Goal: Task Accomplishment & Management: Manage account settings

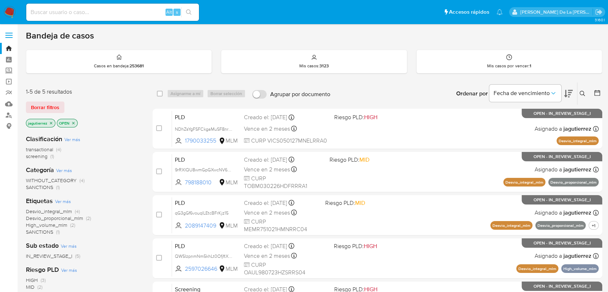
click at [582, 94] on icon at bounding box center [582, 94] width 6 height 6
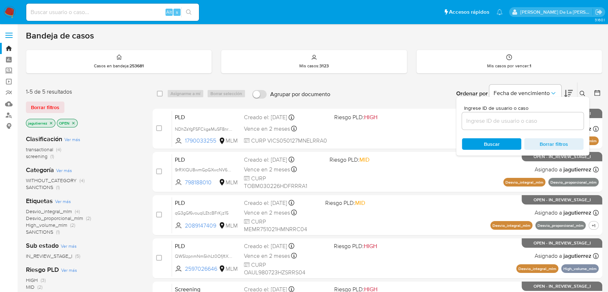
click at [47, 119] on p "jagutierrez" at bounding box center [40, 123] width 29 height 8
click at [51, 121] on icon "close-filter" at bounding box center [51, 123] width 4 height 4
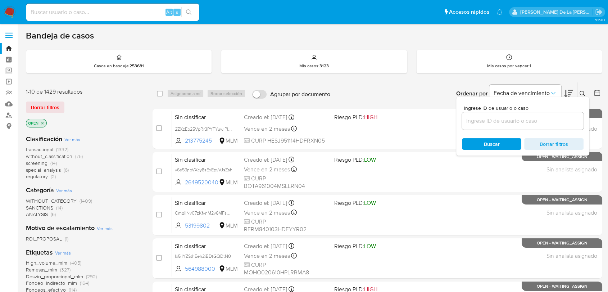
click at [493, 124] on input at bounding box center [523, 120] width 122 height 9
paste input "b6SKGDVHB1Gxuwf97Fg3j4vI"
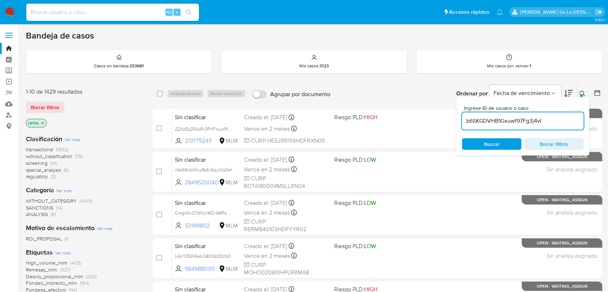
type input "b6SKGDVHB1Gxuwf97Fg3j4vI"
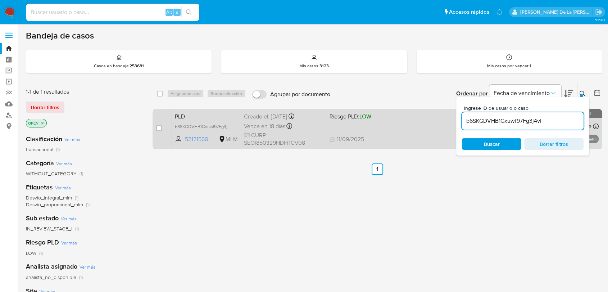
drag, startPoint x: 157, startPoint y: 128, endPoint x: 163, endPoint y: 134, distance: 8.7
click at [157, 127] on input "checkbox" at bounding box center [159, 128] width 6 height 6
checkbox input "true"
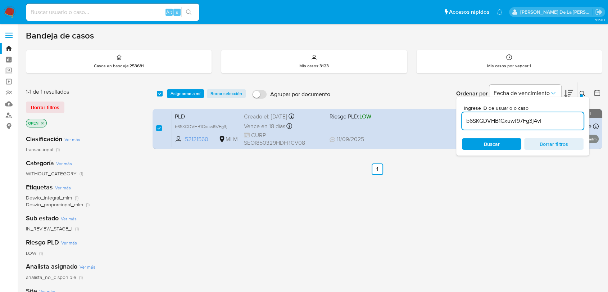
click at [481, 123] on input "b6SKGDVHB1Gxuwf97Fg3j4vI" at bounding box center [523, 120] width 122 height 9
click at [494, 116] on input "b6SKGDVHB1Gxuwf97Fg3j4vI" at bounding box center [523, 120] width 122 height 9
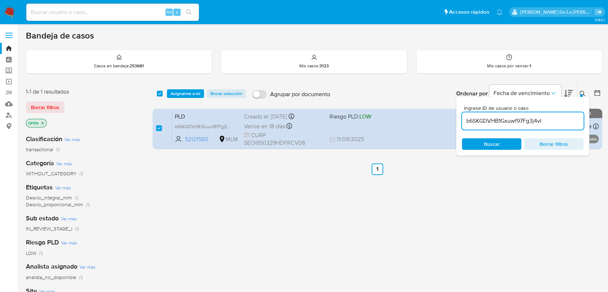
paste input "BqRQNF0NWLeSEMGYov9zwSB2"
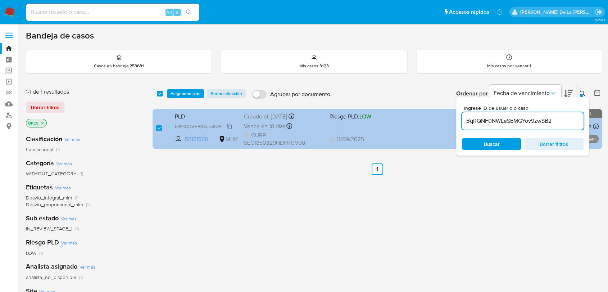
type input "BqRQNF0NWLeSEMGYov9zwSB2"
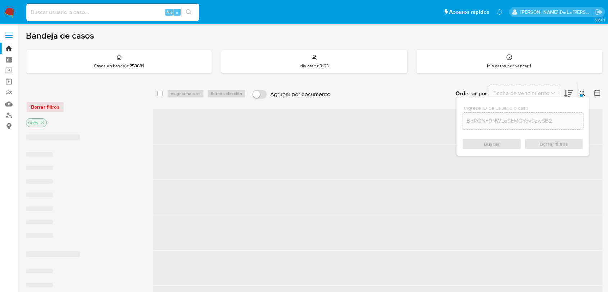
checkbox input "false"
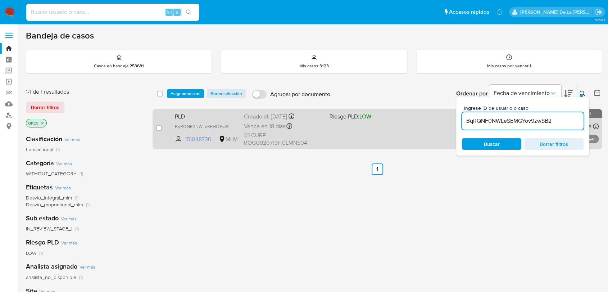
click at [155, 127] on div "case-item-checkbox No es posible asignar el caso PLD BqRQNF0NWLeSEMGYov9zwSB2 1…" at bounding box center [376, 129] width 449 height 40
click at [158, 129] on input "checkbox" at bounding box center [159, 128] width 6 height 6
checkbox input "true"
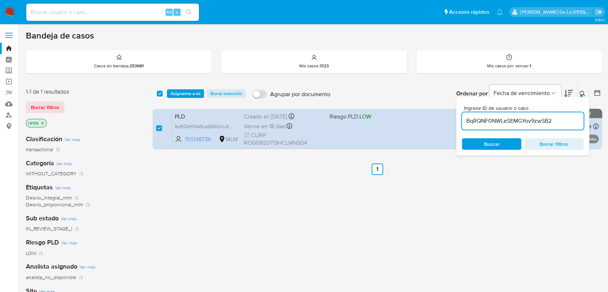
click at [512, 123] on input "BqRQNF0NWLeSEMGYov9zwSB2" at bounding box center [523, 120] width 122 height 9
click at [189, 185] on div "select-all-cases-checkbox Asignarme a mí Borrar selección Agrupar por documento…" at bounding box center [376, 245] width 449 height 326
click at [496, 116] on input "BqRQNF0NWLeSEMGYov9zwSB2" at bounding box center [523, 120] width 122 height 9
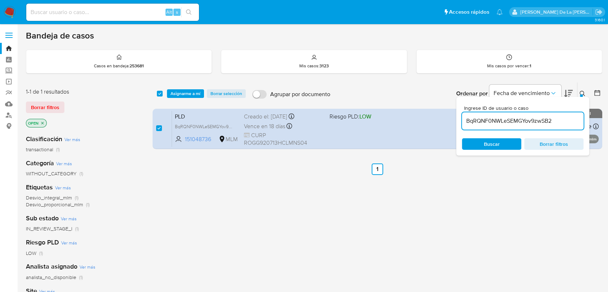
paste input "FuKvinTIEDLib6DCyuoMtOFV"
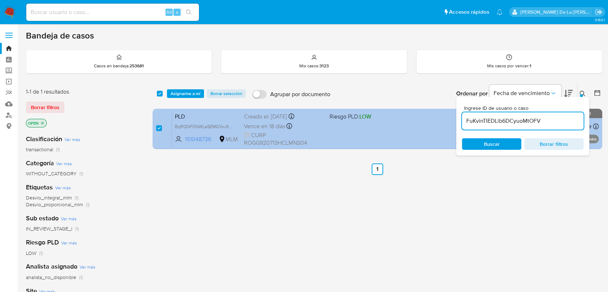
type input "FuKvinTIEDLib6DCyuoMtOFV"
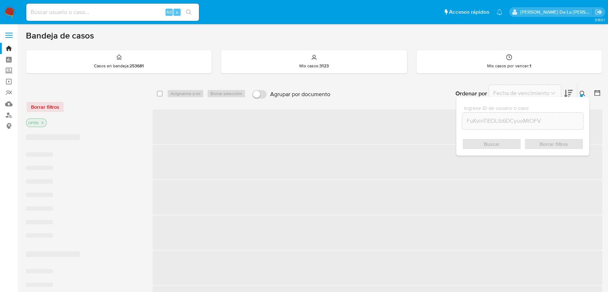
checkbox input "false"
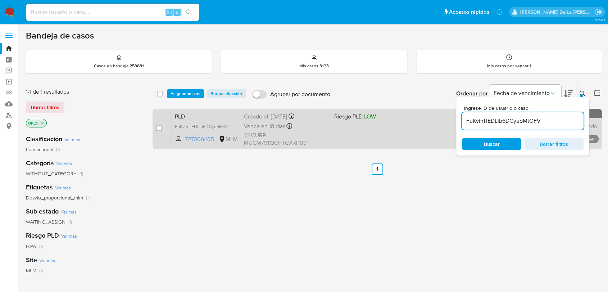
click at [158, 132] on div "case-item-checkbox" at bounding box center [159, 128] width 6 height 9
click at [159, 130] on input "checkbox" at bounding box center [159, 128] width 6 height 6
checkbox input "true"
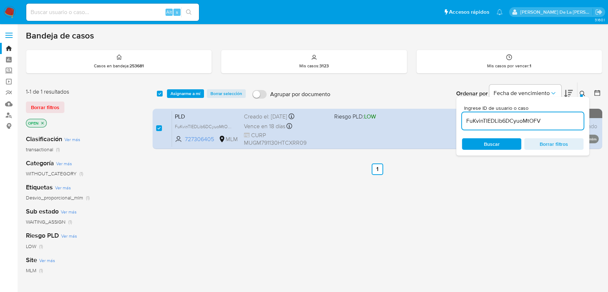
click at [495, 122] on input "FuKvinTIEDLib6DCyuoMtOFV" at bounding box center [523, 120] width 122 height 9
type input "UYpDuJbgh5ZcQo04kM5y35t9"
checkbox input "false"
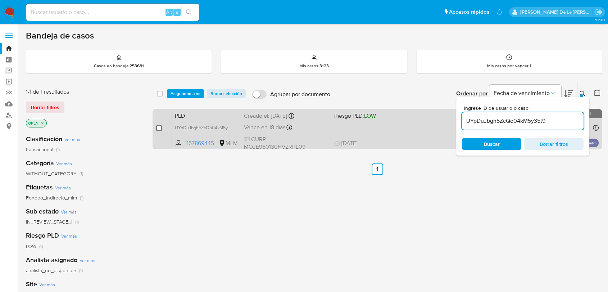
click at [159, 128] on input "checkbox" at bounding box center [159, 128] width 6 height 6
checkbox input "true"
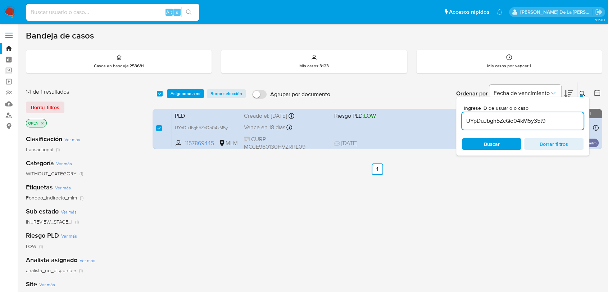
click at [506, 120] on input "UYpDuJbgh5ZcQo04kM5y35t9" at bounding box center [523, 120] width 122 height 9
type input "JIZN3yLQ40PabU9tG0YCQePN"
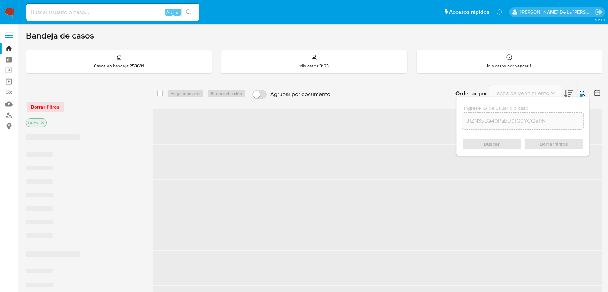
checkbox input "false"
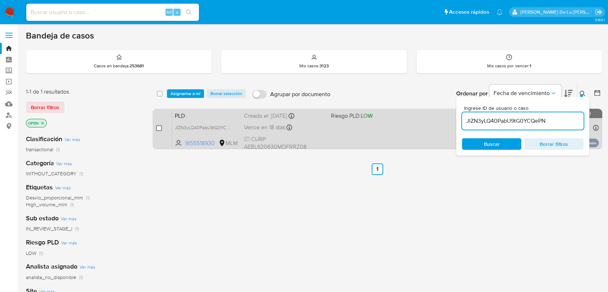
click at [158, 126] on input "checkbox" at bounding box center [159, 128] width 6 height 6
checkbox input "true"
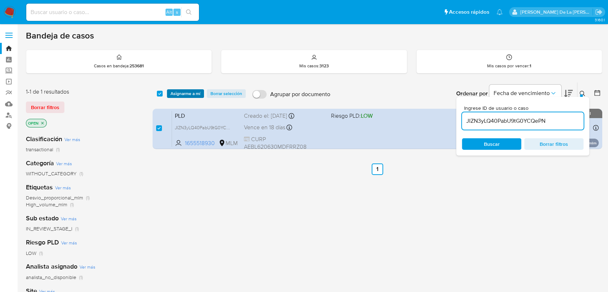
click at [197, 93] on span "Asignarme a mí" at bounding box center [185, 93] width 30 height 7
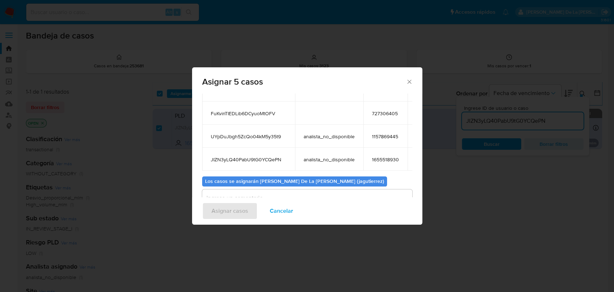
scroll to position [116, 0]
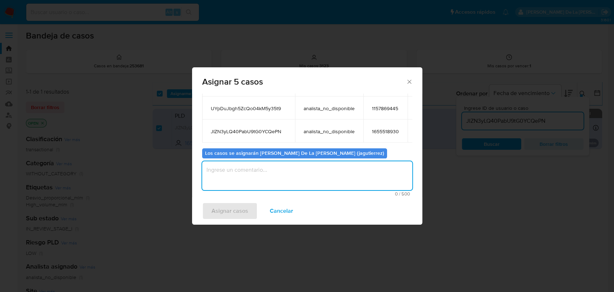
click at [280, 173] on textarea "assign-modal" at bounding box center [307, 175] width 210 height 29
type textarea "jg"
click at [243, 203] on span "Asignar casos" at bounding box center [229, 211] width 37 height 16
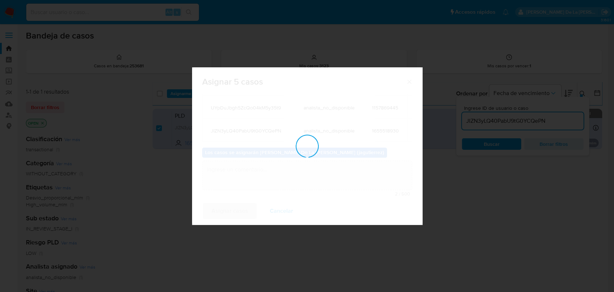
checkbox input "false"
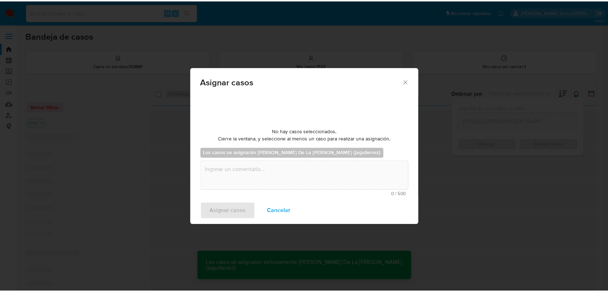
scroll to position [43, 0]
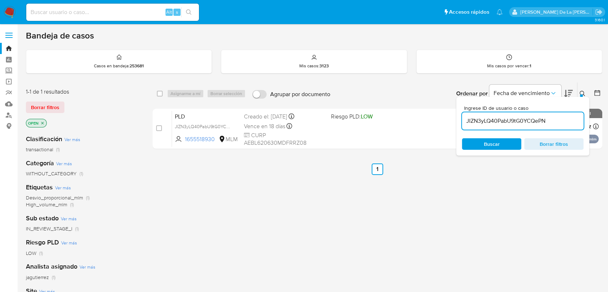
click at [1, 4] on nav "Pausado Ver notificaciones Alt s Accesos rápidos Presiona las siguientes teclas…" at bounding box center [304, 12] width 608 height 24
click at [7, 12] on img at bounding box center [10, 12] width 12 height 12
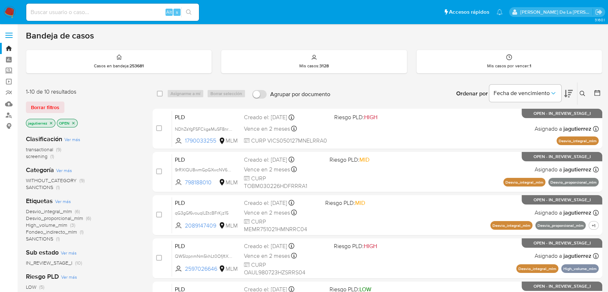
click at [47, 147] on span "transactional" at bounding box center [39, 149] width 27 height 7
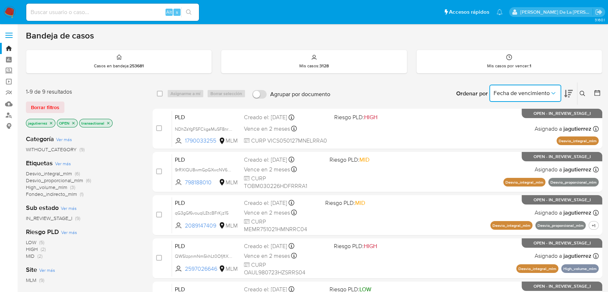
click at [552, 91] on icon "Ordenar por" at bounding box center [552, 93] width 7 height 7
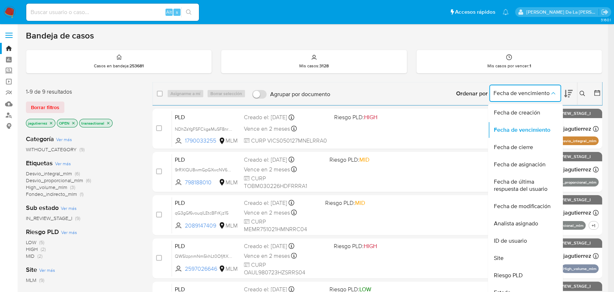
click at [552, 91] on icon "Ordenar por" at bounding box center [552, 93] width 7 height 7
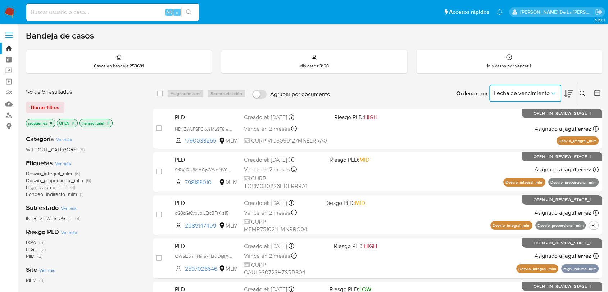
click at [552, 91] on icon "Ordenar por" at bounding box center [552, 93] width 7 height 7
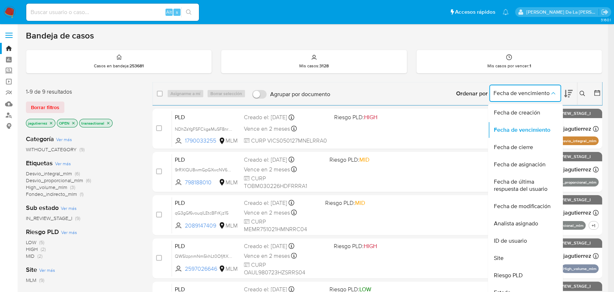
click at [552, 91] on icon "Ordenar por" at bounding box center [552, 93] width 7 height 7
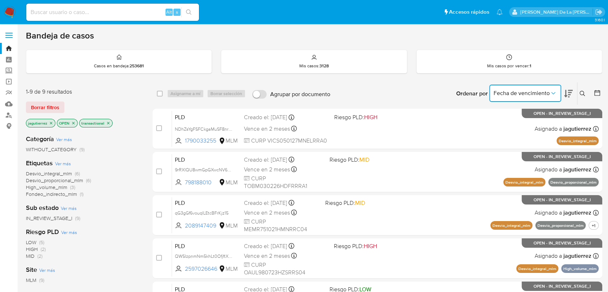
click at [565, 95] on icon at bounding box center [568, 94] width 9 height 8
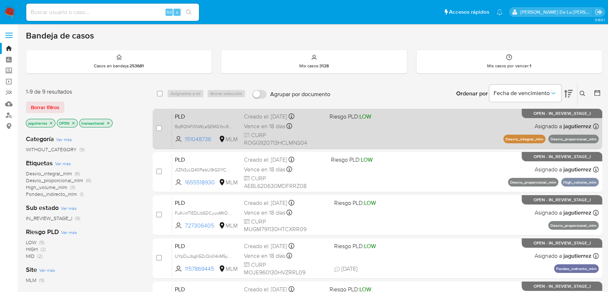
click at [393, 122] on div "PLD BqRQNF0NWLeSEMGYov9zwSB2 151048736 MLM Riesgo PLD: LOW Creado el: 12/08/202…" at bounding box center [385, 128] width 426 height 36
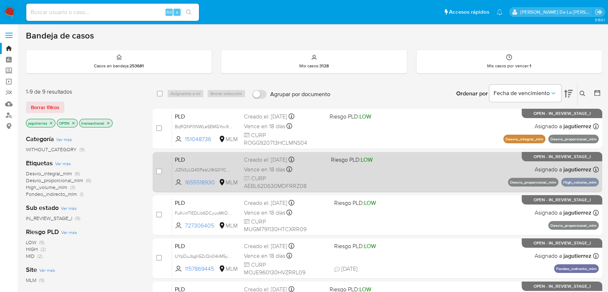
click at [401, 162] on span "Riesgo PLD: LOW" at bounding box center [371, 158] width 81 height 9
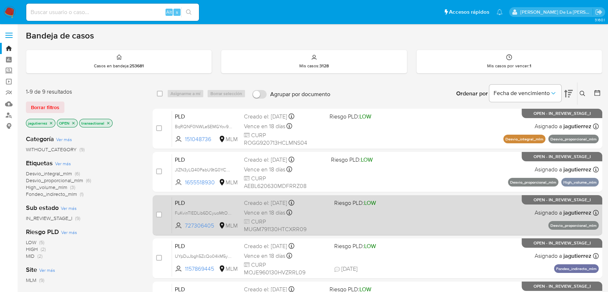
click at [436, 210] on div "PLD FuKvinTIEDLib6DCyuoMtOFV 727306405 MLM Riesgo PLD: LOW Creado el: 12/08/202…" at bounding box center [385, 215] width 426 height 36
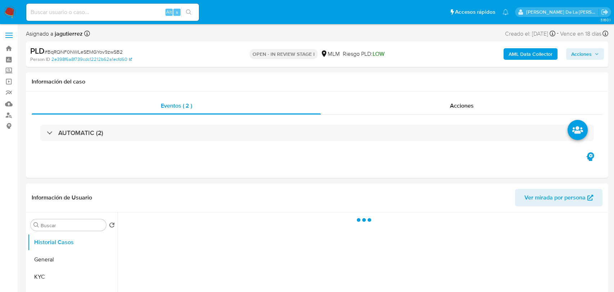
select select "10"
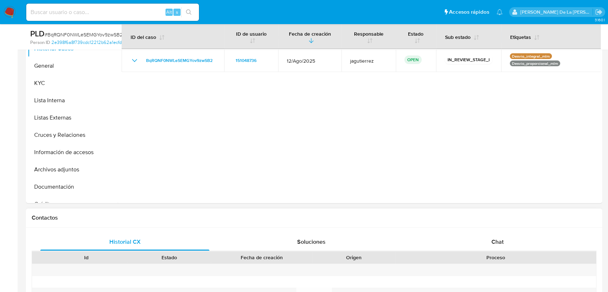
scroll to position [239, 0]
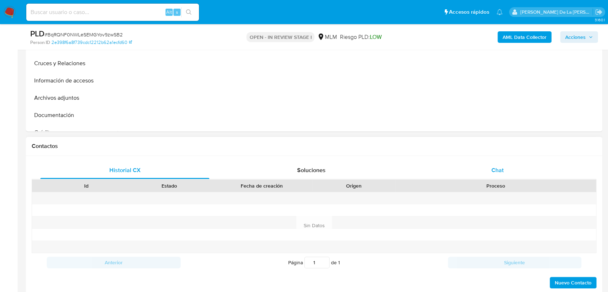
click at [500, 173] on span "Chat" at bounding box center [497, 170] width 12 height 8
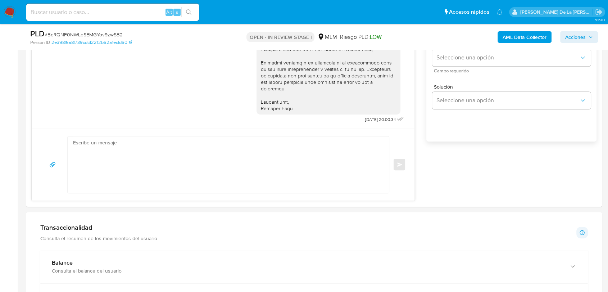
scroll to position [639, 0]
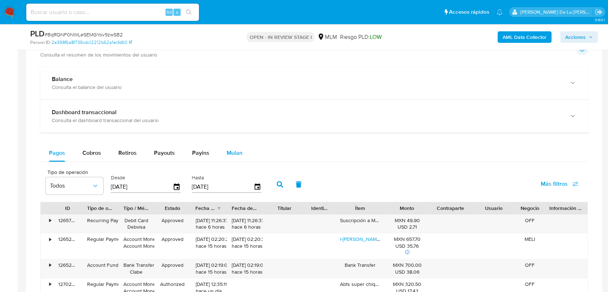
click at [239, 152] on span "Mulan" at bounding box center [234, 152] width 16 height 8
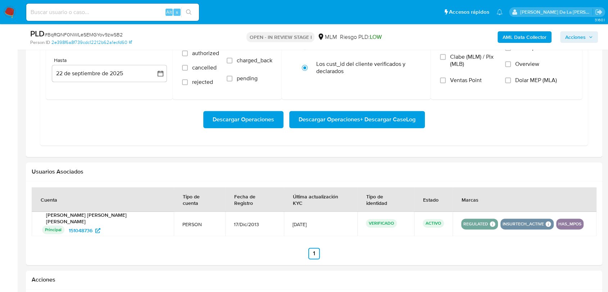
scroll to position [759, 0]
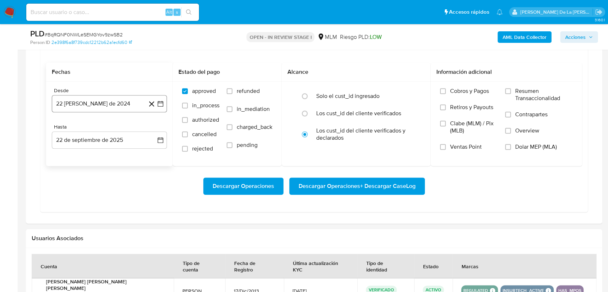
click at [158, 102] on icon "button" at bounding box center [160, 104] width 6 height 6
click at [154, 131] on icon "Mes siguiente" at bounding box center [154, 129] width 9 height 9
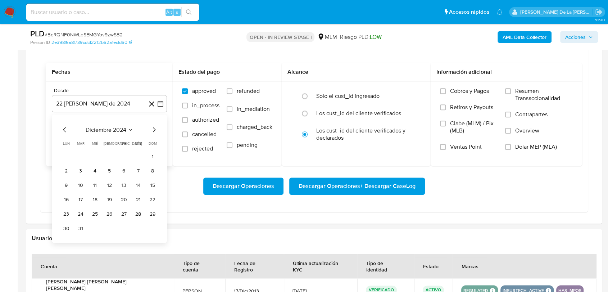
click at [154, 131] on icon "Mes siguiente" at bounding box center [154, 129] width 9 height 9
click at [63, 128] on icon "Mes anterior" at bounding box center [64, 129] width 9 height 9
click at [138, 152] on button "1" at bounding box center [138, 156] width 12 height 12
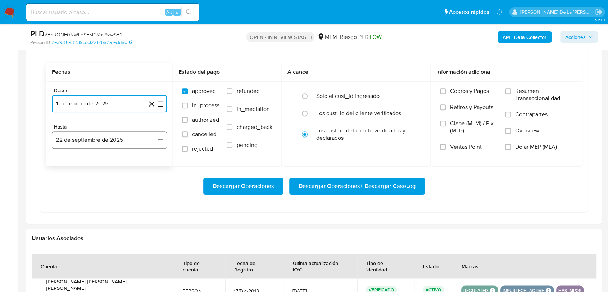
click at [161, 146] on button "22 de septiembre de 2025" at bounding box center [109, 139] width 115 height 17
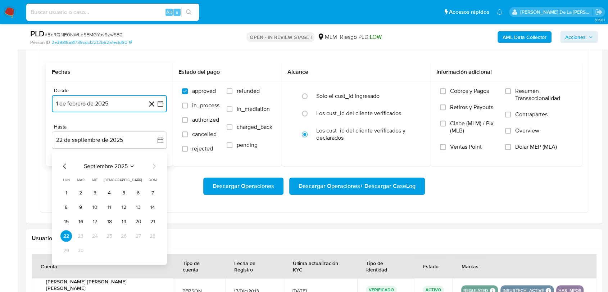
click at [65, 165] on icon "Mes anterior" at bounding box center [64, 165] width 9 height 9
click at [62, 162] on icon "Mes anterior" at bounding box center [64, 165] width 9 height 9
click at [111, 250] on button "31" at bounding box center [110, 250] width 12 height 12
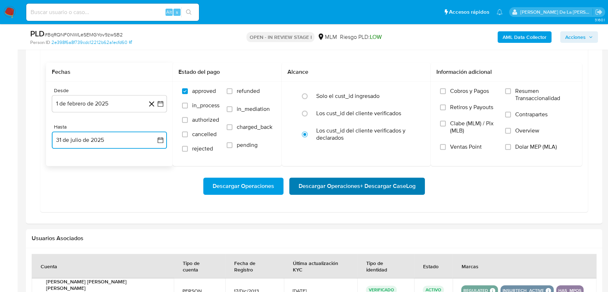
click at [335, 191] on span "Descargar Operaciones + Descargar CaseLog" at bounding box center [356, 186] width 117 height 16
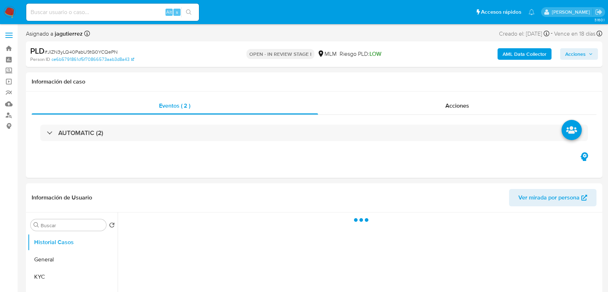
select select "10"
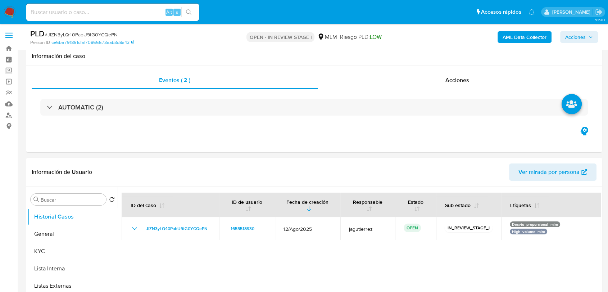
scroll to position [200, 0]
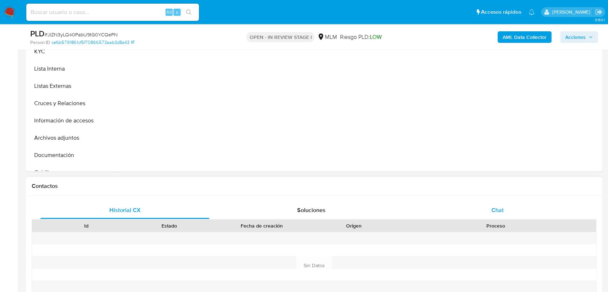
click at [494, 205] on div "Chat" at bounding box center [497, 209] width 169 height 17
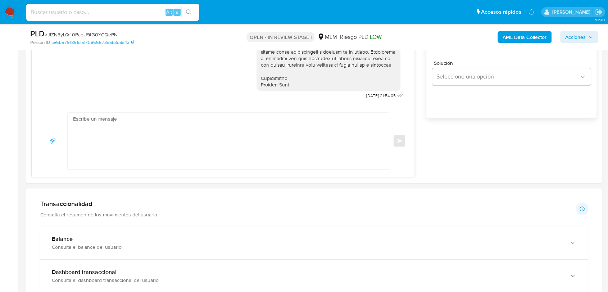
scroll to position [599, 0]
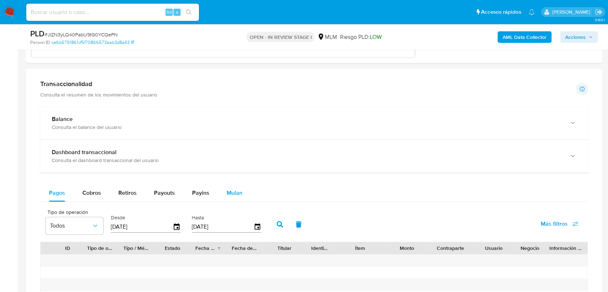
click at [249, 196] on button "Mulan" at bounding box center [234, 192] width 33 height 17
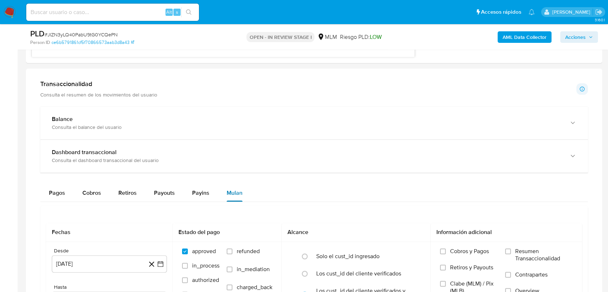
click at [237, 192] on span "Mulan" at bounding box center [234, 192] width 16 height 8
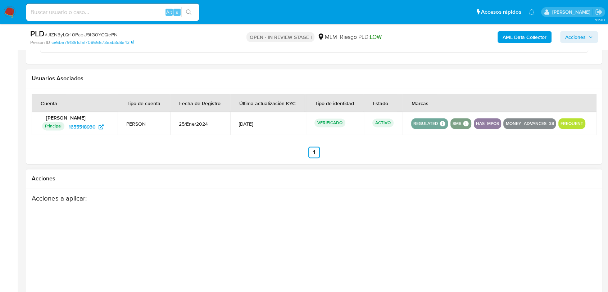
scroll to position [759, 0]
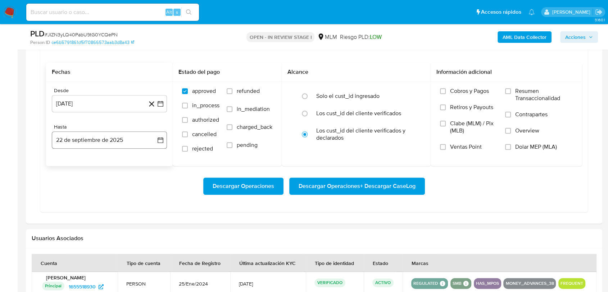
click at [161, 139] on icon "button" at bounding box center [160, 139] width 7 height 7
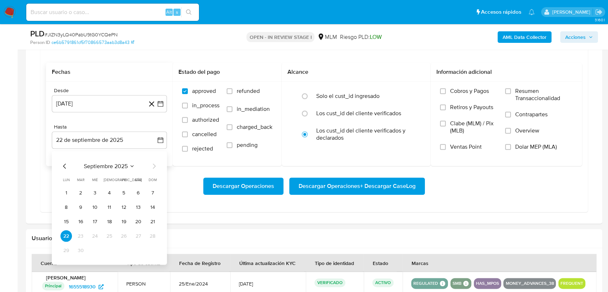
click at [61, 166] on icon "Mes anterior" at bounding box center [64, 165] width 9 height 9
click at [106, 251] on button "31" at bounding box center [110, 250] width 12 height 12
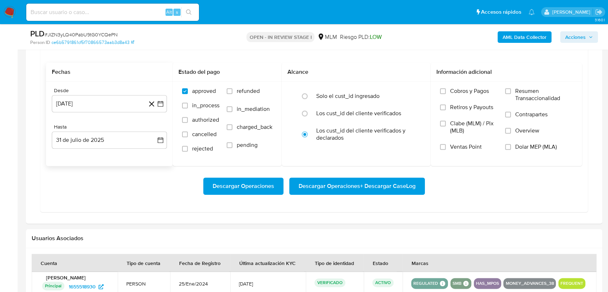
click at [109, 116] on div "Desde 22 de agosto de 2024 22-08-2024 Hasta 31 de julio de 2025 31-07-2025" at bounding box center [109, 124] width 127 height 84
click at [109, 113] on div "Desde 22 de agosto de 2024 22-08-2024 Hasta 31 de julio de 2025 31-07-2025" at bounding box center [109, 124] width 127 height 84
click at [100, 102] on button "22 de agosto de 2024" at bounding box center [109, 103] width 115 height 17
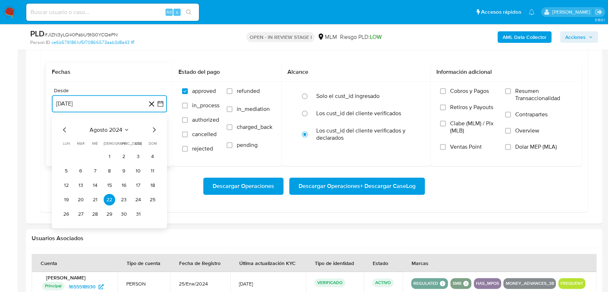
click at [68, 128] on icon "Mes anterior" at bounding box center [64, 129] width 9 height 9
click at [63, 127] on icon "Mes anterior" at bounding box center [64, 129] width 9 height 9
click at [64, 129] on icon "Mes anterior" at bounding box center [64, 129] width 9 height 9
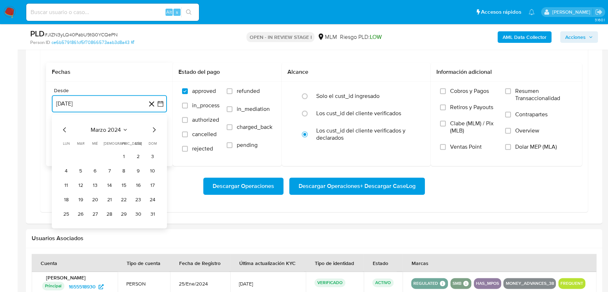
click at [152, 125] on icon "Mes siguiente" at bounding box center [154, 129] width 9 height 9
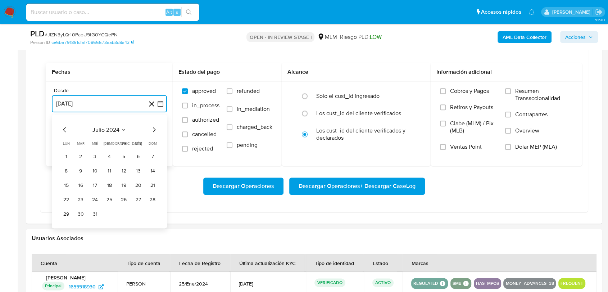
click at [152, 125] on icon "Mes siguiente" at bounding box center [154, 129] width 9 height 9
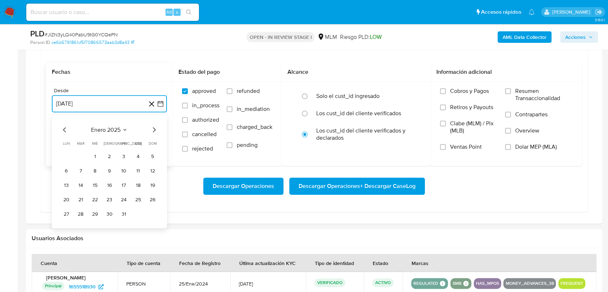
click at [152, 125] on icon "Mes siguiente" at bounding box center [154, 129] width 9 height 9
click at [141, 156] on button "1" at bounding box center [138, 156] width 12 height 12
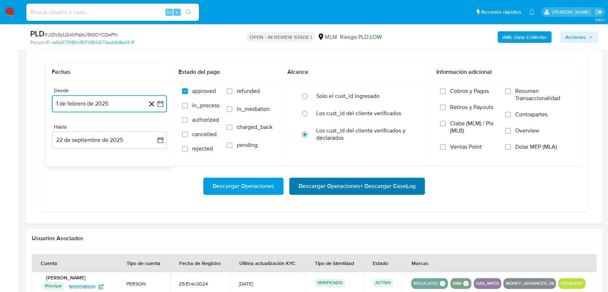
click at [363, 181] on span "Descargar Operaciones + Descargar CaseLog" at bounding box center [356, 186] width 117 height 16
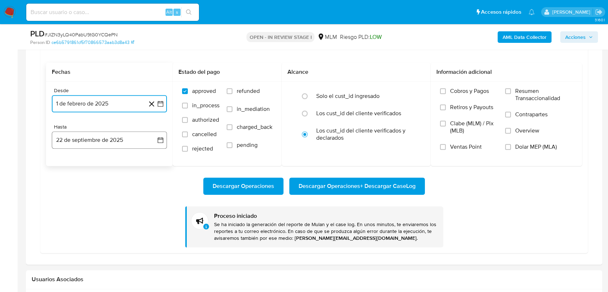
click at [159, 141] on icon "button" at bounding box center [160, 139] width 7 height 7
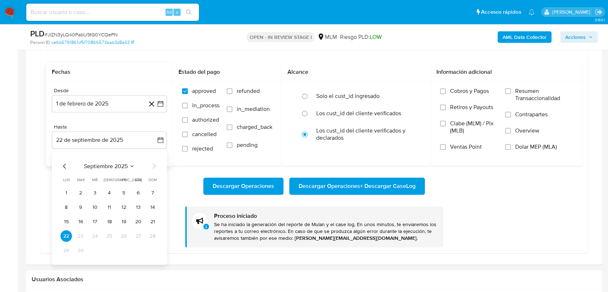
click at [70, 165] on div "septiembre 2025" at bounding box center [109, 165] width 98 height 9
click at [65, 164] on icon "Mes anterior" at bounding box center [64, 165] width 9 height 9
click at [62, 164] on icon "Mes anterior" at bounding box center [64, 165] width 9 height 9
click at [111, 254] on button "31" at bounding box center [110, 250] width 12 height 12
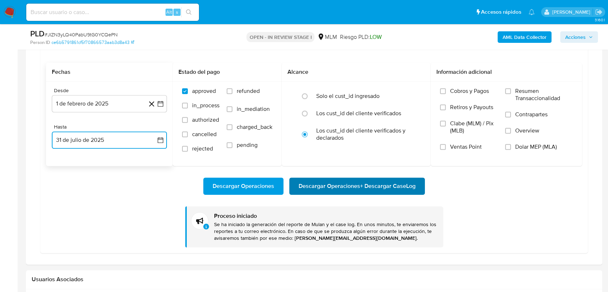
click at [365, 183] on span "Descargar Operaciones + Descargar CaseLog" at bounding box center [356, 186] width 117 height 16
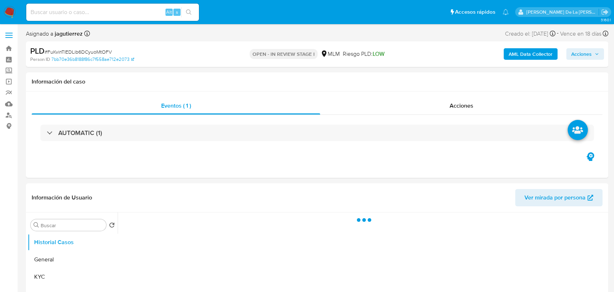
select select "10"
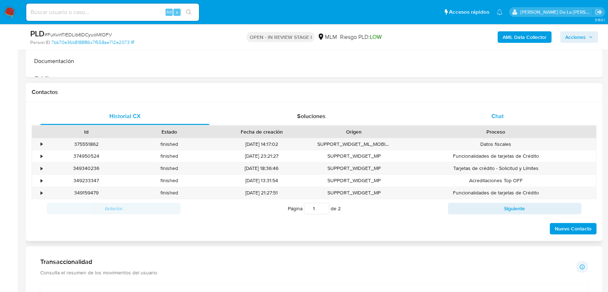
scroll to position [279, 0]
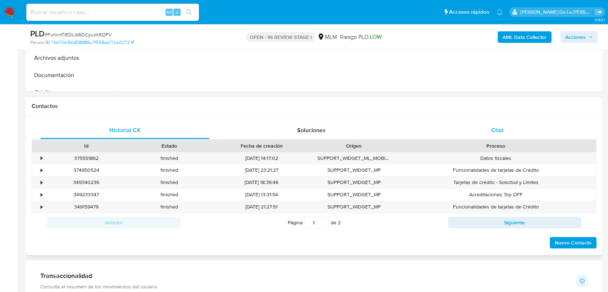
click at [496, 131] on span "Chat" at bounding box center [497, 130] width 12 height 8
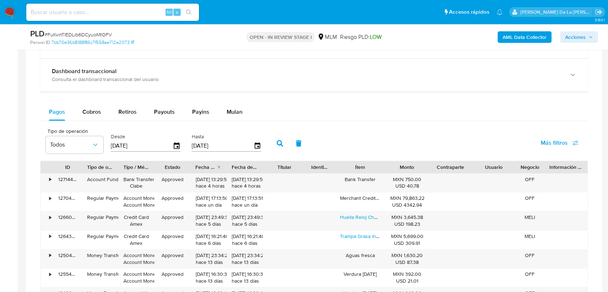
scroll to position [679, 0]
click at [228, 115] on span "Mulan" at bounding box center [234, 113] width 16 height 8
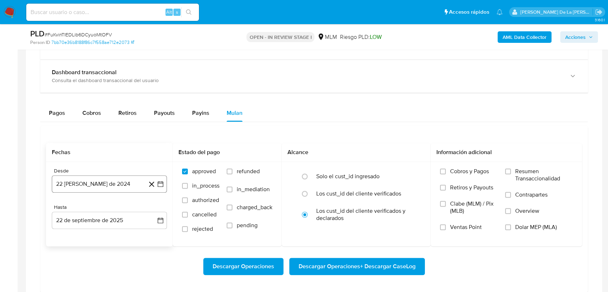
click at [164, 188] on button "22 [PERSON_NAME] de 2024" at bounding box center [109, 183] width 115 height 17
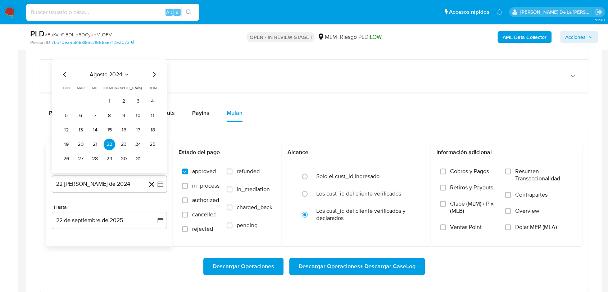
click at [157, 76] on icon "Mes siguiente" at bounding box center [154, 74] width 9 height 9
click at [152, 74] on span "dom" at bounding box center [152, 72] width 8 height 5
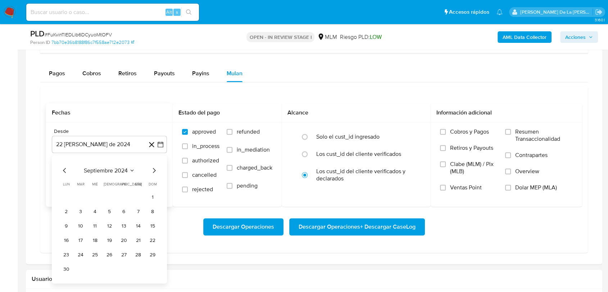
scroll to position [759, 0]
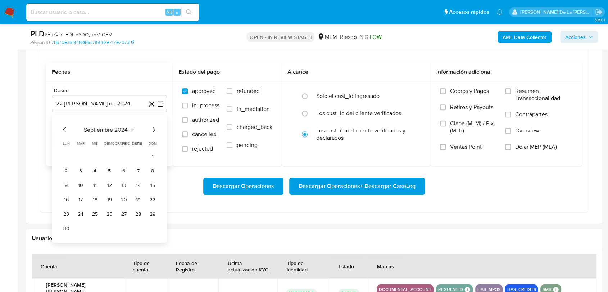
click at [154, 129] on icon "Mes siguiente" at bounding box center [154, 129] width 9 height 9
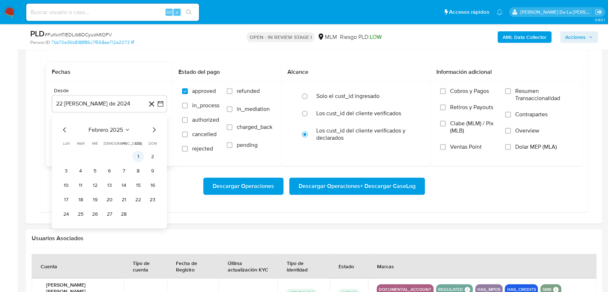
click at [138, 157] on button "1" at bounding box center [138, 156] width 12 height 12
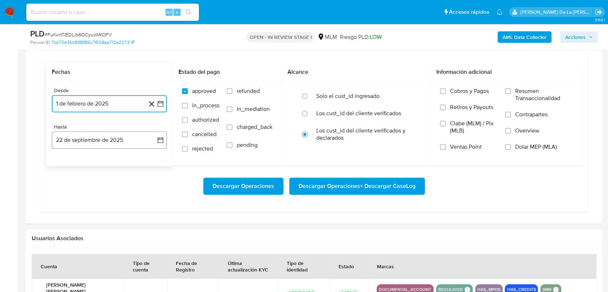
click at [125, 143] on button "22 de septiembre de 2025" at bounding box center [109, 139] width 115 height 17
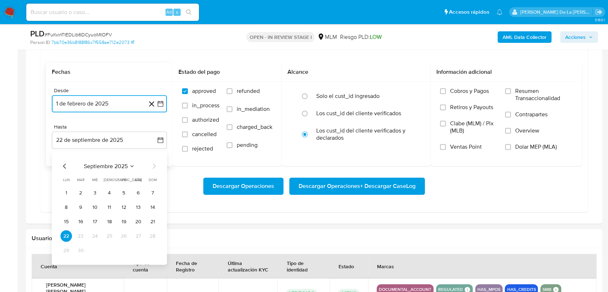
click at [61, 166] on icon "Mes anterior" at bounding box center [64, 165] width 9 height 9
click at [63, 165] on icon "Mes anterior" at bounding box center [64, 165] width 9 height 9
drag, startPoint x: 106, startPoint y: 249, endPoint x: 115, endPoint y: 249, distance: 9.0
click at [106, 249] on button "31" at bounding box center [110, 250] width 12 height 12
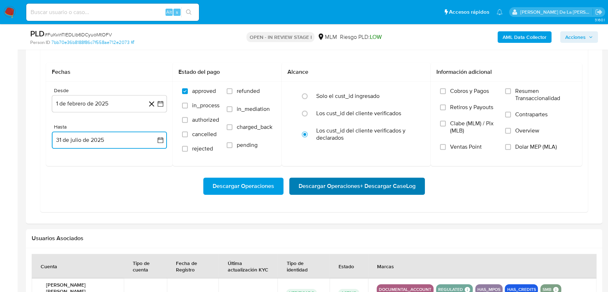
click at [388, 179] on span "Descargar Operaciones + Descargar CaseLog" at bounding box center [356, 186] width 117 height 16
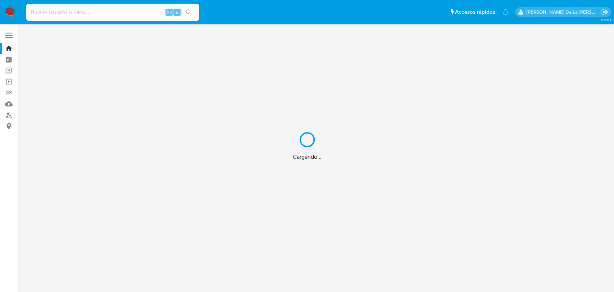
click at [63, 12] on div "Cargando..." at bounding box center [307, 146] width 614 height 292
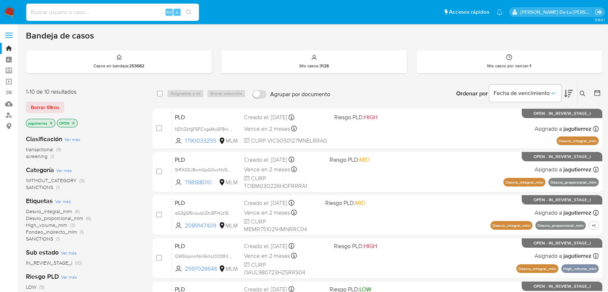
click at [74, 11] on input at bounding box center [112, 12] width 173 height 9
paste input "622600362"
type input "622600362"
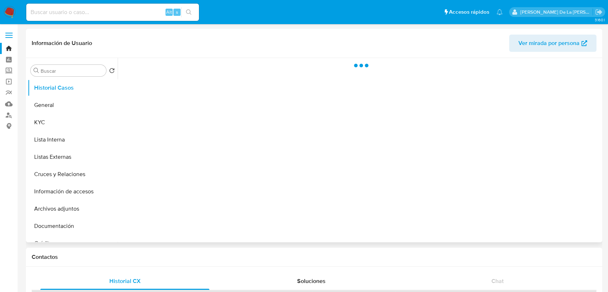
select select "10"
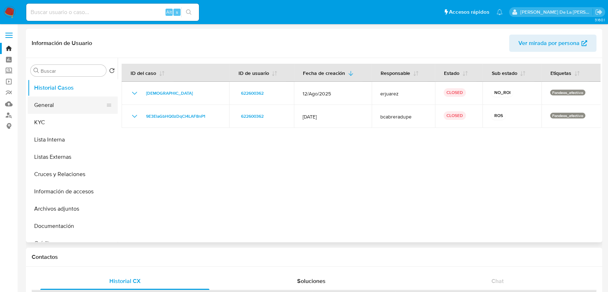
click at [50, 103] on button "General" at bounding box center [70, 104] width 84 height 17
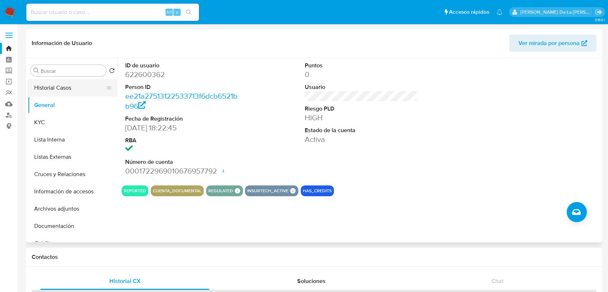
click at [56, 95] on button "Historial Casos" at bounding box center [70, 87] width 84 height 17
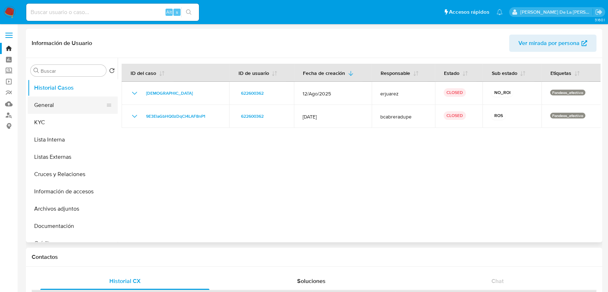
click at [51, 110] on button "General" at bounding box center [70, 104] width 84 height 17
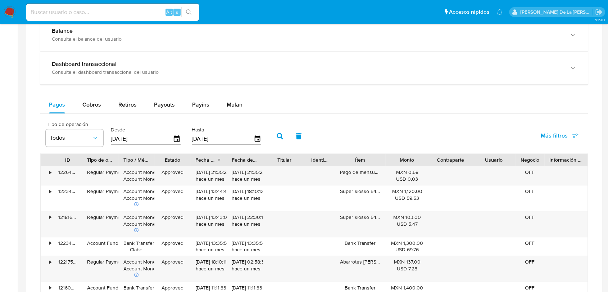
scroll to position [399, 0]
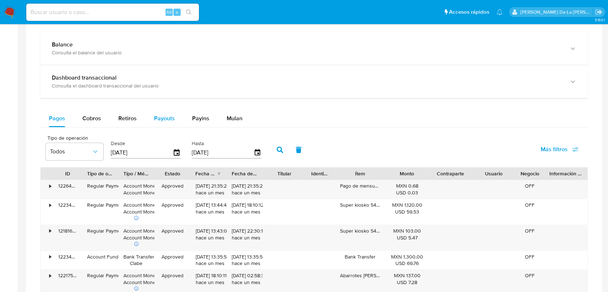
click at [166, 122] on div "Payouts" at bounding box center [164, 118] width 21 height 17
select select "10"
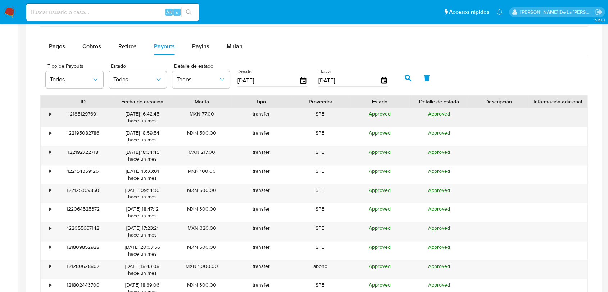
scroll to position [479, 0]
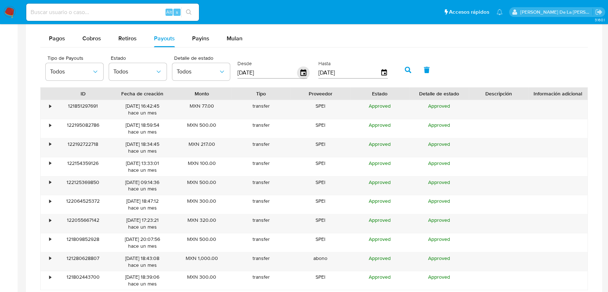
click at [304, 69] on icon "button" at bounding box center [303, 73] width 13 height 13
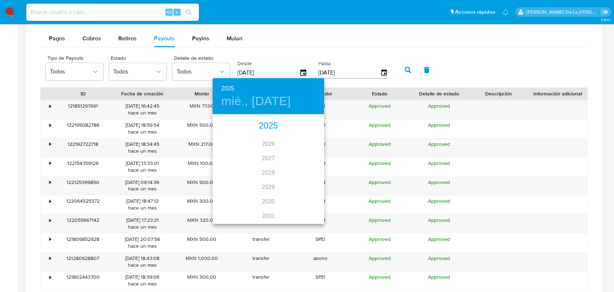
click at [257, 127] on div "2025" at bounding box center [267, 126] width 111 height 14
click at [227, 155] on div "abr." at bounding box center [230, 155] width 37 height 27
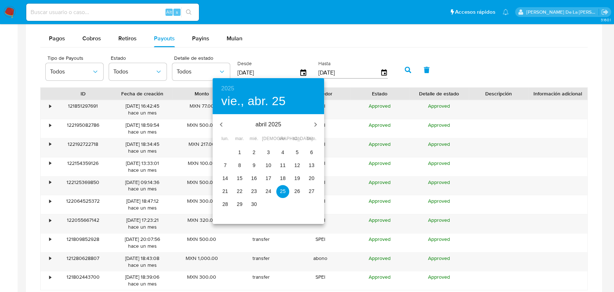
click at [284, 177] on p "18" at bounding box center [283, 177] width 6 height 7
type input "[DATE]"
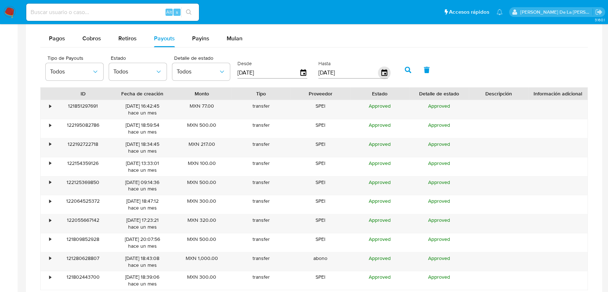
click at [380, 70] on icon "button" at bounding box center [383, 73] width 13 height 13
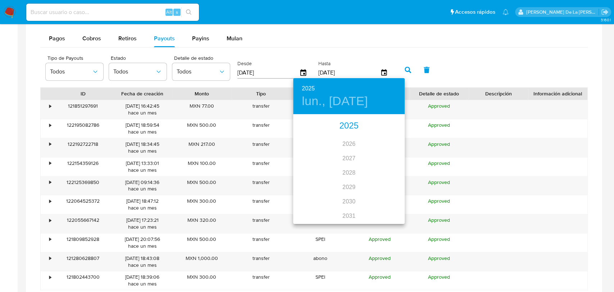
drag, startPoint x: 349, startPoint y: 113, endPoint x: 348, endPoint y: 122, distance: 8.8
click at [349, 113] on div "2025 lun., sep. 22" at bounding box center [348, 96] width 111 height 36
click at [347, 124] on div "2025" at bounding box center [348, 126] width 111 height 14
drag, startPoint x: 384, startPoint y: 125, endPoint x: 309, endPoint y: 156, distance: 81.1
click at [306, 166] on div "ene. feb. mar. abr. may. jun. jul. ago. sep. oct. nov. dic." at bounding box center [348, 169] width 111 height 108
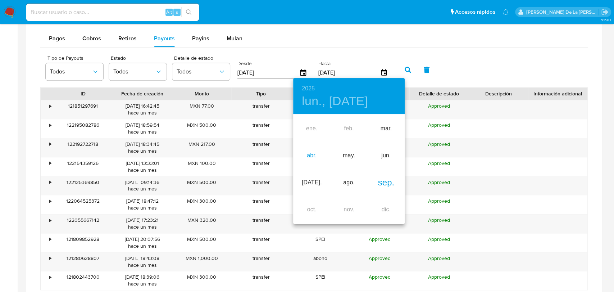
click at [310, 155] on div "abr." at bounding box center [311, 155] width 37 height 27
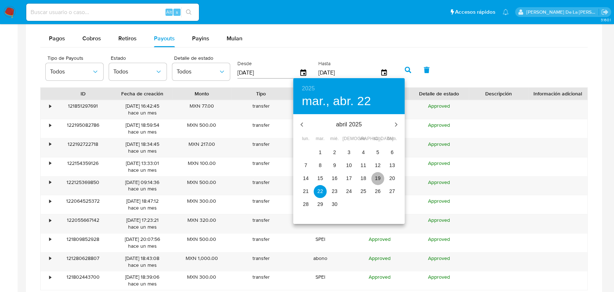
click at [374, 177] on span "19" at bounding box center [377, 177] width 13 height 7
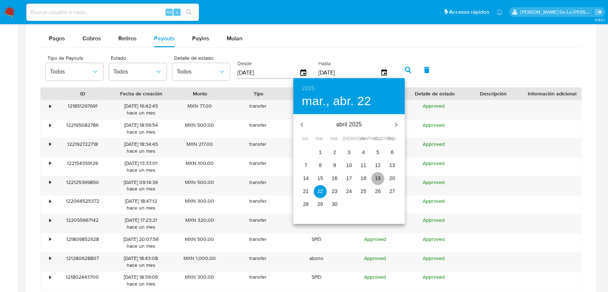
type input "19/04/2025"
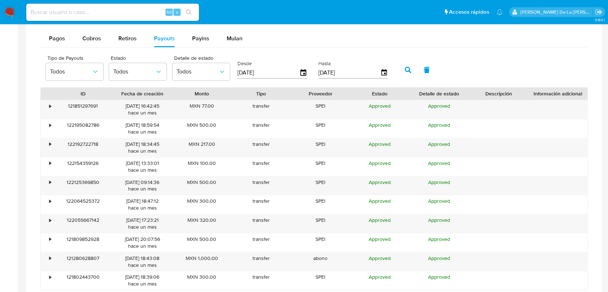
click at [407, 70] on icon "button" at bounding box center [407, 70] width 6 height 6
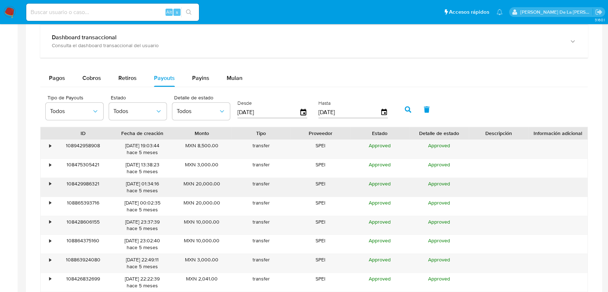
scroll to position [439, 0]
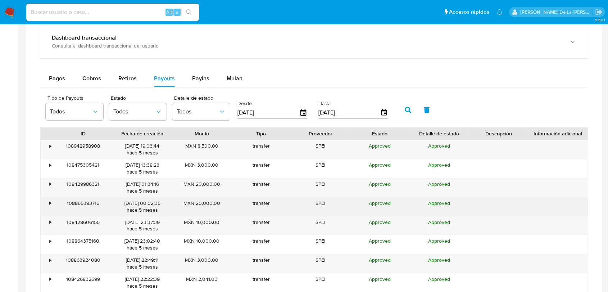
click at [47, 199] on div "•" at bounding box center [47, 206] width 13 height 19
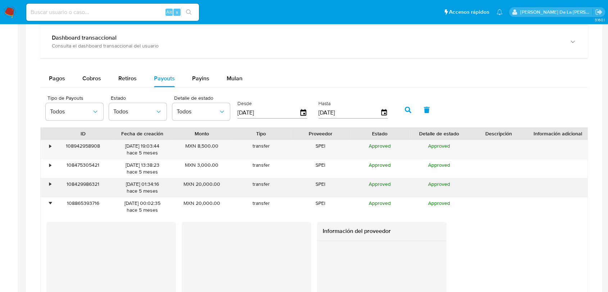
click at [46, 183] on div "•" at bounding box center [47, 187] width 13 height 19
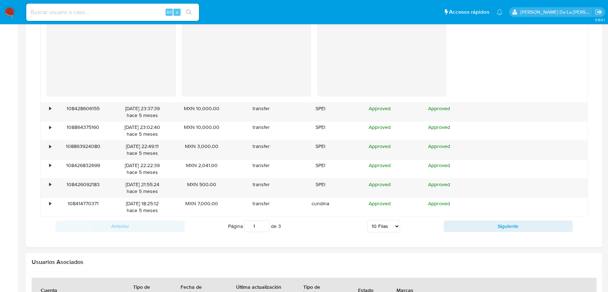
scroll to position [879, 0]
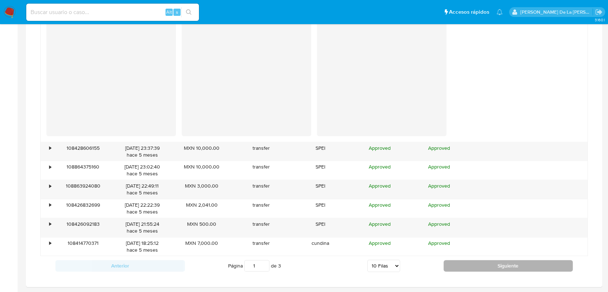
click at [475, 265] on button "Siguiente" at bounding box center [507, 266] width 129 height 12
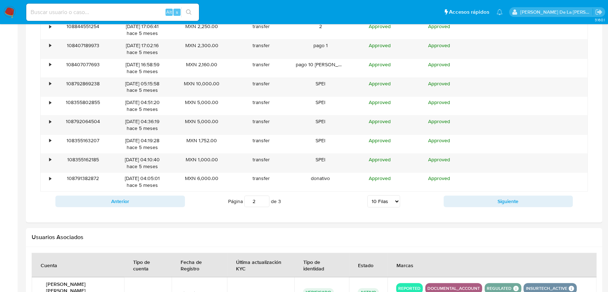
scroll to position [563, 0]
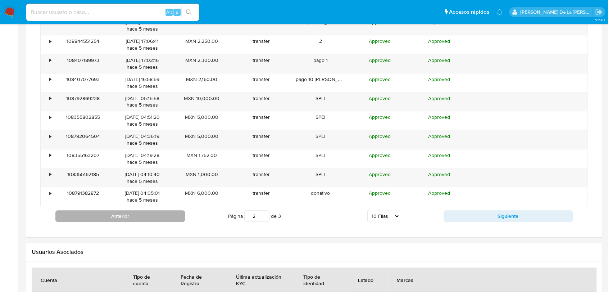
click at [127, 212] on button "Anterior" at bounding box center [119, 216] width 129 height 12
type input "1"
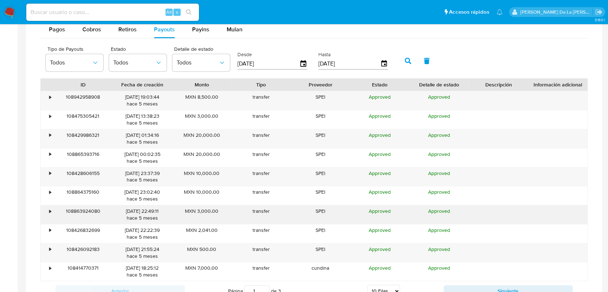
scroll to position [483, 0]
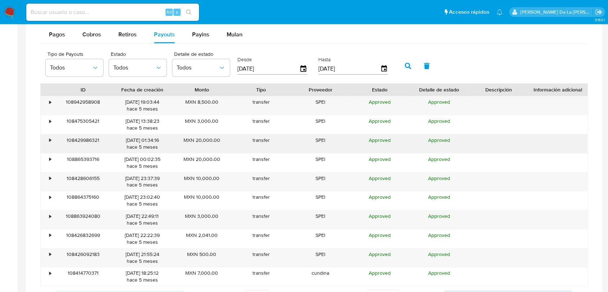
click at [47, 137] on div "•" at bounding box center [47, 143] width 13 height 19
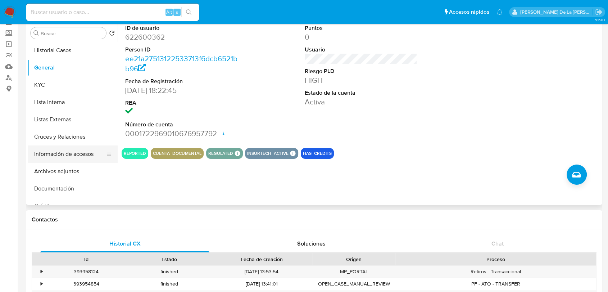
scroll to position [0, 0]
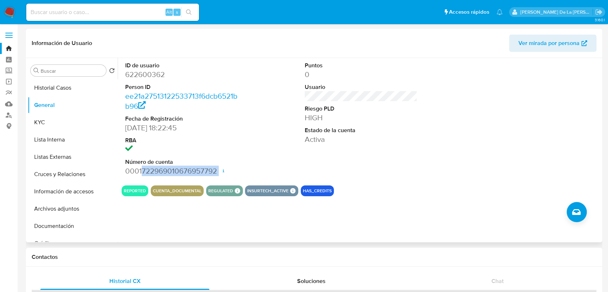
drag, startPoint x: 142, startPoint y: 172, endPoint x: 218, endPoint y: 176, distance: 76.3
click at [218, 176] on div "ID de usuario 622600362 Person ID ee21a27513122533713f6dcb6521bb96 Fecha de Reg…" at bounding box center [182, 119] width 120 height 122
copy dd "722969010676957792"
click at [12, 7] on img at bounding box center [10, 12] width 12 height 12
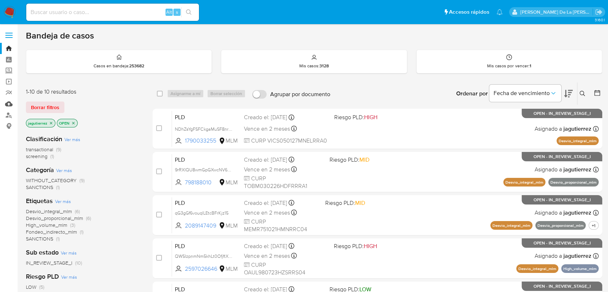
click at [8, 104] on link "Mulan" at bounding box center [43, 103] width 86 height 11
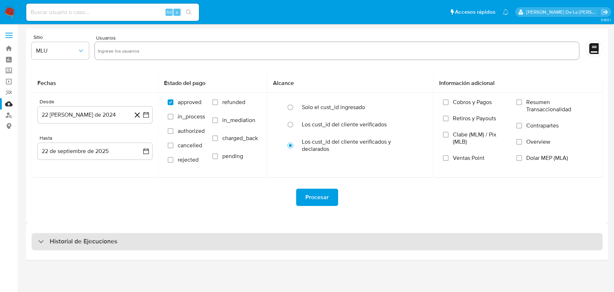
click at [75, 242] on h3 "Historial de Ejecuciones" at bounding box center [84, 241] width 68 height 9
select select "10"
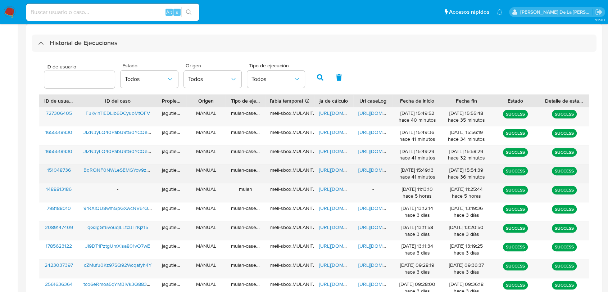
scroll to position [200, 0]
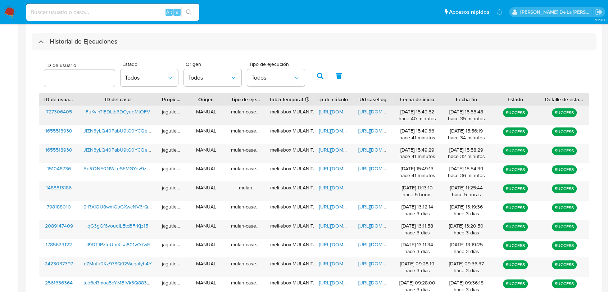
click at [123, 115] on span "FuKvinTIEDLib6DCyuoMtOFV" at bounding box center [118, 111] width 64 height 7
click at [334, 111] on span "[URL][DOMAIN_NAME]" at bounding box center [344, 111] width 50 height 7
click at [376, 110] on span "https://docs.google.com/document/d/1XEnjOCp7Fuq9FMOzzijx77Mr9e8HJPft3FOOYiBwiHY…" at bounding box center [383, 111] width 50 height 7
click at [12, 13] on img at bounding box center [10, 12] width 12 height 12
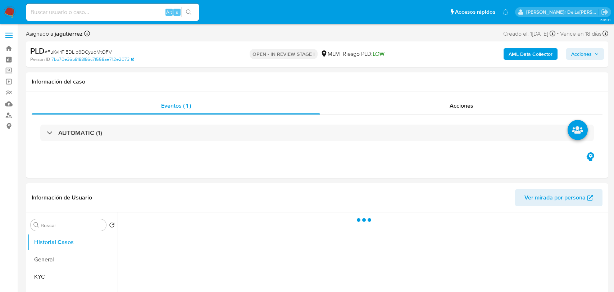
select select "10"
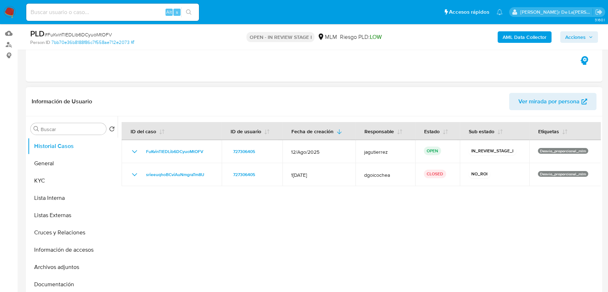
scroll to position [80, 0]
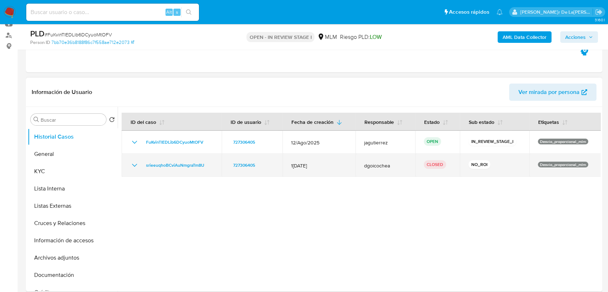
click at [133, 167] on icon "Mostrar/Ocultar" at bounding box center [134, 165] width 9 height 9
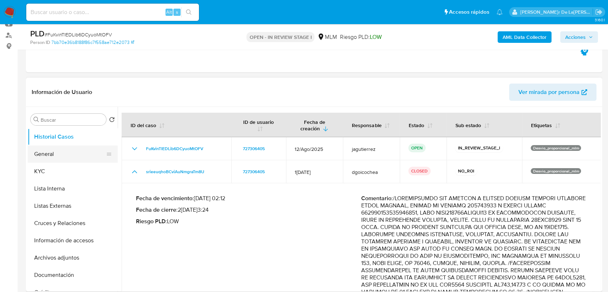
click at [43, 148] on button "General" at bounding box center [70, 153] width 84 height 17
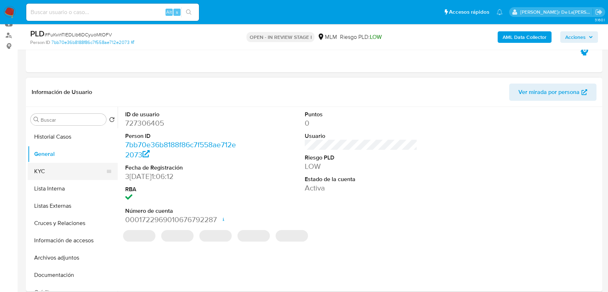
click at [69, 164] on button "KYC" at bounding box center [70, 171] width 84 height 17
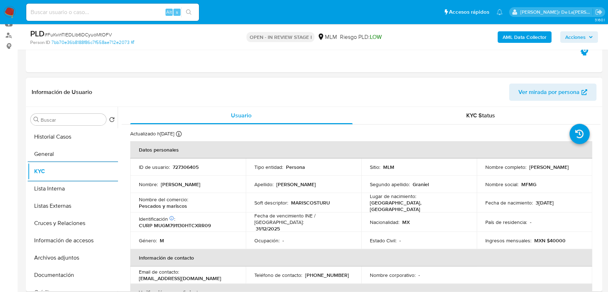
click at [315, 201] on p "MARISCOSTURU" at bounding box center [310, 202] width 39 height 6
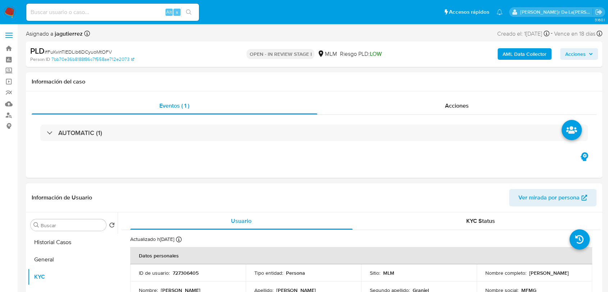
scroll to position [0, 0]
drag, startPoint x: 63, startPoint y: 245, endPoint x: 44, endPoint y: 242, distance: 18.6
click at [44, 242] on button "Historial Casos" at bounding box center [70, 241] width 84 height 17
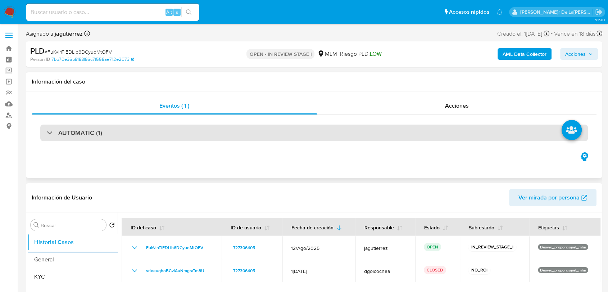
click at [66, 134] on h3 "AUTOMATIC (1)" at bounding box center [80, 133] width 44 height 8
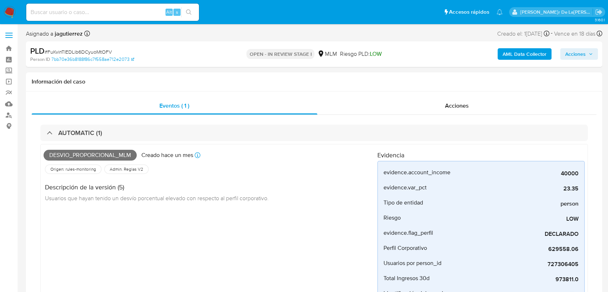
click at [515, 55] on b "AML Data Collector" at bounding box center [524, 54] width 44 height 12
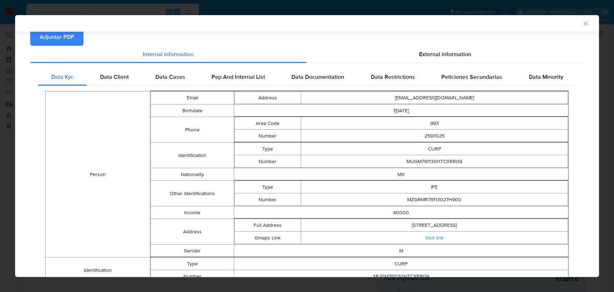
scroll to position [78, 0]
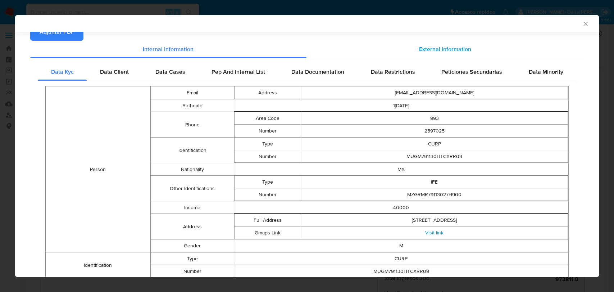
click at [434, 52] on span "External information" at bounding box center [445, 49] width 52 height 8
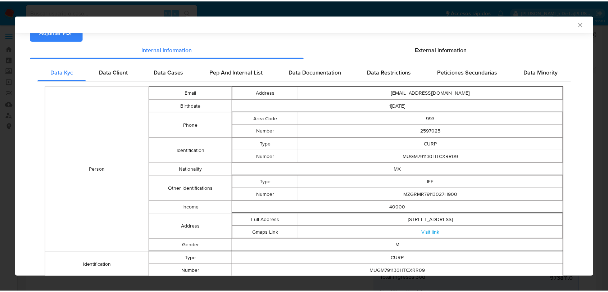
scroll to position [0, 0]
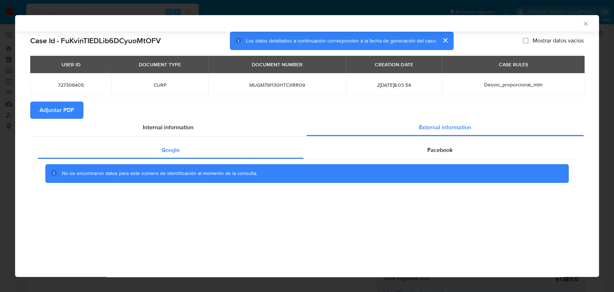
click at [585, 24] on icon "Cerrar ventana" at bounding box center [585, 23] width 7 height 7
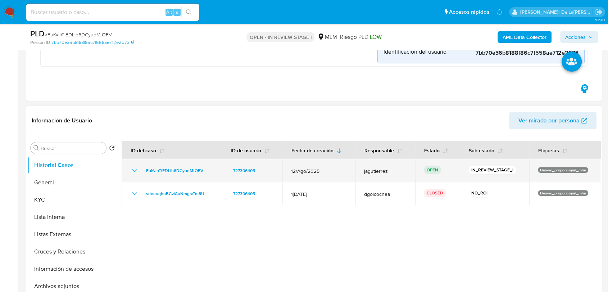
scroll to position [319, 0]
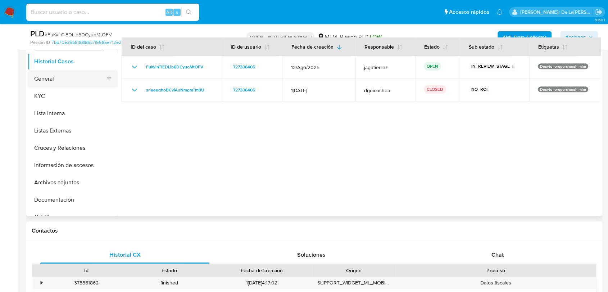
click at [41, 73] on button "General" at bounding box center [70, 78] width 84 height 17
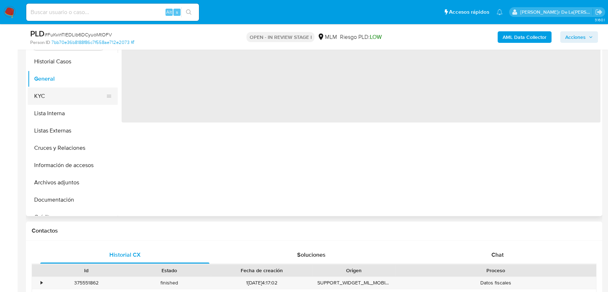
click at [41, 93] on button "KYC" at bounding box center [70, 95] width 84 height 17
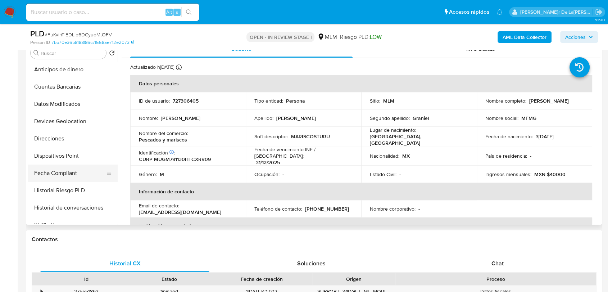
scroll to position [160, 0]
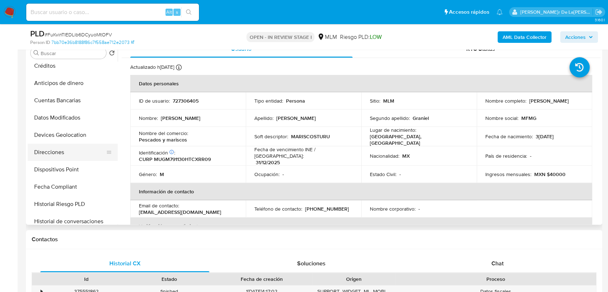
click at [51, 146] on button "Direcciones" at bounding box center [70, 151] width 84 height 17
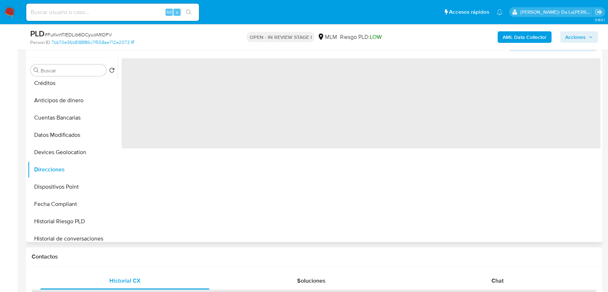
scroll to position [279, 0]
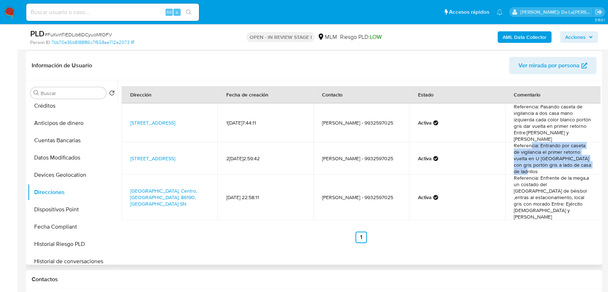
drag, startPoint x: 528, startPoint y: 137, endPoint x: 582, endPoint y: 159, distance: 58.8
click at [582, 159] on td "Referencia: Entrando por caseta de vigilancia el primer retorno vuelta en U Cas…" at bounding box center [553, 158] width 96 height 32
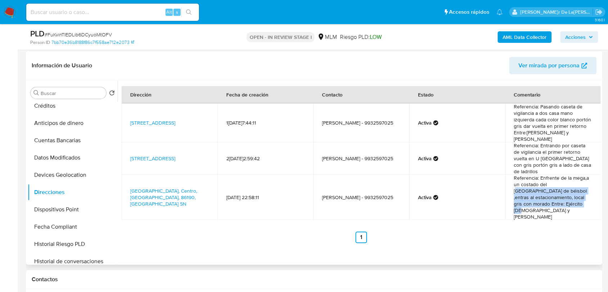
drag, startPoint x: 548, startPoint y: 168, endPoint x: 568, endPoint y: 188, distance: 28.0
click at [568, 188] on td "Referencia: Enfrente de la mega,a un costado del estadio centenario de béisbol …" at bounding box center [553, 196] width 96 height 45
click at [567, 188] on td "Referencia: Enfrente de la mega,a un costado del estadio centenario de béisbol …" at bounding box center [553, 196] width 96 height 45
click at [548, 191] on td "Referencia: Enfrente de la mega,a un costado del estadio centenario de béisbol …" at bounding box center [553, 196] width 96 height 45
click at [144, 187] on link "Circuito Velódromo Ciudad Deportiva Sn, Centro, Tabasco, 86190, Mexico SN" at bounding box center [163, 197] width 67 height 20
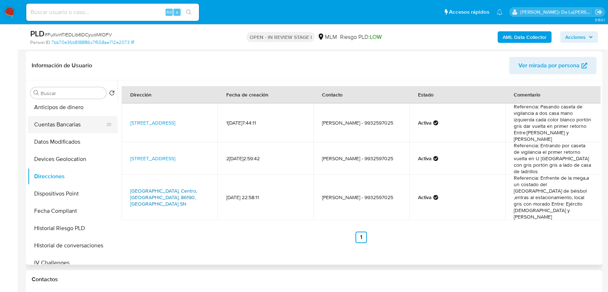
scroll to position [80, 0]
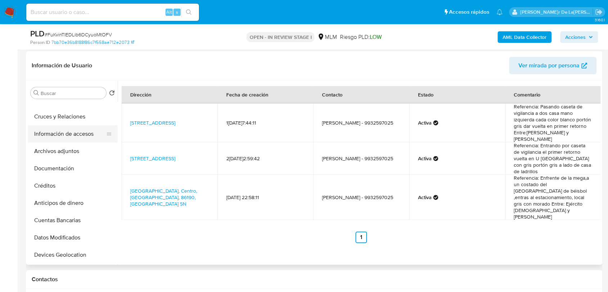
click at [72, 139] on ul "Historial Casos General KYC Lista Interna Listas Externas Cruces y Relaciones I…" at bounding box center [73, 182] width 90 height 162
click at [70, 148] on button "Archivos adjuntos" at bounding box center [70, 150] width 84 height 17
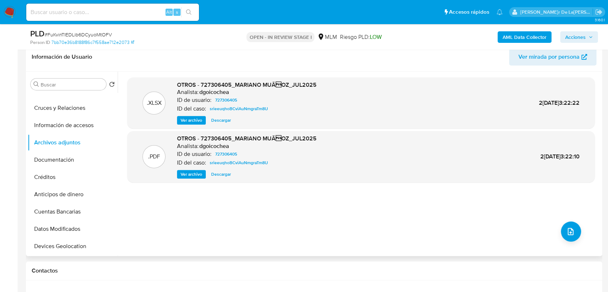
click at [187, 175] on span "Ver archivo" at bounding box center [191, 173] width 22 height 7
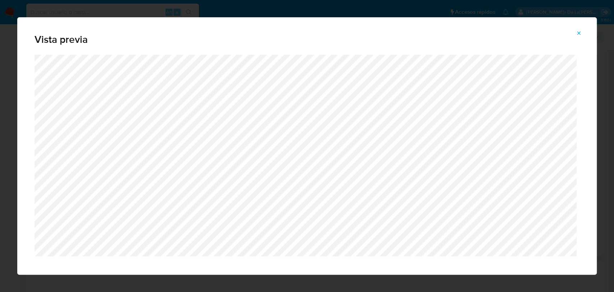
click at [578, 32] on icon "Attachment preview" at bounding box center [579, 33] width 6 height 6
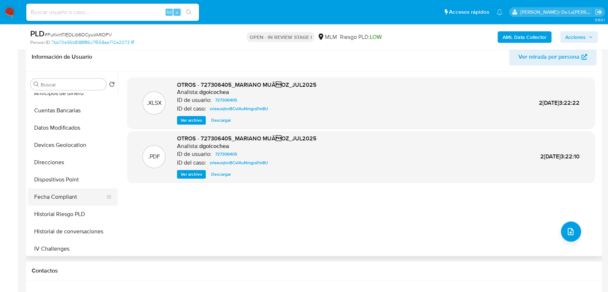
scroll to position [200, 0]
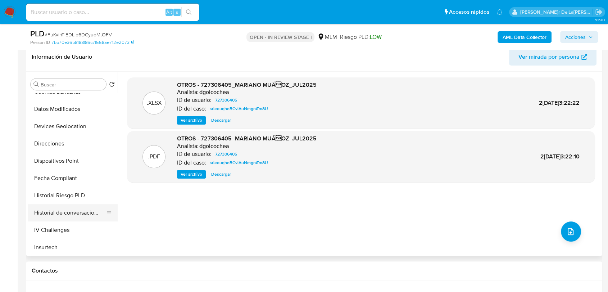
click at [77, 217] on button "Historial de conversaciones" at bounding box center [70, 212] width 84 height 17
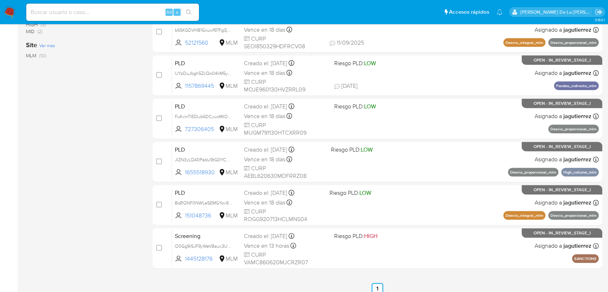
scroll to position [302, 0]
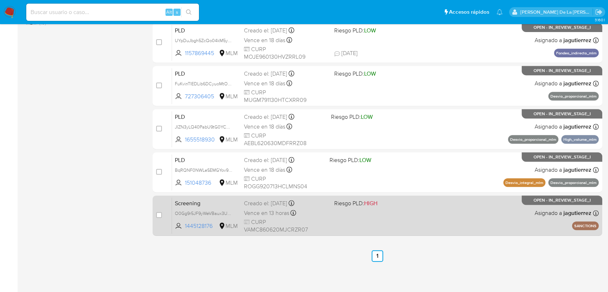
click at [435, 214] on div "Screening O0Gg9r5JF9yWeVBaux3USfo8 1445128176 MLM Riesgo PLD: HIGH Creado el: […" at bounding box center [385, 215] width 426 height 36
click at [486, 225] on div "Screening O0Gg9r5JF9yWeVBaux3USfo8 1445128176 MLM Riesgo PLD: HIGH Creado el: […" at bounding box center [385, 215] width 426 height 36
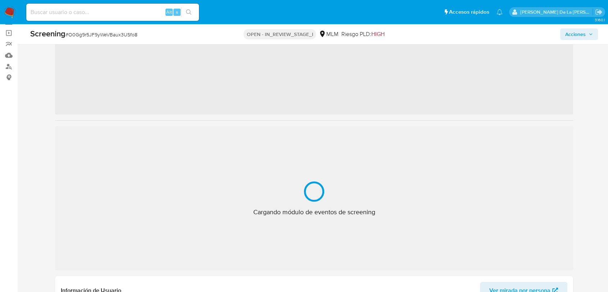
scroll to position [120, 0]
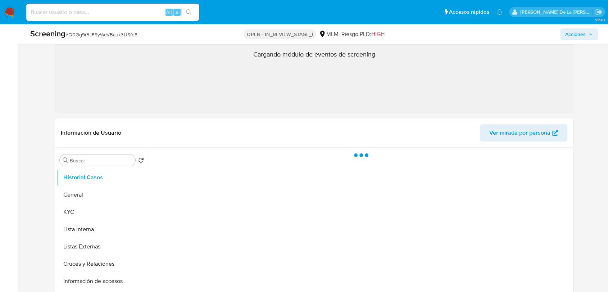
select select "10"
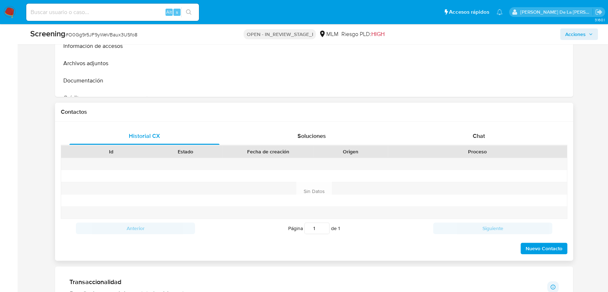
scroll to position [519, 0]
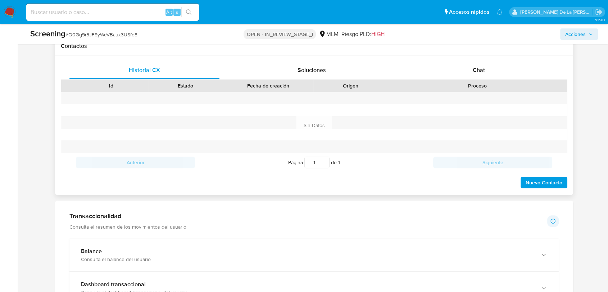
click at [543, 183] on span "Nuevo Contacto" at bounding box center [543, 182] width 37 height 10
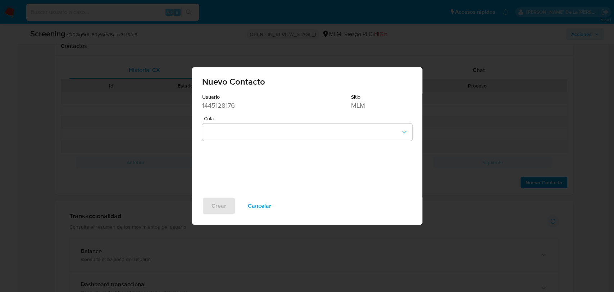
click at [289, 120] on span "Cola" at bounding box center [309, 118] width 210 height 5
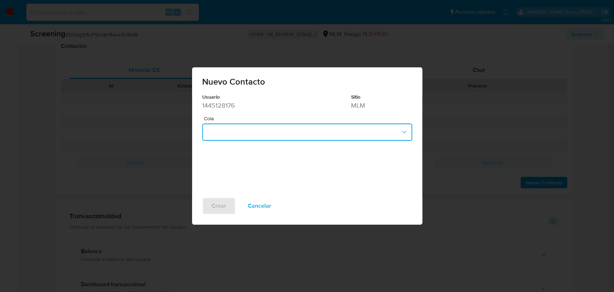
click at [289, 126] on button "button" at bounding box center [307, 131] width 210 height 17
click at [265, 156] on div "HSP_AML_Prev_Lavado_Dinero_Respuesta" at bounding box center [304, 151] width 197 height 17
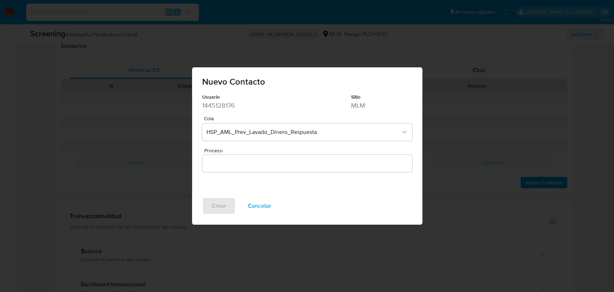
click at [247, 152] on span "Proceso" at bounding box center [309, 150] width 210 height 5
click at [247, 159] on input "Proceso" at bounding box center [307, 163] width 210 height 9
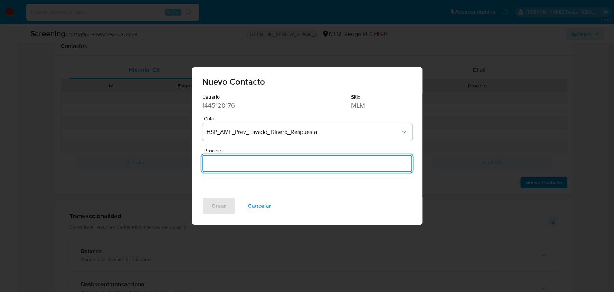
click at [241, 165] on input "Proceso" at bounding box center [307, 163] width 210 height 9
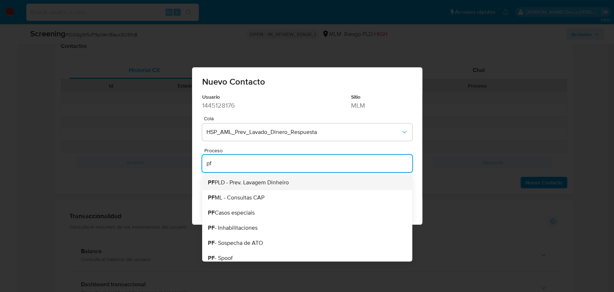
click at [249, 180] on span "PF PLD - Prev. Lavagem Dinheiro" at bounding box center [248, 182] width 81 height 6
type input "PF PLD - Prev. Lavagem Dinheiro"
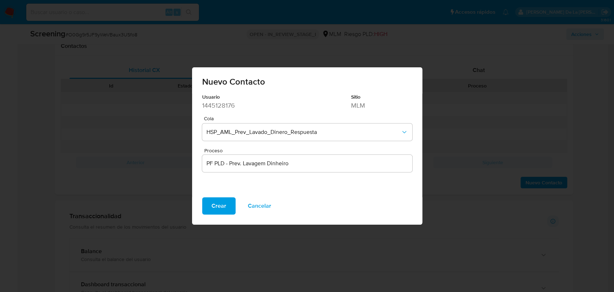
click at [214, 202] on span "Crear" at bounding box center [218, 206] width 15 height 16
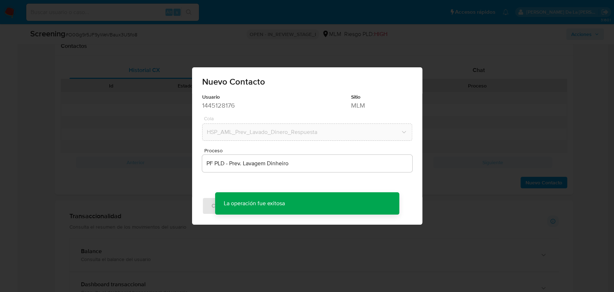
click at [286, 252] on div "Nuevo Contacto Usuario [PHONE_NUMBER] Sitio MLM Cola HSP_AML_Prev_Lavado_Dinero…" at bounding box center [307, 146] width 614 height 292
click at [282, 252] on div "Nuevo Contacto Usuario [PHONE_NUMBER] Sitio MLM Cola HSP_AML_Prev_Lavado_Dinero…" at bounding box center [307, 146] width 614 height 292
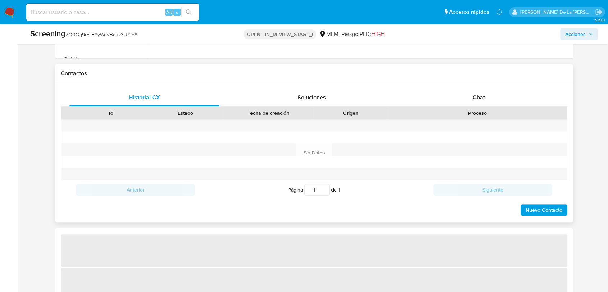
select select "10"
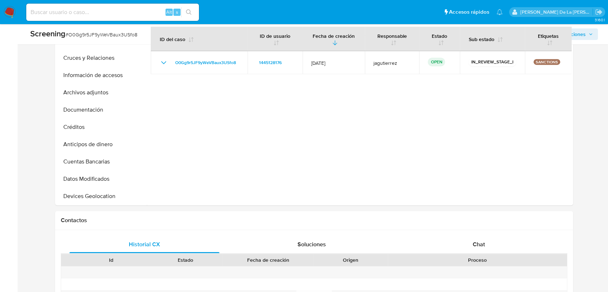
scroll to position [80, 0]
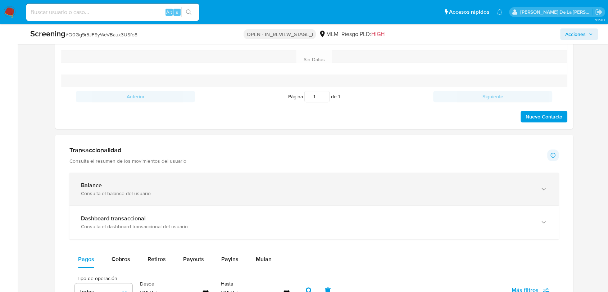
click at [125, 190] on div "Consulta el balance del usuario" at bounding box center [307, 193] width 452 height 6
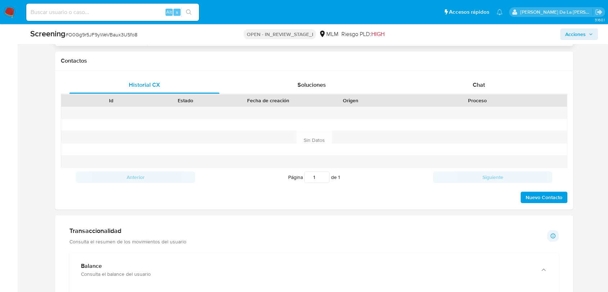
scroll to position [465, 0]
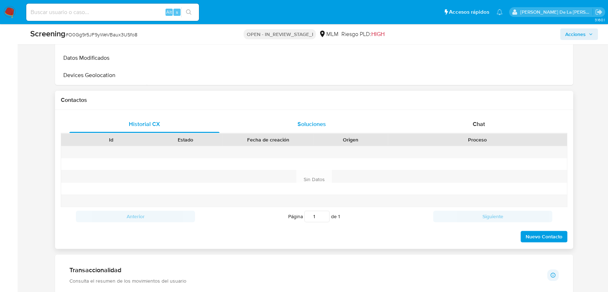
click at [298, 121] on span "Soluciones" at bounding box center [311, 124] width 28 height 8
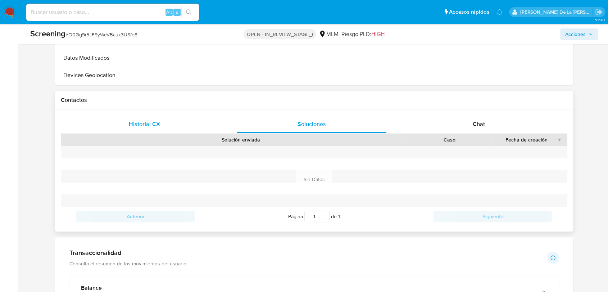
click at [164, 120] on div "Historial CX" at bounding box center [144, 123] width 150 height 17
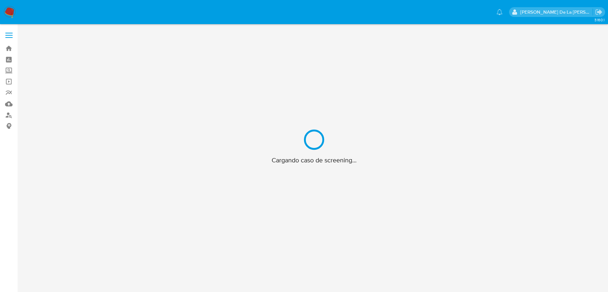
scroll to position [26, 0]
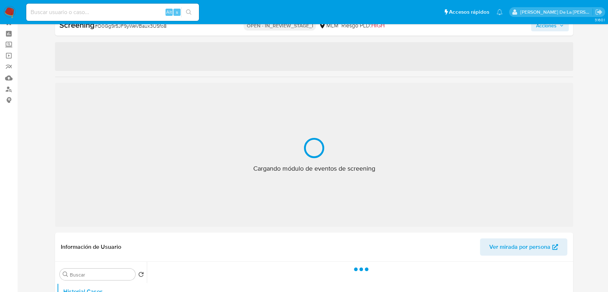
select select "10"
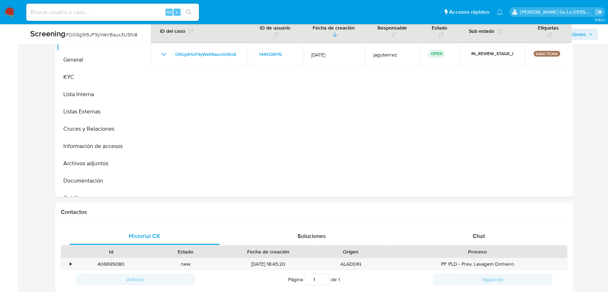
scroll to position [545, 0]
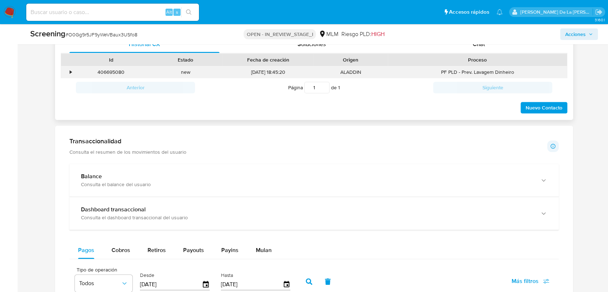
click at [68, 70] on div "•" at bounding box center [67, 72] width 13 height 12
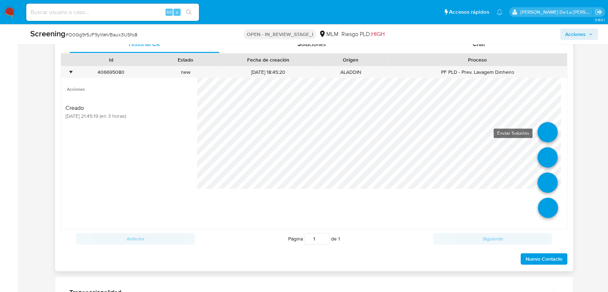
drag, startPoint x: 538, startPoint y: 157, endPoint x: 542, endPoint y: 128, distance: 29.7
click at [542, 219] on ul at bounding box center [547, 219] width 20 height 0
click at [542, 128] on link at bounding box center [547, 132] width 20 height 20
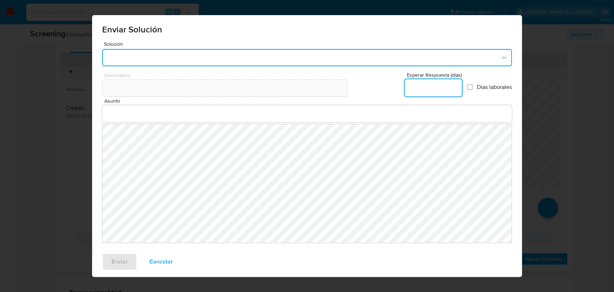
click at [221, 64] on button "button" at bounding box center [306, 57] width 409 height 17
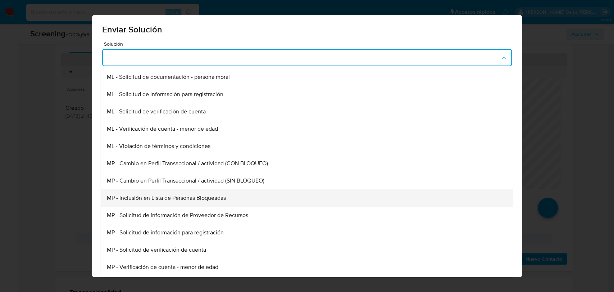
click at [229, 201] on div "MP - Inclusión en Lista de Personas Bloqueadas" at bounding box center [305, 197] width 396 height 17
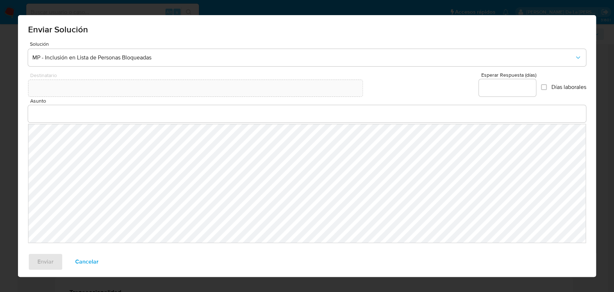
click at [488, 96] on div at bounding box center [507, 87] width 57 height 17
click at [490, 88] on input "Esperar Respuesta (días)" at bounding box center [507, 87] width 57 height 9
type input "0"
click at [124, 114] on input "Asunto" at bounding box center [307, 113] width 558 height 9
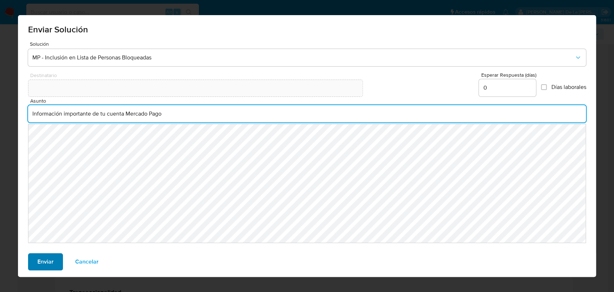
type input "Información importante de tu cuenta Mercado Pago"
click at [37, 265] on span "Enviar" at bounding box center [45, 261] width 16 height 16
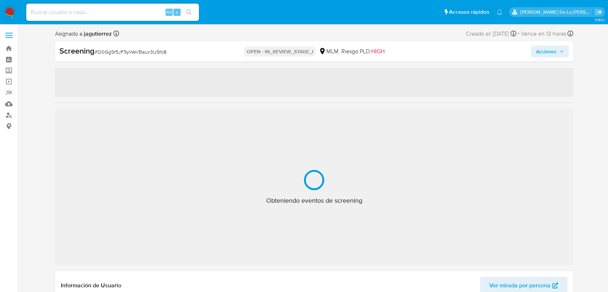
select select "10"
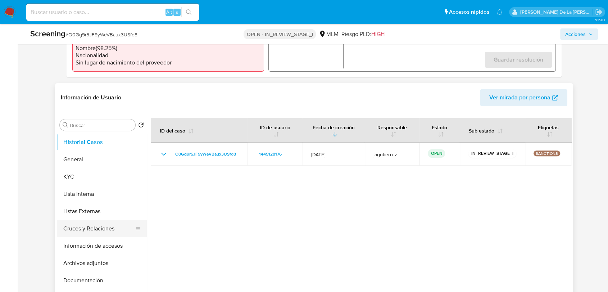
scroll to position [319, 0]
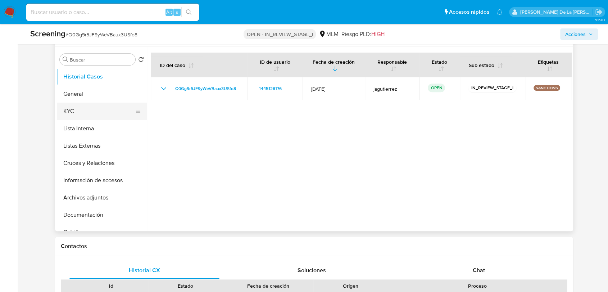
click at [81, 105] on button "KYC" at bounding box center [99, 110] width 84 height 17
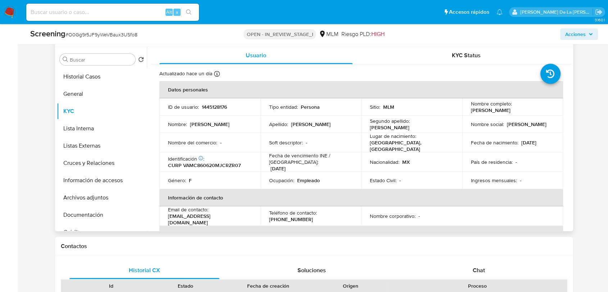
drag, startPoint x: 467, startPoint y: 109, endPoint x: 537, endPoint y: 109, distance: 69.4
click at [537, 109] on td "Nombre completo : [PERSON_NAME]" at bounding box center [512, 106] width 101 height 17
copy p "[PERSON_NAME]"
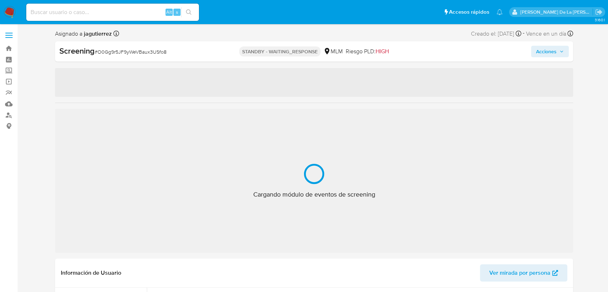
select select "10"
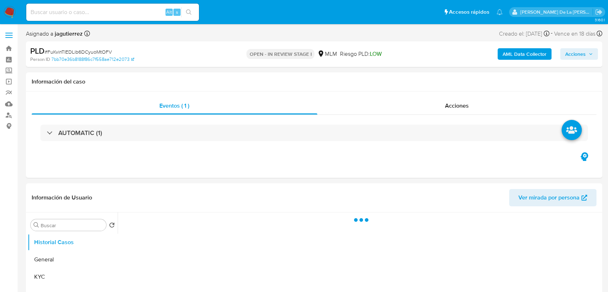
select select "10"
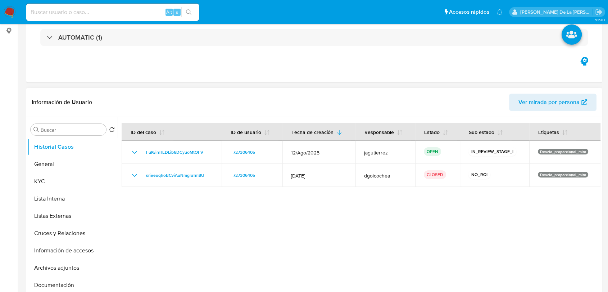
scroll to position [200, 0]
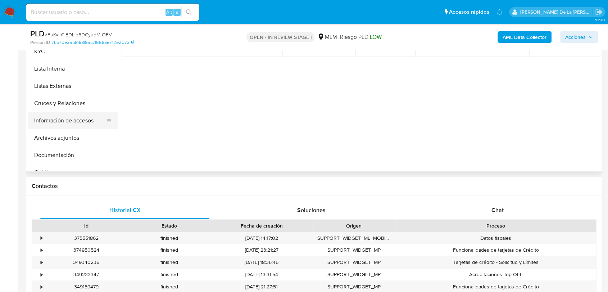
click at [91, 123] on button "Información de accesos" at bounding box center [70, 120] width 84 height 17
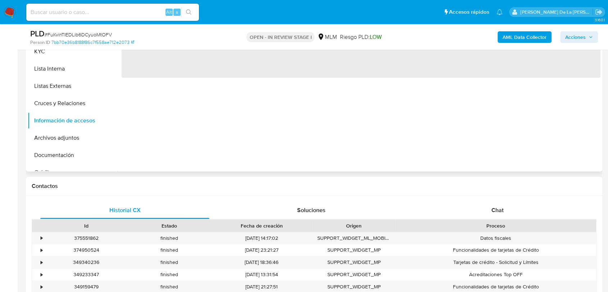
scroll to position [120, 0]
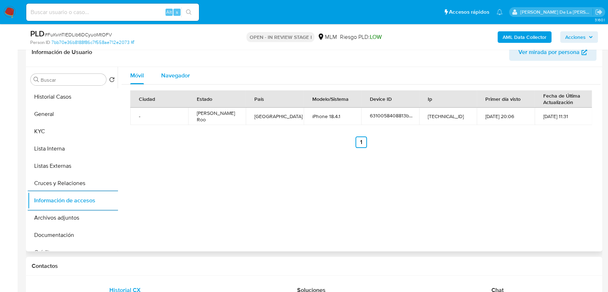
click at [177, 78] on span "Navegador" at bounding box center [175, 75] width 29 height 8
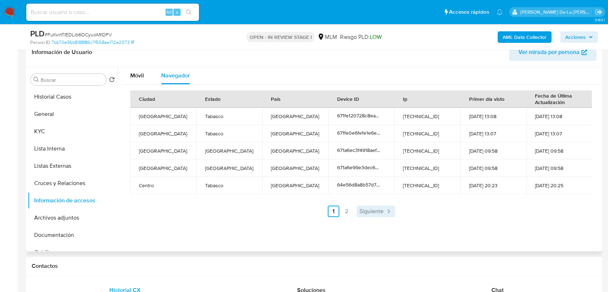
click at [367, 211] on span "Siguiente" at bounding box center [371, 211] width 24 height 6
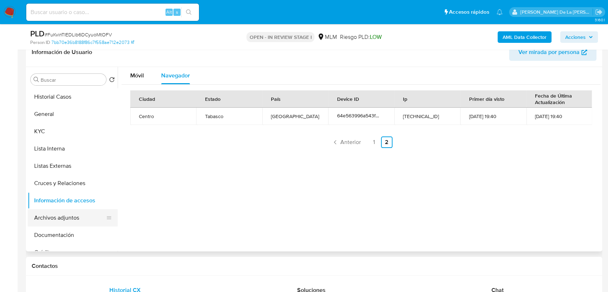
click at [63, 221] on button "Archivos adjuntos" at bounding box center [70, 217] width 84 height 17
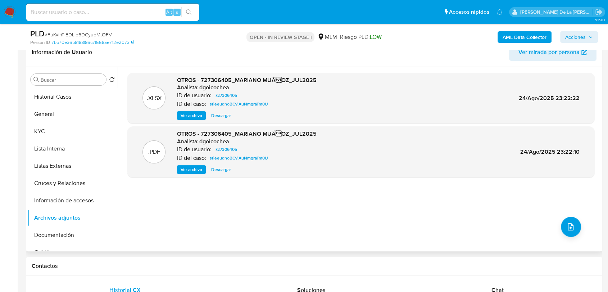
click at [192, 166] on span "Ver archivo" at bounding box center [191, 169] width 22 height 7
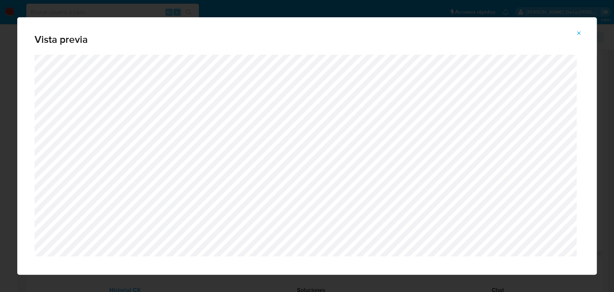
click at [575, 30] on button "Attachment preview" at bounding box center [579, 33] width 16 height 12
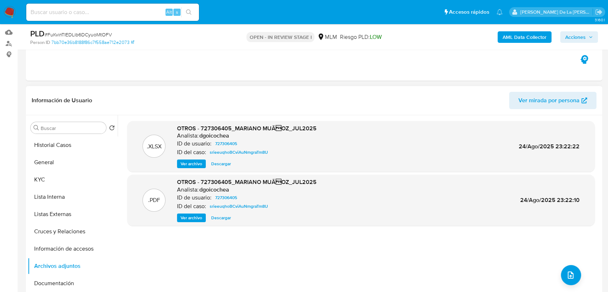
scroll to position [160, 0]
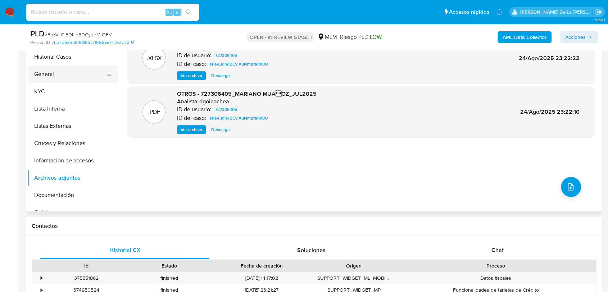
click at [63, 78] on button "General" at bounding box center [70, 73] width 84 height 17
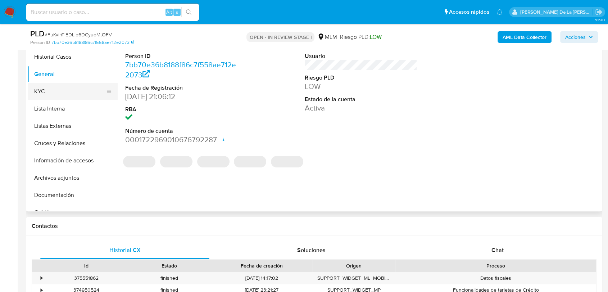
click at [75, 92] on button "KYC" at bounding box center [70, 91] width 84 height 17
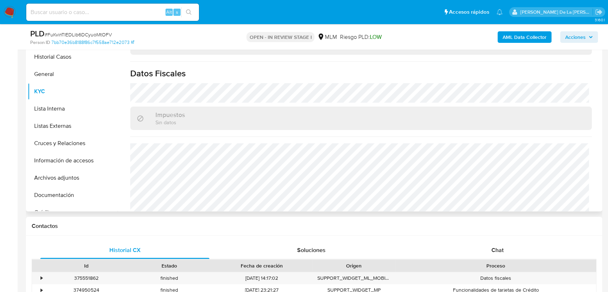
scroll to position [445, 0]
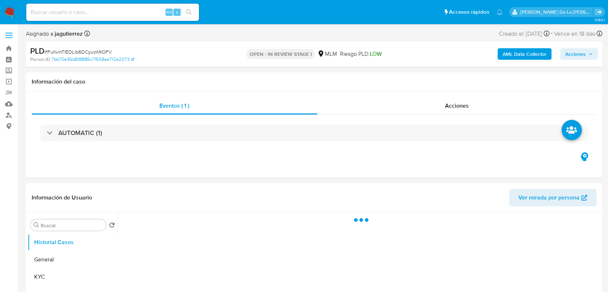
select select "10"
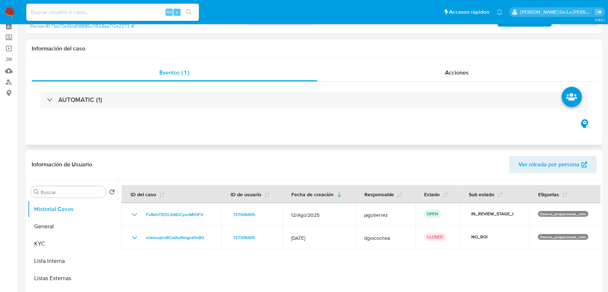
scroll to position [80, 0]
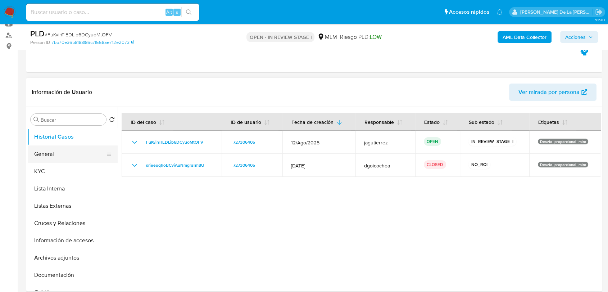
click at [66, 151] on button "General" at bounding box center [70, 153] width 84 height 17
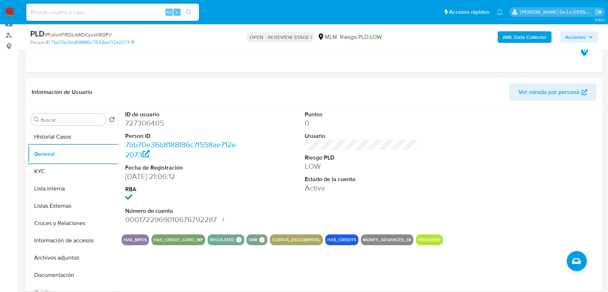
click at [285, 133] on div "ID de usuario 727306405 Person ID 7bb70e36b8188f86c7f558ae712e2073 Fecha de Reg…" at bounding box center [361, 168] width 479 height 122
click at [278, 136] on div "ID de usuario 727306405 Person ID 7bb70e36b8188f86c7f558ae712e2073 Fecha de Reg…" at bounding box center [361, 168] width 479 height 122
click at [234, 196] on dd at bounding box center [181, 198] width 113 height 10
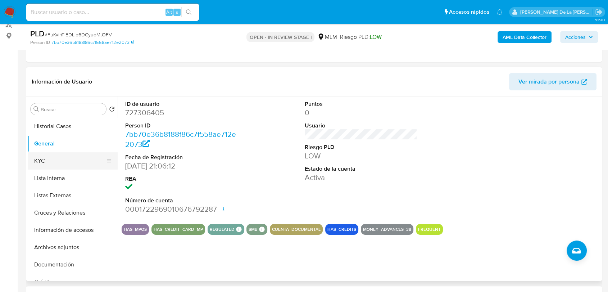
click at [65, 163] on button "KYC" at bounding box center [70, 160] width 84 height 17
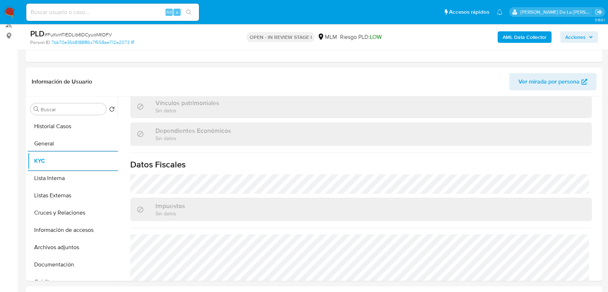
scroll to position [429, 0]
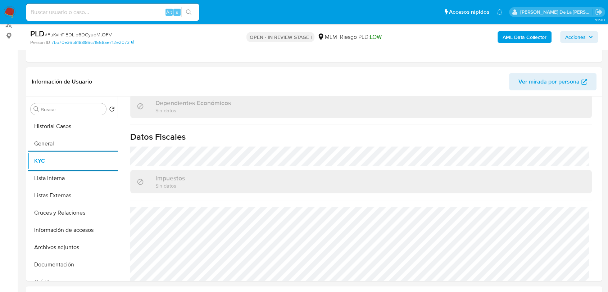
click at [275, 174] on div "Impuestos Sin datos" at bounding box center [360, 181] width 461 height 23
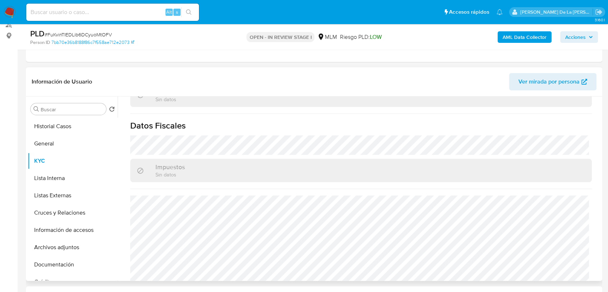
scroll to position [440, 0]
click at [52, 183] on button "Lista Interna" at bounding box center [70, 177] width 84 height 17
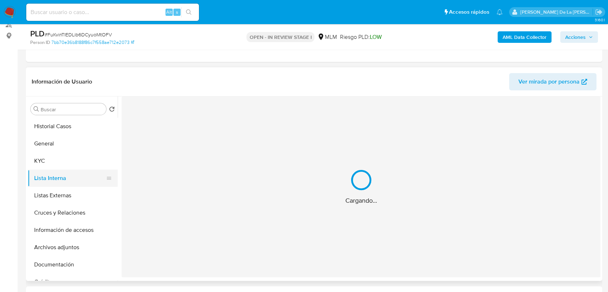
scroll to position [0, 0]
click at [43, 199] on button "Listas Externas" at bounding box center [70, 195] width 84 height 17
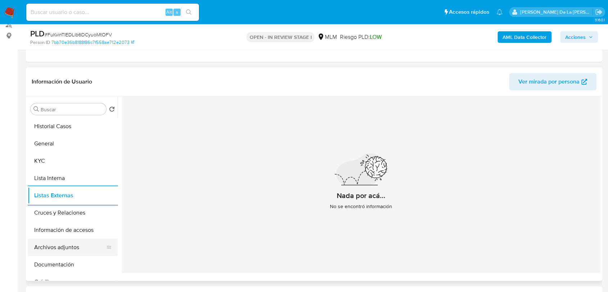
click at [58, 238] on button "Archivos adjuntos" at bounding box center [70, 246] width 84 height 17
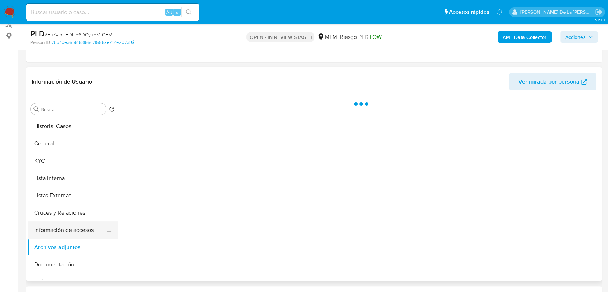
click at [58, 235] on button "Información de accesos" at bounding box center [70, 229] width 84 height 17
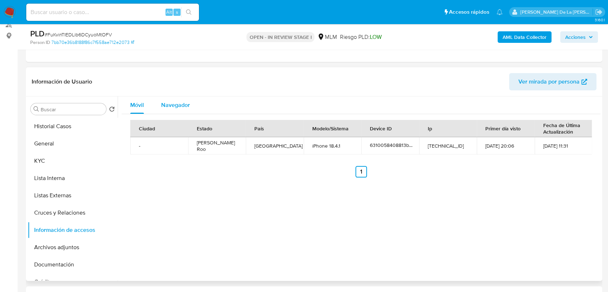
click at [187, 102] on span "Navegador" at bounding box center [175, 105] width 29 height 8
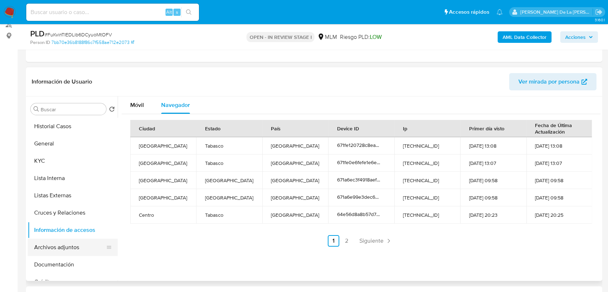
click at [65, 247] on button "Archivos adjuntos" at bounding box center [70, 246] width 84 height 17
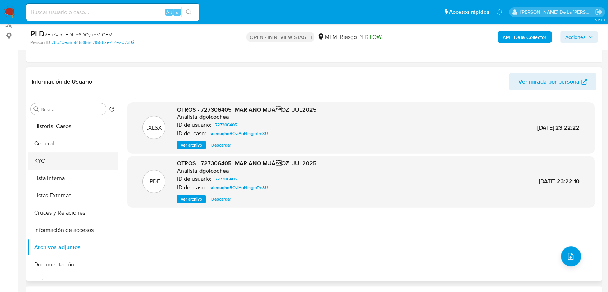
click at [61, 164] on button "KYC" at bounding box center [70, 160] width 84 height 17
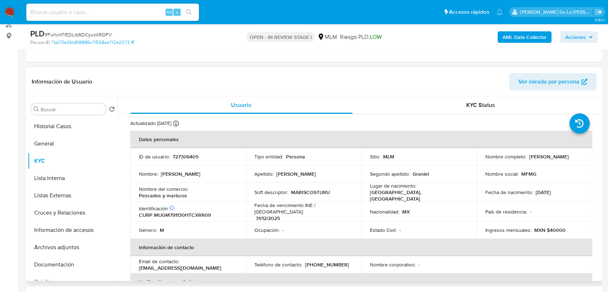
drag, startPoint x: 483, startPoint y: 161, endPoint x: 561, endPoint y: 160, distance: 77.7
click at [561, 160] on div "Nombre completo : Mariano Fernando Muñoz Graniel" at bounding box center [534, 156] width 98 height 6
click at [68, 221] on button "Información de accesos" at bounding box center [70, 229] width 84 height 17
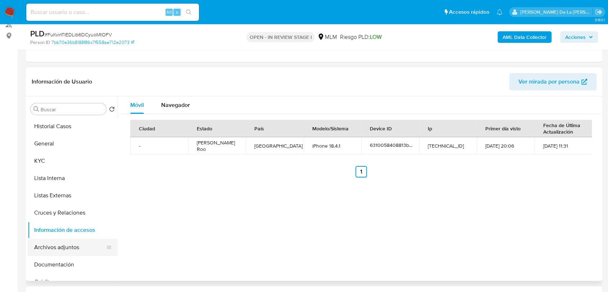
click at [79, 246] on button "Archivos adjuntos" at bounding box center [70, 246] width 84 height 17
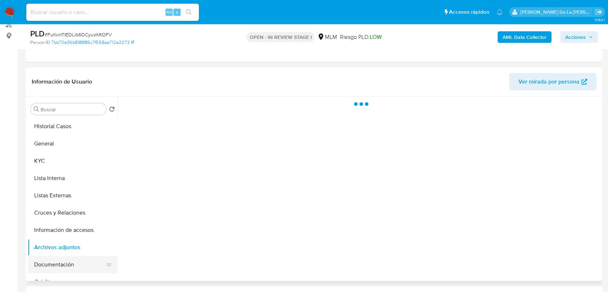
click at [73, 265] on button "Documentación" at bounding box center [70, 264] width 84 height 17
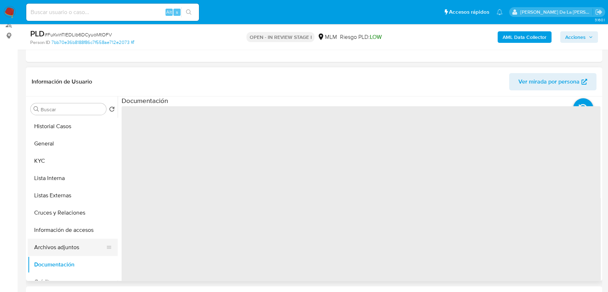
click at [72, 254] on button "Archivos adjuntos" at bounding box center [70, 246] width 84 height 17
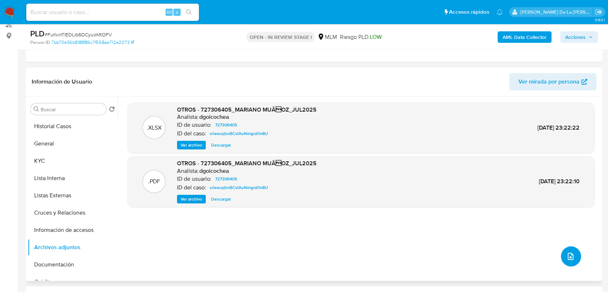
click at [561, 255] on button "upload-file" at bounding box center [570, 256] width 20 height 20
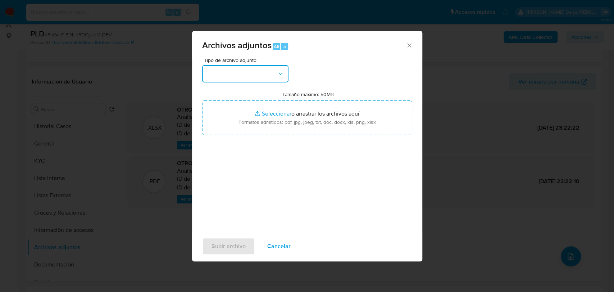
click at [235, 75] on button "button" at bounding box center [245, 73] width 86 height 17
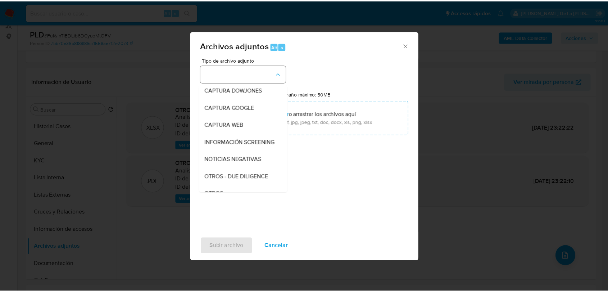
scroll to position [37, 0]
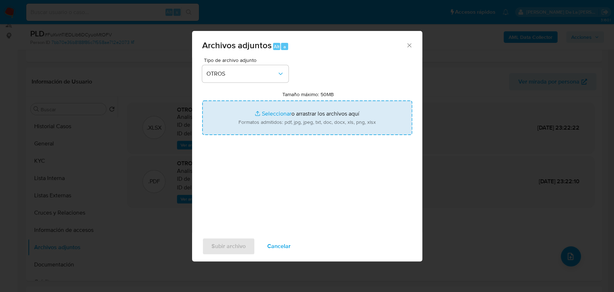
type input "C:\fakepath\727306405_MARIANO FERNANDO MUNOZ GRANIEL_AGO2025.pdf"
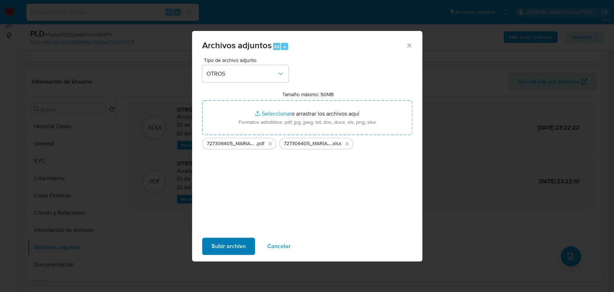
click at [233, 237] on div "Subir archivo Cancelar" at bounding box center [307, 245] width 230 height 27
click at [231, 246] on span "Subir archivo" at bounding box center [228, 246] width 34 height 16
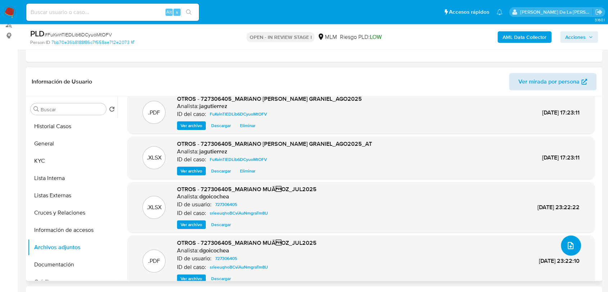
scroll to position [0, 0]
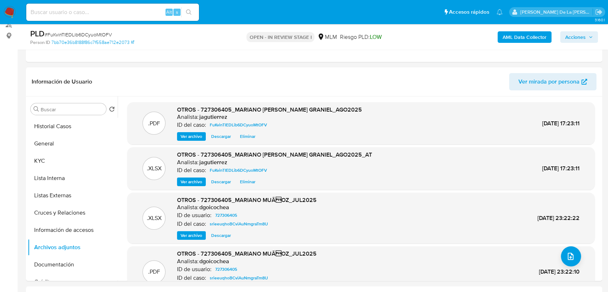
click at [578, 37] on span "Acciones" at bounding box center [575, 37] width 20 height 12
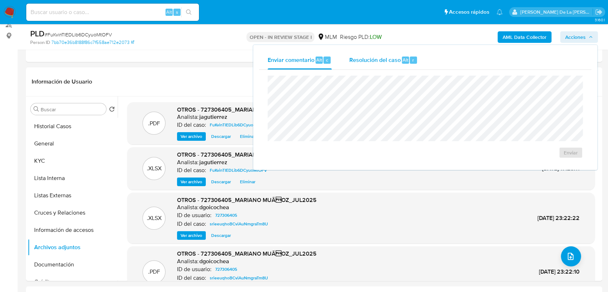
click at [369, 55] on div "Resolución del caso Alt r" at bounding box center [383, 60] width 69 height 19
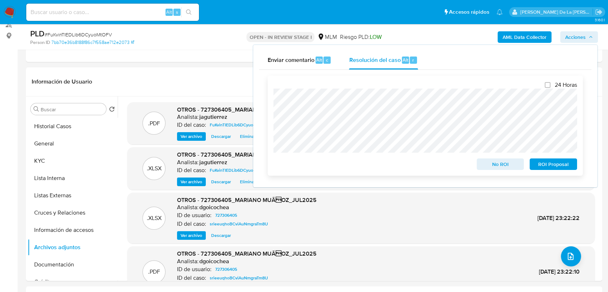
click at [503, 166] on span "No ROI" at bounding box center [499, 164] width 37 height 10
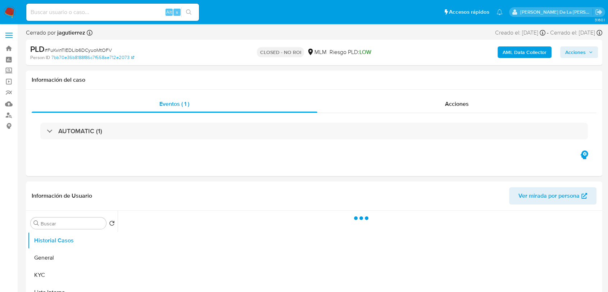
select select "10"
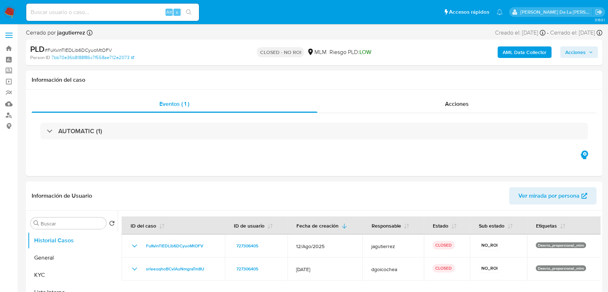
click at [13, 9] on img at bounding box center [10, 12] width 12 height 12
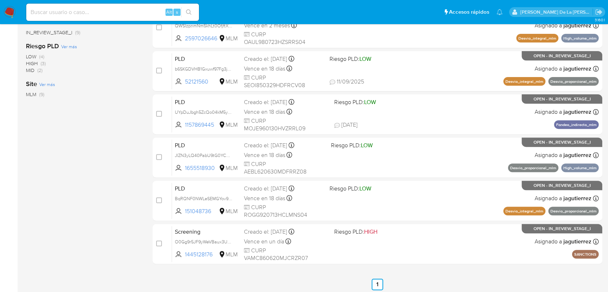
scroll to position [258, 0]
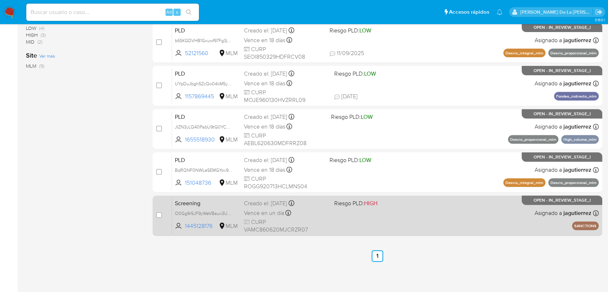
click at [473, 219] on div "Screening O0Gg9r5JF9yWeVBaux3USfo8 1445128176 MLM Riesgo PLD: HIGH Creado el: […" at bounding box center [385, 215] width 426 height 36
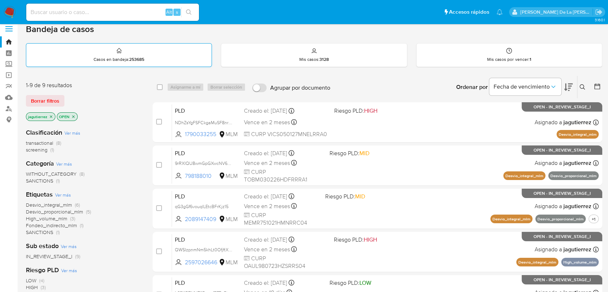
scroll to position [0, 0]
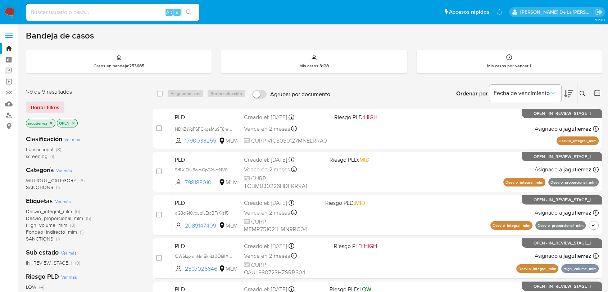
click at [51, 122] on icon "close-filter" at bounding box center [51, 123] width 3 height 3
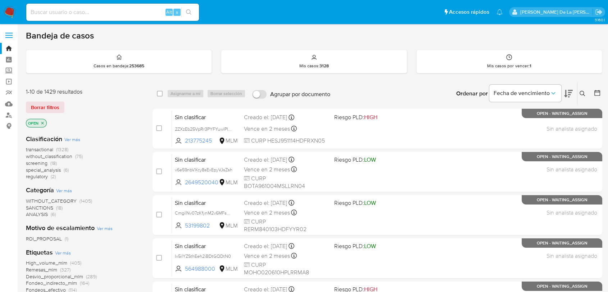
click at [37, 163] on span "screening" at bounding box center [37, 162] width 22 height 7
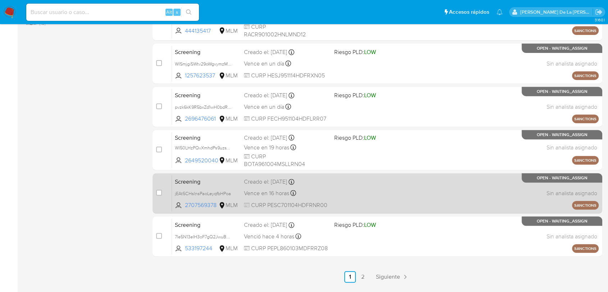
scroll to position [302, 0]
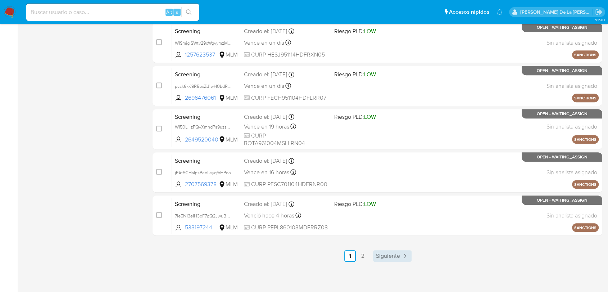
click at [390, 253] on span "Siguiente" at bounding box center [388, 256] width 24 height 6
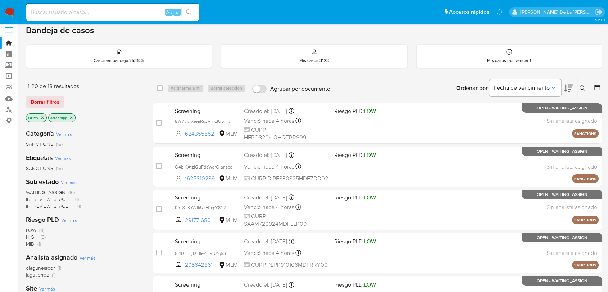
scroll to position [215, 0]
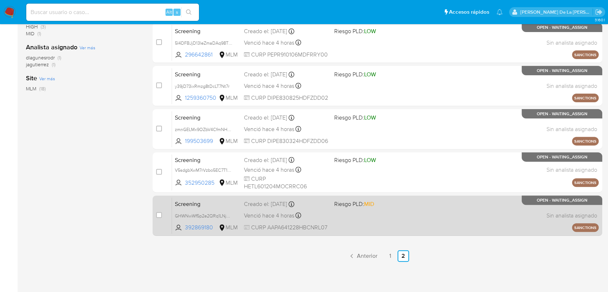
click at [343, 216] on div "Screening GHWNwWf5p2e2QRq1LNjEPJBJ 392869180 MLM Riesgo PLD: MID Creado el: [DA…" at bounding box center [385, 215] width 426 height 36
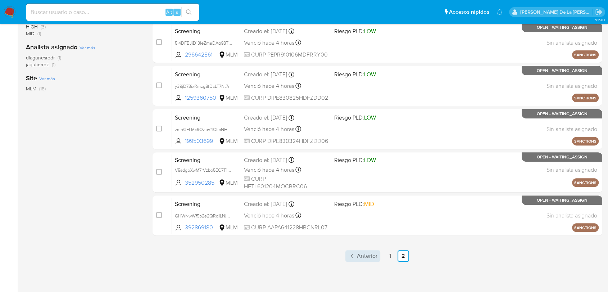
drag, startPoint x: 366, startPoint y: 246, endPoint x: 365, endPoint y: 257, distance: 11.5
click at [366, 250] on div "select-all-cases-checkbox Asignarme a mí Borrar selección Agrupar por documento…" at bounding box center [376, 64] width 449 height 395
click at [365, 257] on span "Anterior" at bounding box center [367, 256] width 20 height 6
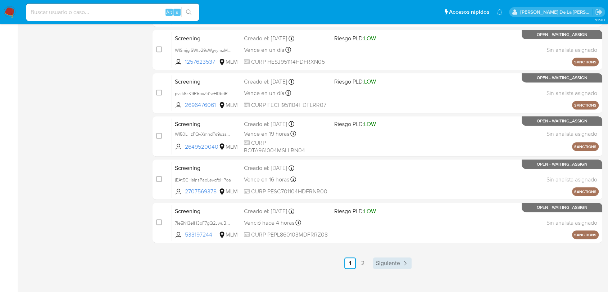
scroll to position [302, 0]
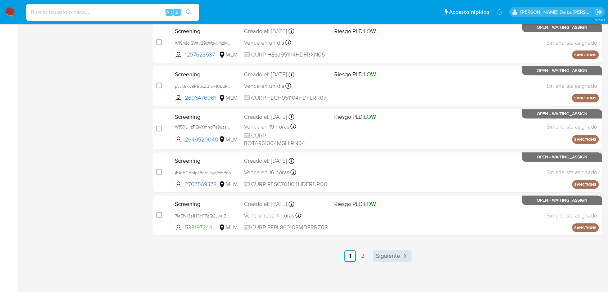
click at [394, 253] on span "Siguiente" at bounding box center [388, 256] width 24 height 6
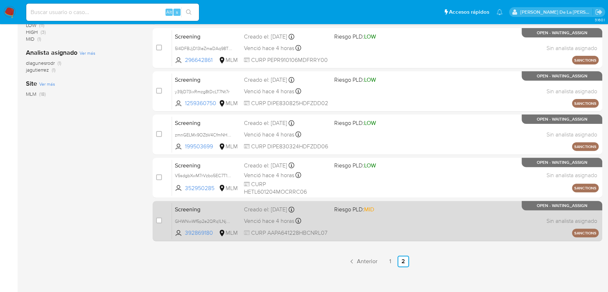
scroll to position [215, 0]
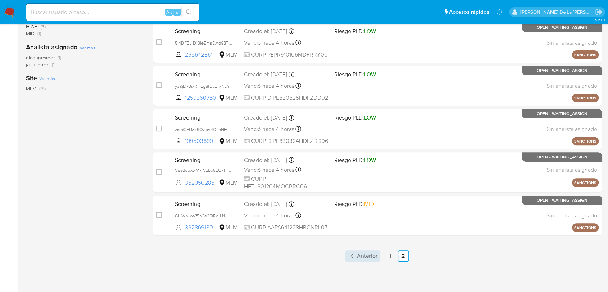
click at [360, 253] on span "Anterior" at bounding box center [367, 256] width 20 height 6
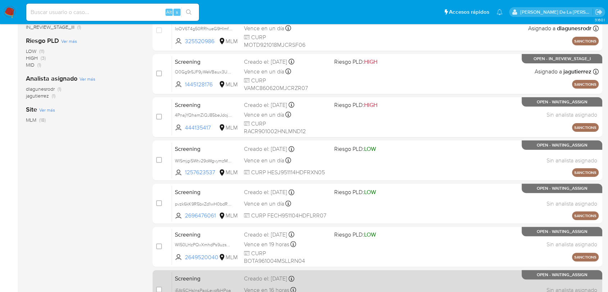
scroll to position [262, 0]
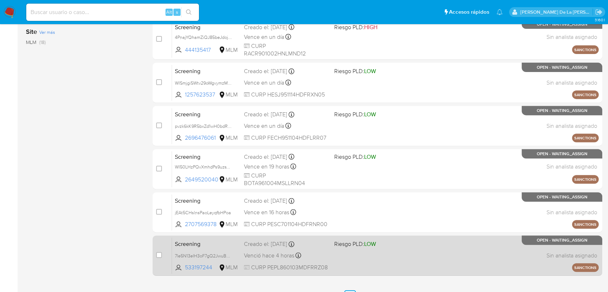
click at [354, 251] on div "Screening 7le5N13eIH3oF7gQ2JwuBNWS 533197244 MLM Riesgo PLD: LOW Creado el: [DA…" at bounding box center [385, 255] width 426 height 36
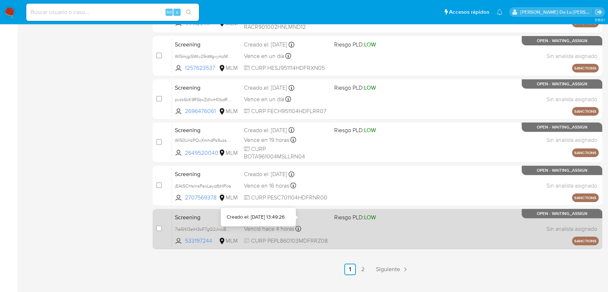
scroll to position [302, 0]
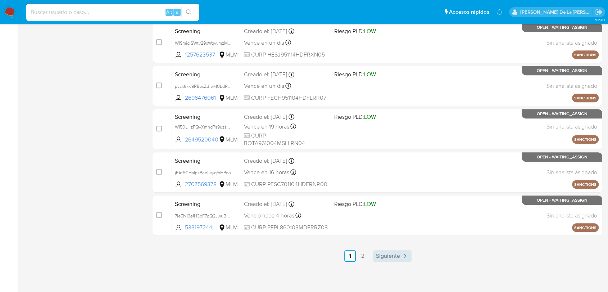
click at [400, 255] on link "Siguiente" at bounding box center [392, 256] width 38 height 12
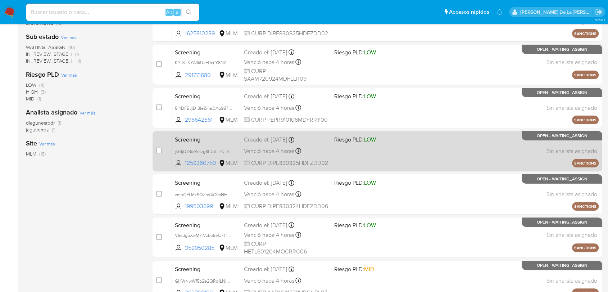
scroll to position [200, 0]
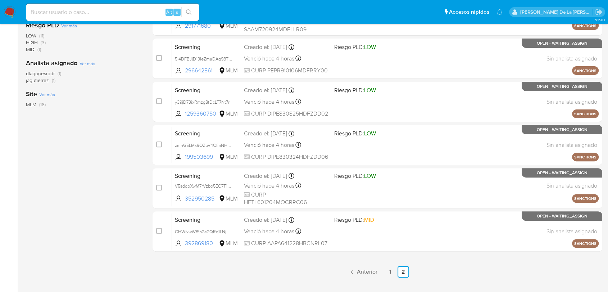
click at [362, 264] on div "select-all-cases-checkbox Asignarme a mí Borrar selección Agrupar por documento…" at bounding box center [376, 79] width 449 height 395
click at [363, 266] on link "Anterior" at bounding box center [362, 272] width 35 height 12
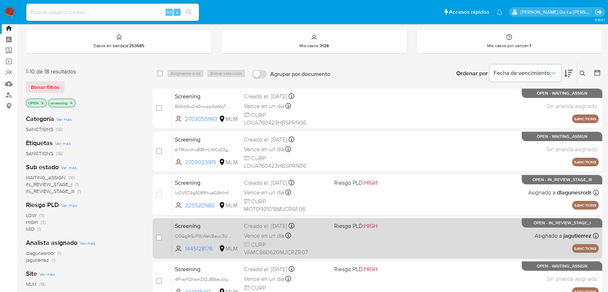
scroll to position [40, 0]
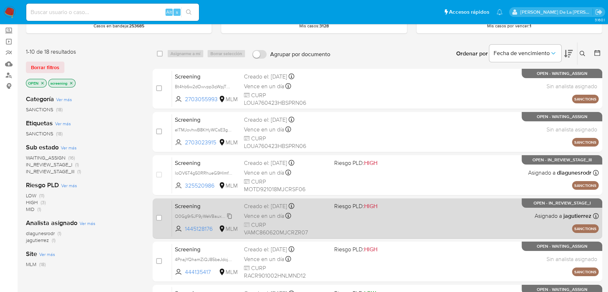
click at [209, 216] on span "O0Gg9r5JF9yWeVBaux3USfo8" at bounding box center [205, 215] width 61 height 8
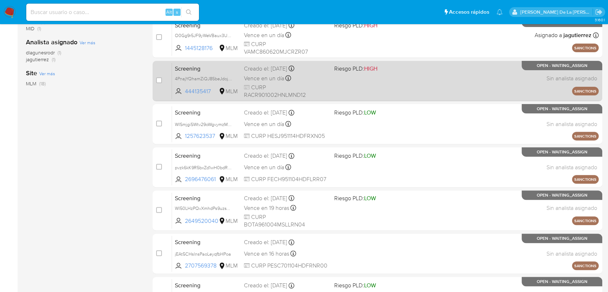
scroll to position [302, 0]
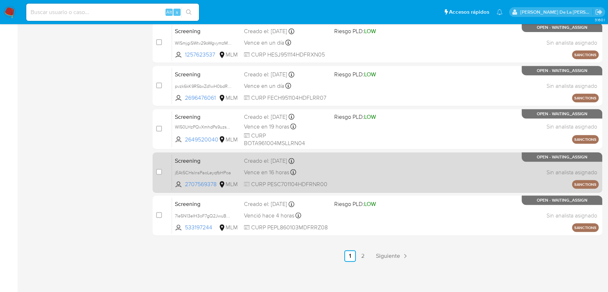
click at [341, 169] on div "Screening jEAt5CHslnsPaoLeyqfbHPoa 2707569378 MLM Creado el: [DATE] Creado el: …" at bounding box center [385, 172] width 426 height 36
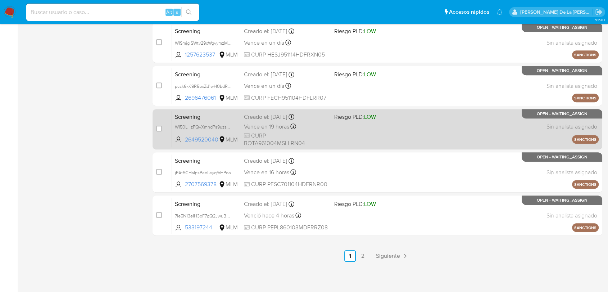
click at [336, 135] on div "Screening WI50LHzPQvXmhdPs9uzsV778 2649520040 MLM Riesgo PLD: LOW Creado el: [D…" at bounding box center [385, 129] width 426 height 36
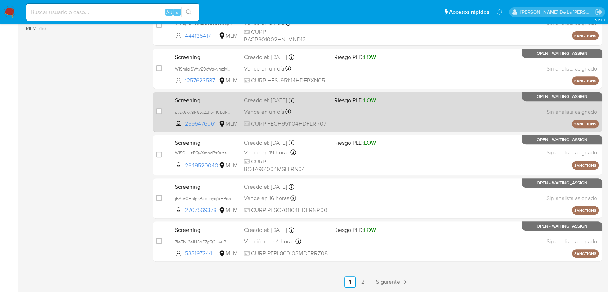
scroll to position [262, 0]
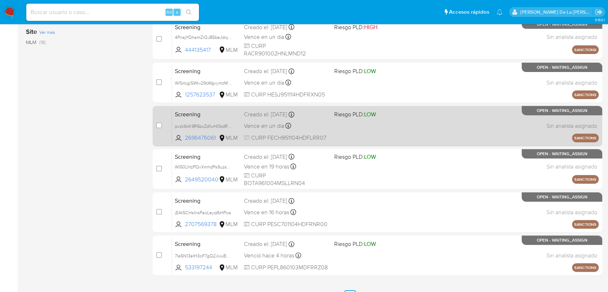
click at [352, 128] on div "Screening pvzk6kK9R5bxZd1wH0bdRld6 2696476061 MLM Riesgo PLD: LOW Creado el: [D…" at bounding box center [385, 125] width 426 height 36
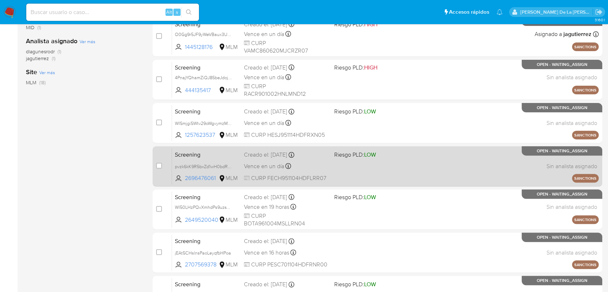
scroll to position [182, 0]
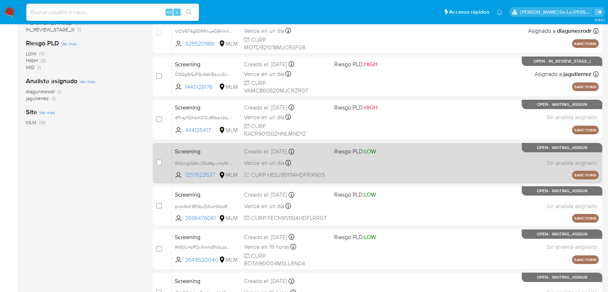
click at [337, 156] on div "Screening WISmjgiSWtv29oWgvymzMzUl 1257623537 MLM Riesgo PLD: LOW Creado el: 22…" at bounding box center [385, 163] width 426 height 36
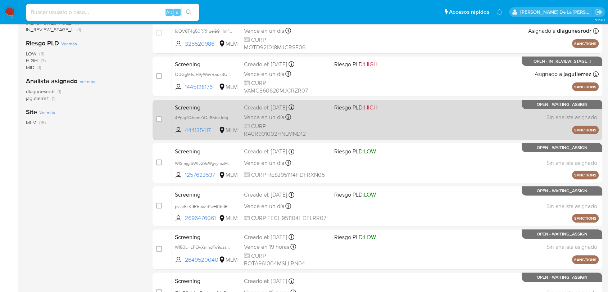
click at [328, 112] on div "Vence en un día Vence el 23/09/2025 16:13:26" at bounding box center [286, 117] width 84 height 10
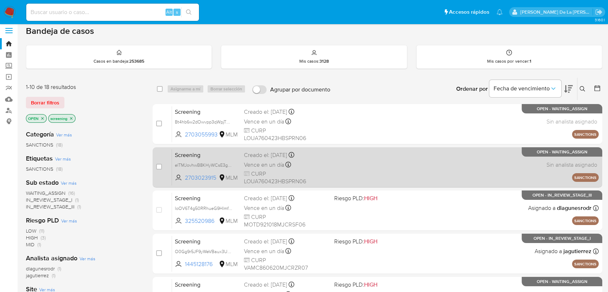
scroll to position [0, 0]
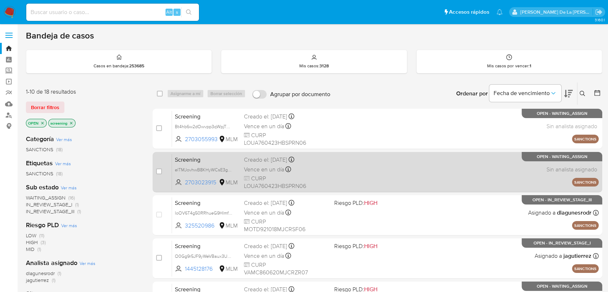
click at [338, 159] on span at bounding box center [376, 158] width 84 height 1
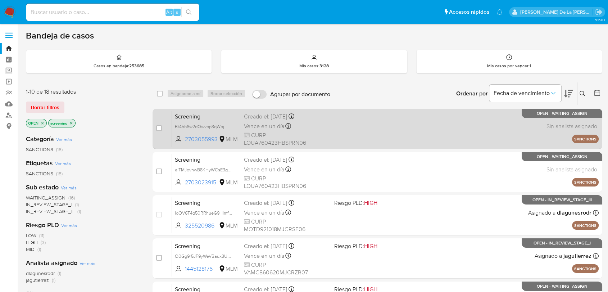
click at [351, 124] on div "Screening Bt4hb6w2dOwvpp3qWpjTXWrM 2703055993 MLM Creado el: 22/09/2025 Creado …" at bounding box center [385, 128] width 426 height 36
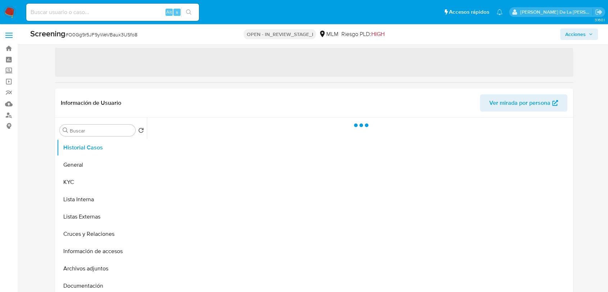
select select "10"
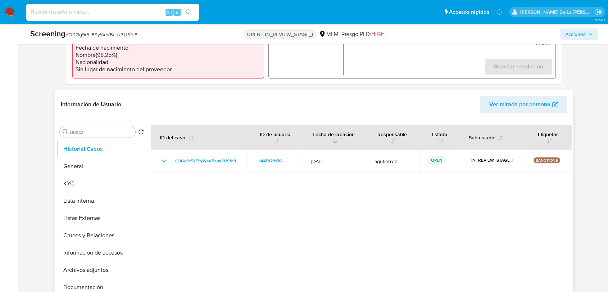
scroll to position [319, 0]
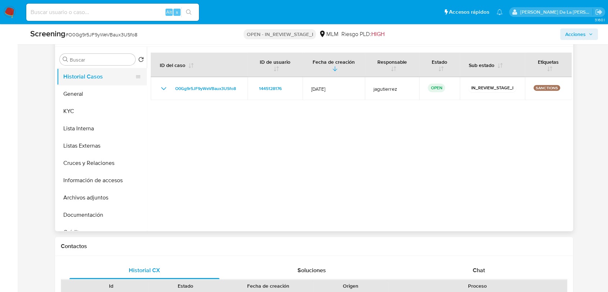
click at [88, 79] on button "Historial Casos" at bounding box center [99, 76] width 84 height 17
click at [80, 93] on button "General" at bounding box center [99, 93] width 84 height 17
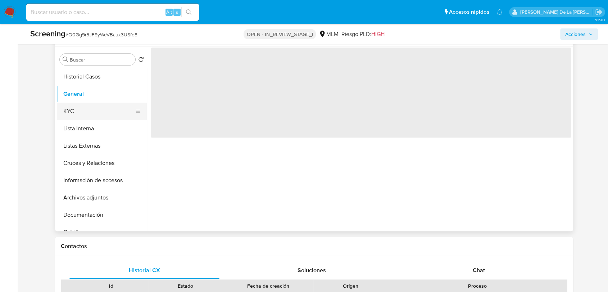
click at [85, 107] on button "KYC" at bounding box center [99, 110] width 84 height 17
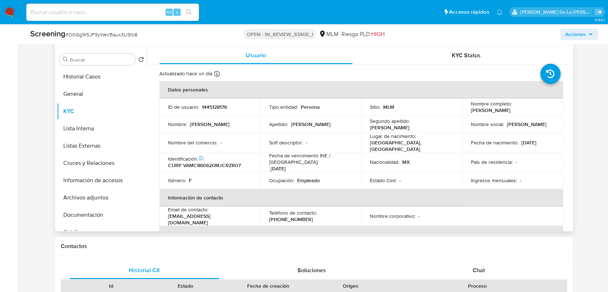
drag, startPoint x: 467, startPoint y: 111, endPoint x: 537, endPoint y: 112, distance: 69.4
click at [537, 112] on td "Nombre completo : [PERSON_NAME]" at bounding box center [512, 106] width 101 height 17
copy p "[PERSON_NAME]"
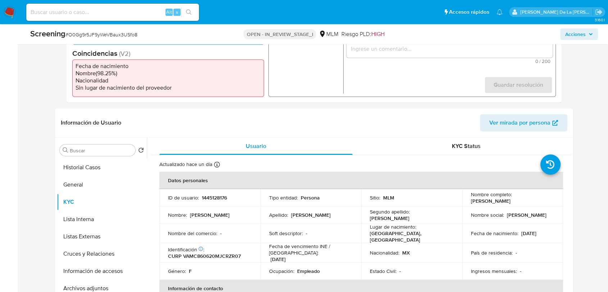
scroll to position [160, 0]
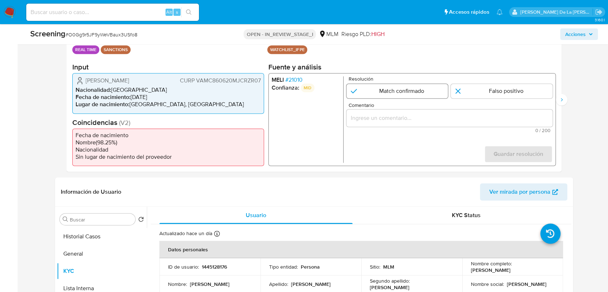
drag, startPoint x: 369, startPoint y: 87, endPoint x: 371, endPoint y: 97, distance: 9.9
click at [370, 87] on input "1 de 2" at bounding box center [397, 91] width 102 height 14
radio input "true"
click at [372, 119] on input "Comentario" at bounding box center [449, 117] width 206 height 9
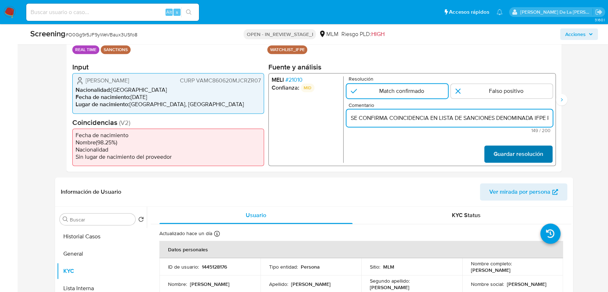
scroll to position [0, 269]
type input "SE CONFIRMA COINCIDENCIA EN LISTA DE SANCIONES DENOMINADA IFPE POR NOMBRE CON V…"
click at [514, 153] on span "Guardar resolución" at bounding box center [518, 154] width 50 height 16
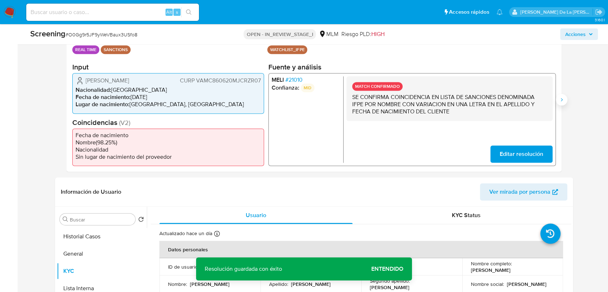
click at [561, 101] on icon "Siguiente" at bounding box center [561, 100] width 6 height 6
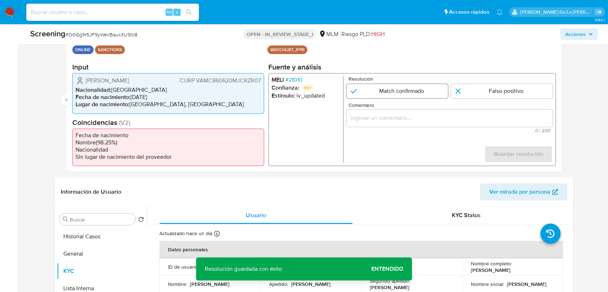
click at [364, 86] on input "2 de 2" at bounding box center [397, 91] width 102 height 14
radio input "true"
click at [376, 130] on span "0 / 200" at bounding box center [449, 130] width 202 height 5
click at [376, 122] on input "Comentario" at bounding box center [449, 117] width 206 height 9
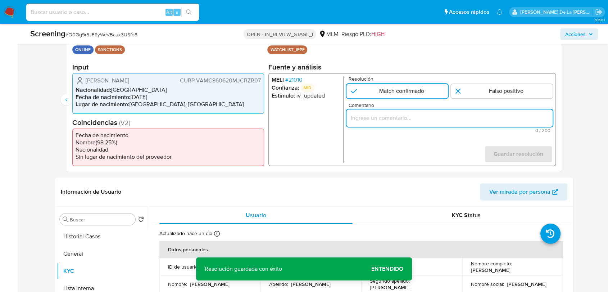
paste input "SE CONFIRMA COINCIDENCIA EN LISTA DE SANCIONES DENOMINADA IFPE POR NOMBRE CON V…"
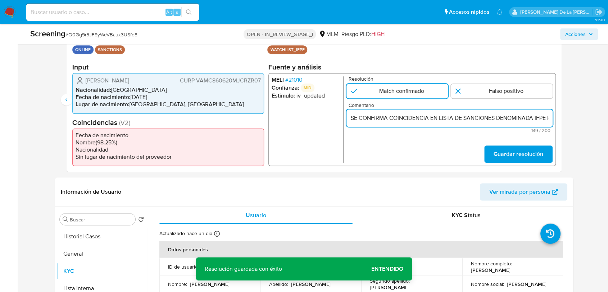
scroll to position [0, 269]
type input "SE CONFIRMA COINCIDENCIA EN LISTA DE SANCIONES DENOMINADA IFPE POR NOMBRE CON V…"
click at [508, 149] on span "Guardar resolución" at bounding box center [518, 154] width 50 height 16
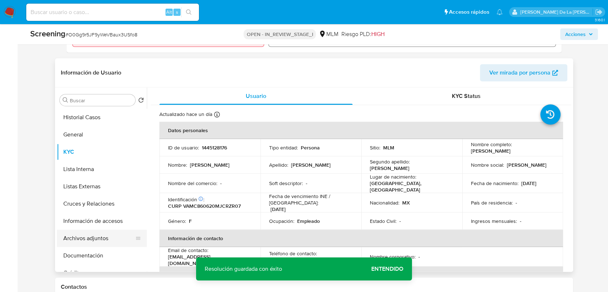
scroll to position [319, 0]
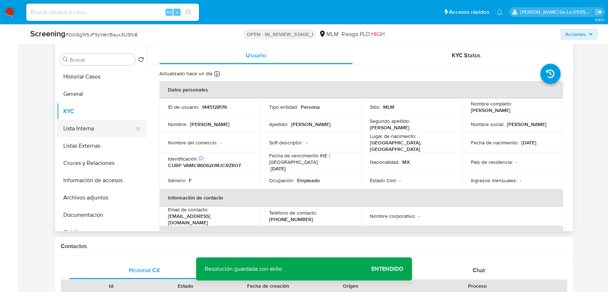
click at [101, 122] on button "Lista Interna" at bounding box center [99, 128] width 84 height 17
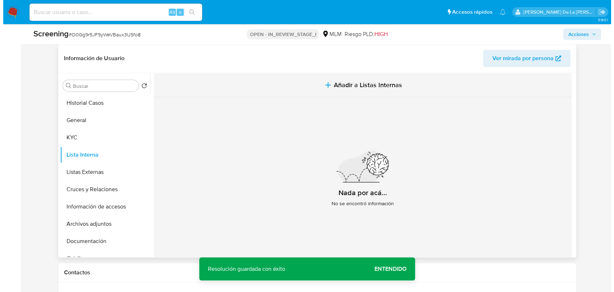
scroll to position [279, 0]
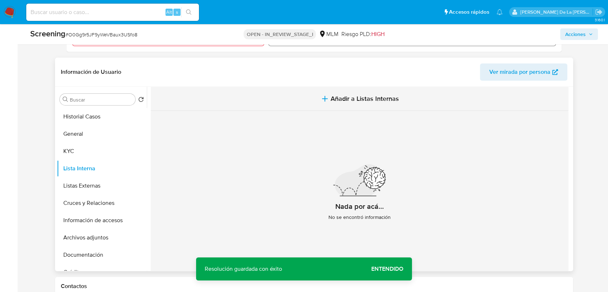
click at [336, 103] on button "Añadir a Listas Internas" at bounding box center [359, 99] width 417 height 24
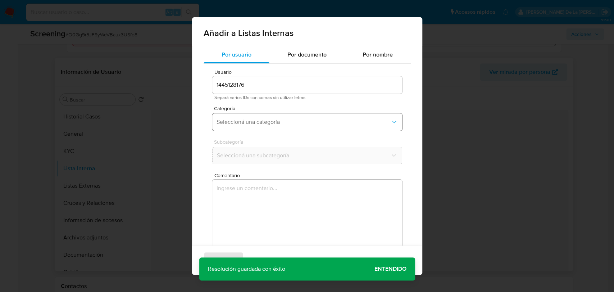
click at [249, 130] on button "Seleccioná una categoría" at bounding box center [307, 121] width 190 height 17
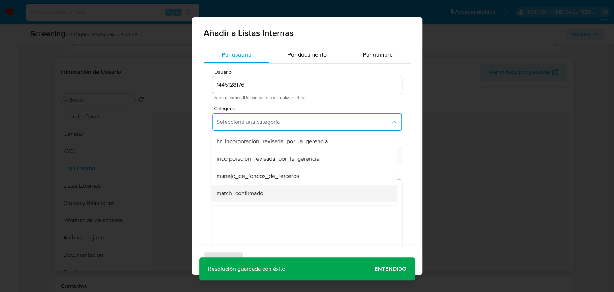
click at [233, 197] on div "match_confirmado" at bounding box center [301, 192] width 171 height 17
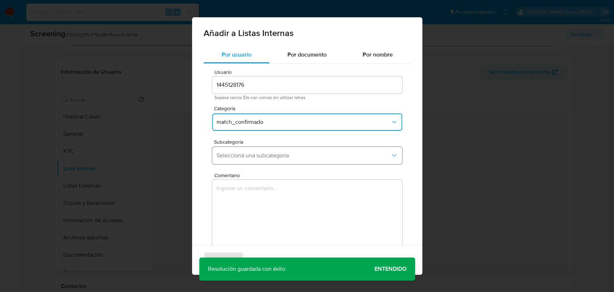
click at [253, 152] on span "Seleccioná una subcategoría" at bounding box center [303, 155] width 174 height 7
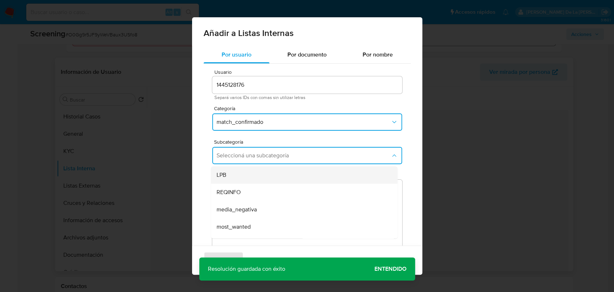
click at [248, 171] on div "LPB" at bounding box center [301, 174] width 171 height 17
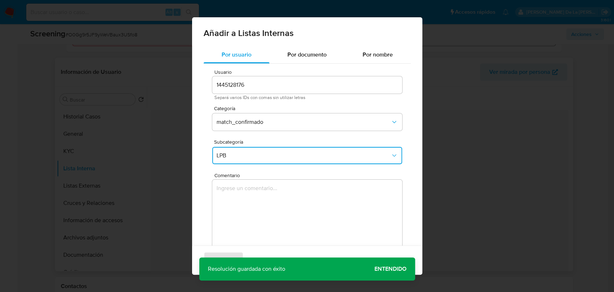
click at [239, 189] on textarea "Comentario" at bounding box center [307, 213] width 190 height 69
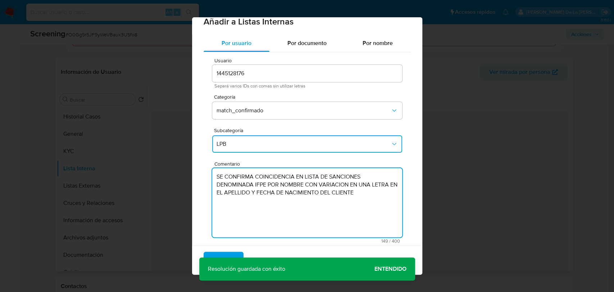
scroll to position [21, 0]
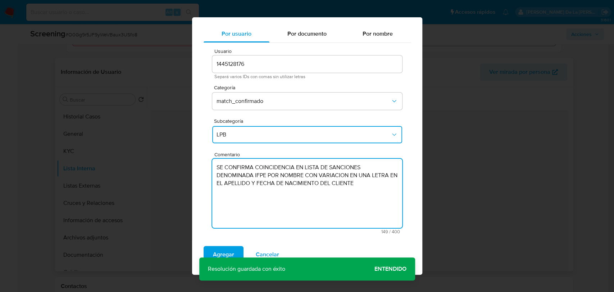
type textarea "SE CONFIRMA COINCIDENCIA EN LISTA DE SANCIONES DENOMINADA IFPE POR NOMBRE CON V…"
click at [215, 251] on span "Agregar" at bounding box center [223, 254] width 21 height 16
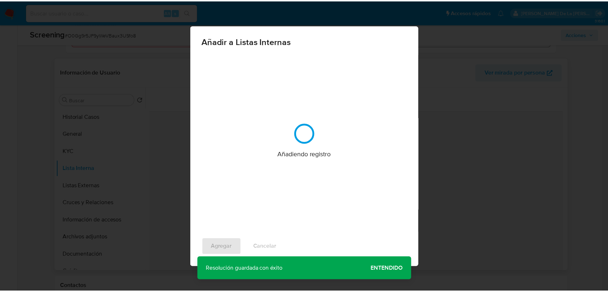
scroll to position [0, 0]
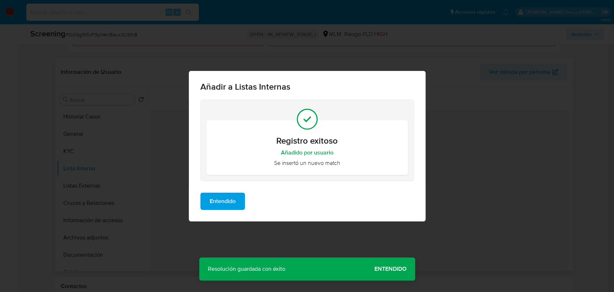
click at [385, 277] on div "Añadir a Listas Internas Registro exitoso Añadido por usuario Se insertó un nue…" at bounding box center [307, 146] width 614 height 292
click at [390, 271] on div "Añadir a Listas Internas Registro exitoso Añadido por usuario Se insertó un nue…" at bounding box center [307, 146] width 614 height 292
drag, startPoint x: 248, startPoint y: 198, endPoint x: 223, endPoint y: 205, distance: 26.9
click at [248, 198] on div "Entendido" at bounding box center [307, 204] width 237 height 35
click at [223, 203] on span "Entendido" at bounding box center [223, 201] width 26 height 16
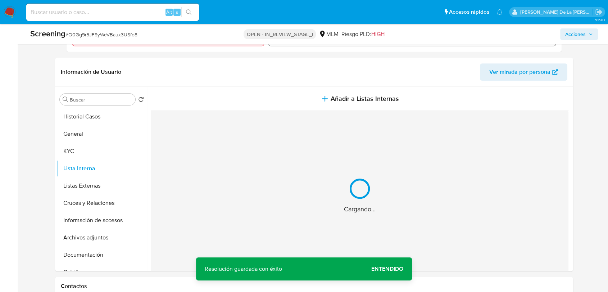
click at [388, 269] on span "Entendido" at bounding box center [387, 269] width 32 height 0
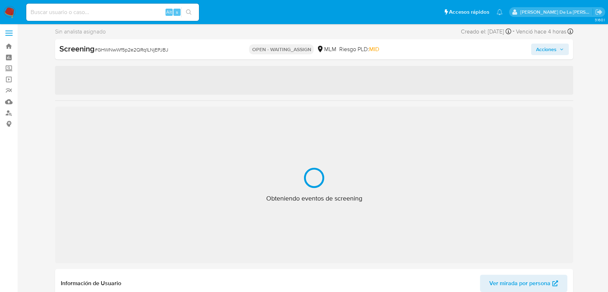
select select "10"
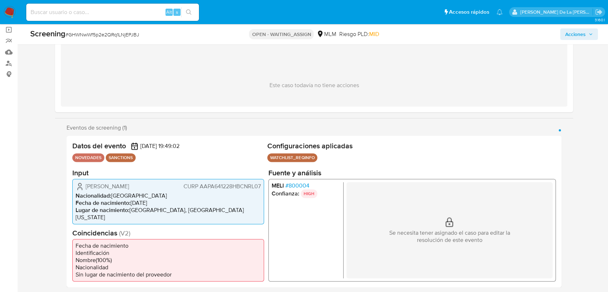
scroll to position [40, 0]
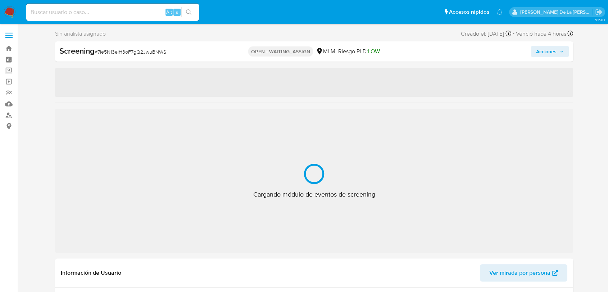
select select "10"
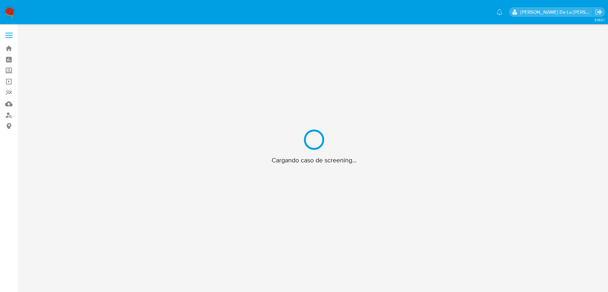
scroll to position [26, 0]
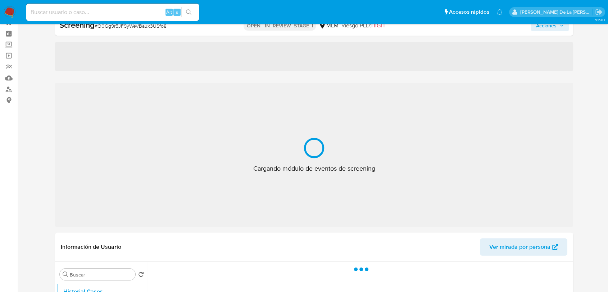
select select "10"
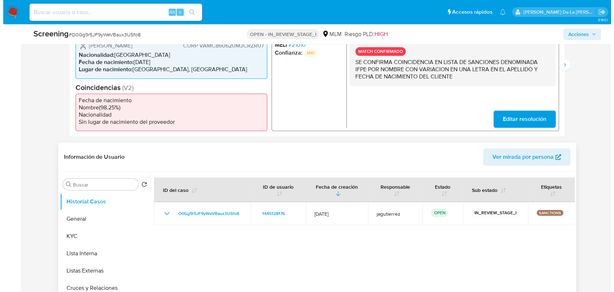
scroll to position [265, 0]
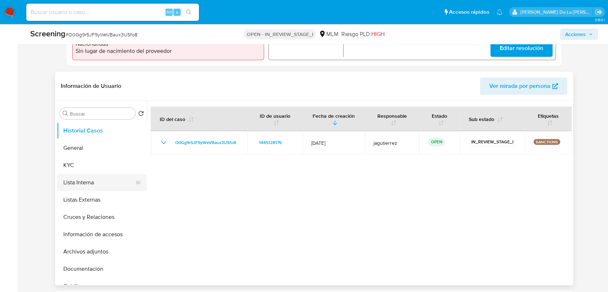
click at [105, 178] on button "Lista Interna" at bounding box center [99, 182] width 84 height 17
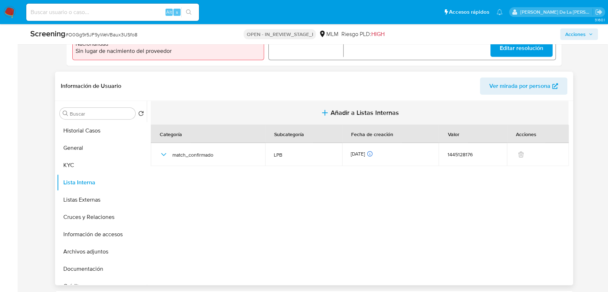
click at [342, 109] on span "Añadir a Listas Internas" at bounding box center [364, 113] width 68 height 8
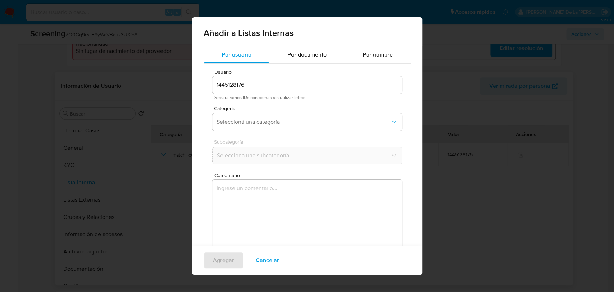
click at [260, 97] on span "Separá varios IDs con comas sin utilizar letras" at bounding box center [307, 97] width 186 height 5
click at [259, 113] on div "Categoría Seleccioná una categoría" at bounding box center [307, 120] width 190 height 28
click at [259, 123] on span "Seleccioná una categoría" at bounding box center [303, 121] width 174 height 7
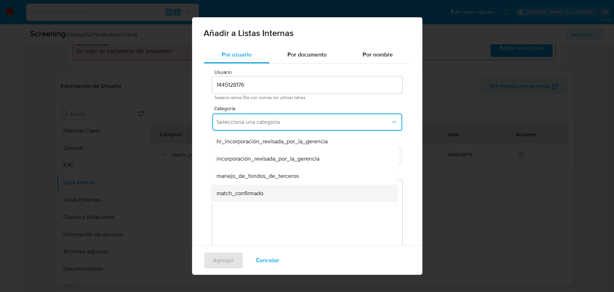
click at [245, 194] on span "match_confirmado" at bounding box center [239, 192] width 47 height 7
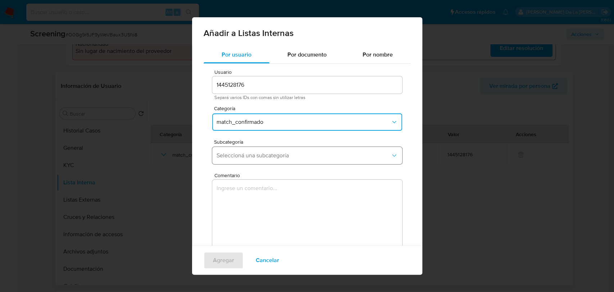
click at [255, 159] on button "Seleccioná una subcategoría" at bounding box center [307, 155] width 190 height 17
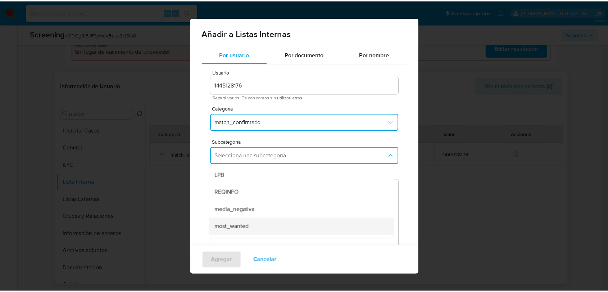
scroll to position [49, 0]
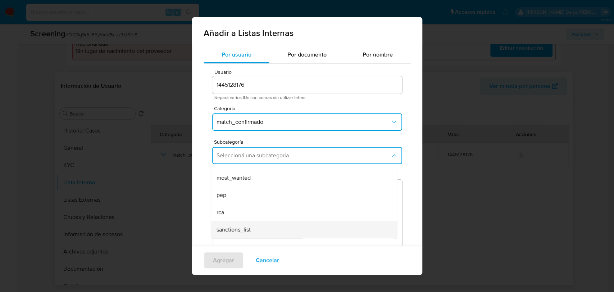
click at [240, 228] on span "sanctions_list" at bounding box center [233, 229] width 34 height 7
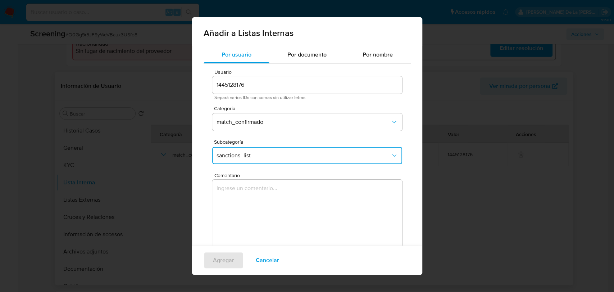
click at [256, 203] on textarea "Comentario" at bounding box center [307, 213] width 190 height 69
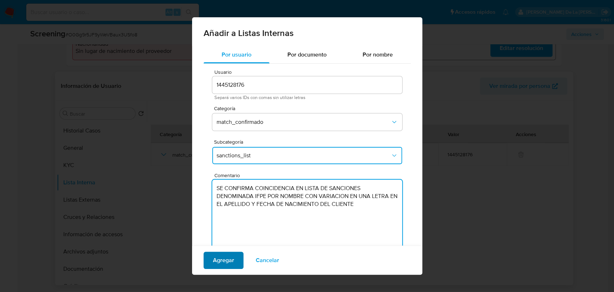
type textarea "SE CONFIRMA COINCIDENCIA EN LISTA DE SANCIONES DENOMINADA IFPE POR NOMBRE CON V…"
click at [220, 262] on span "Agregar" at bounding box center [223, 260] width 21 height 16
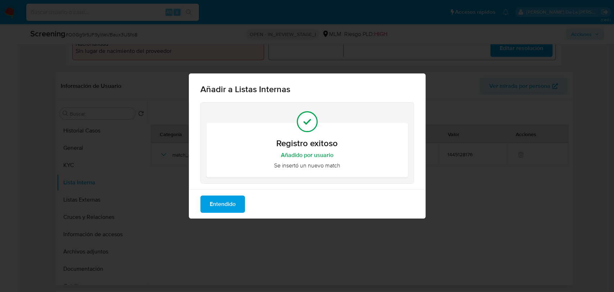
click at [250, 212] on div "Entendido" at bounding box center [307, 203] width 237 height 29
click at [229, 207] on span "Entendido" at bounding box center [223, 204] width 26 height 16
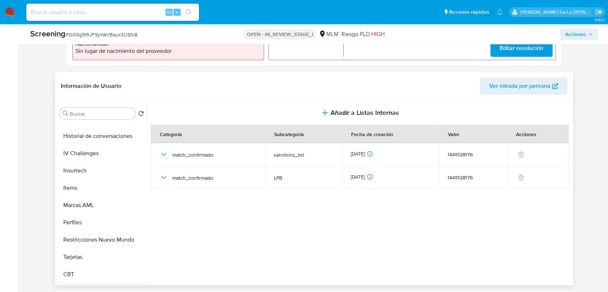
scroll to position [338, 0]
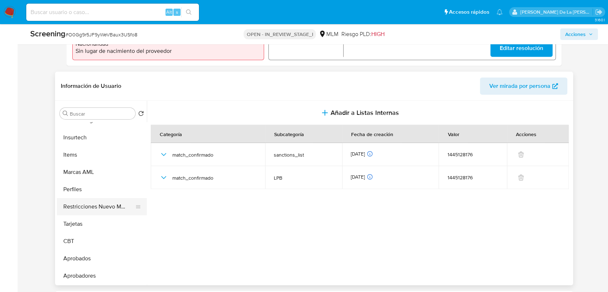
click at [110, 199] on button "Restricciones Nuevo Mundo" at bounding box center [99, 206] width 84 height 17
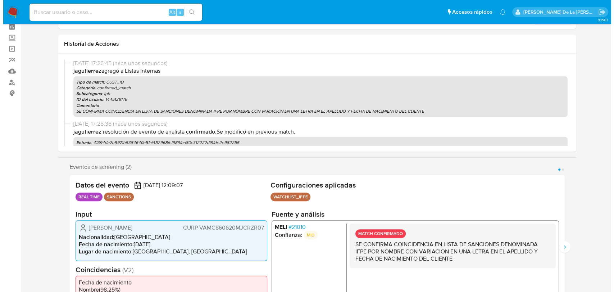
scroll to position [0, 0]
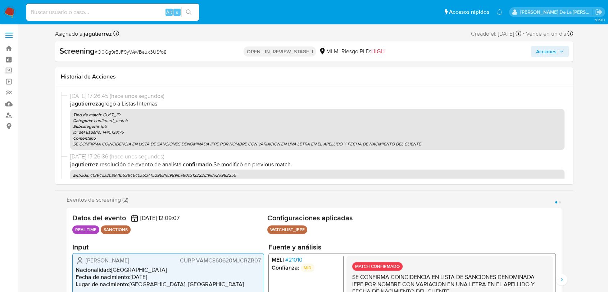
click at [552, 50] on span "Acciones" at bounding box center [546, 52] width 20 height 12
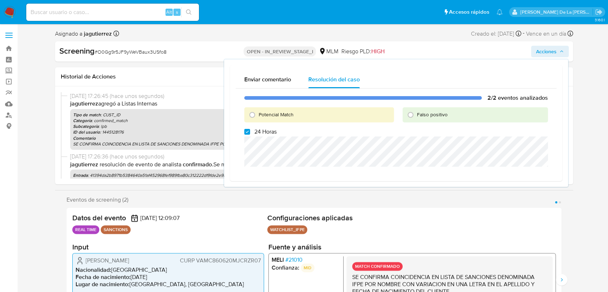
click at [296, 108] on div "Potencial Match" at bounding box center [319, 114] width 150 height 15
click at [288, 113] on span "Potencial Match" at bounding box center [275, 114] width 35 height 7
click at [258, 113] on input "Potencial Match" at bounding box center [252, 115] width 12 height 12
radio input "true"
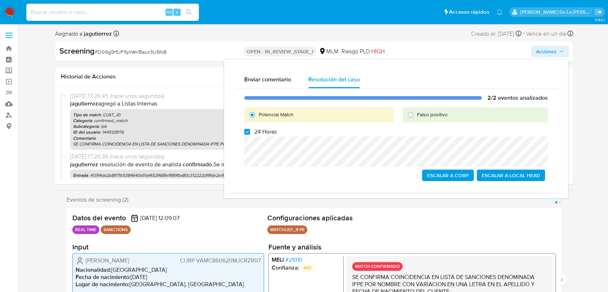
click at [246, 136] on div "2/2 eventos analizados Potencial Match Falso positivo 24 Horas Escalar a Corp E…" at bounding box center [395, 137] width 321 height 99
click at [261, 134] on span "24 Horas" at bounding box center [265, 131] width 22 height 7
click at [250, 134] on input "24 Horas" at bounding box center [247, 132] width 6 height 6
click at [258, 134] on span "24 Horas" at bounding box center [265, 131] width 22 height 7
click at [250, 134] on input "24 Horas" at bounding box center [247, 132] width 6 height 6
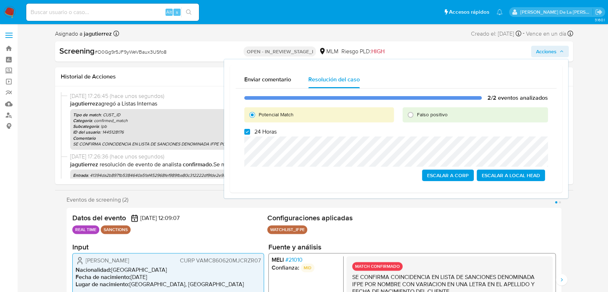
checkbox input "true"
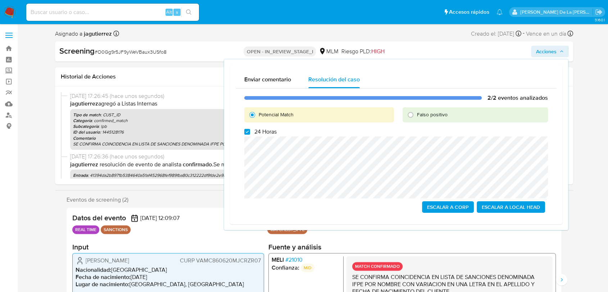
click at [522, 207] on span "Escalar a Local Head" at bounding box center [510, 207] width 58 height 10
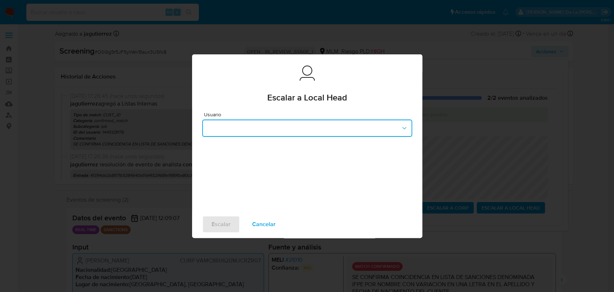
click at [252, 130] on button "button" at bounding box center [307, 127] width 210 height 17
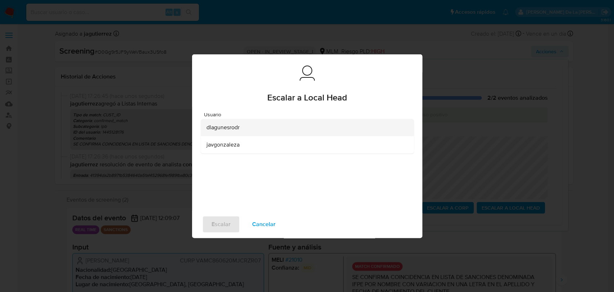
click at [240, 130] on div "dlagunesrodr" at bounding box center [304, 127] width 197 height 17
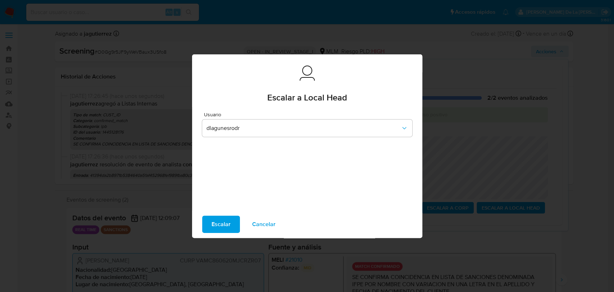
click at [220, 218] on span "Escalar" at bounding box center [220, 224] width 19 height 16
click at [222, 221] on span "Escalar" at bounding box center [220, 224] width 19 height 16
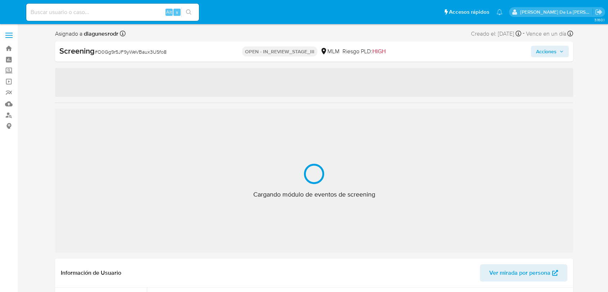
select select "10"
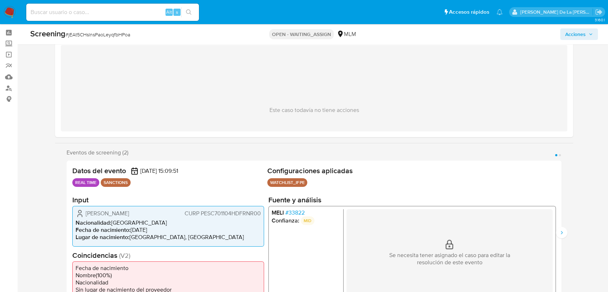
scroll to position [40, 0]
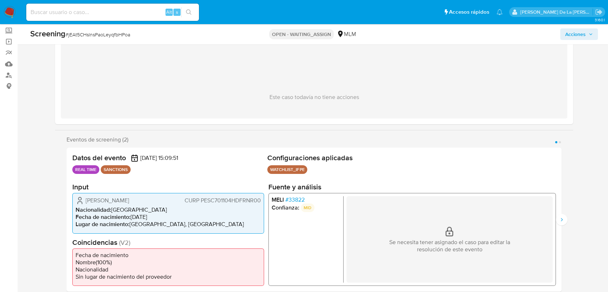
click at [297, 197] on span "# 33822" at bounding box center [294, 199] width 19 height 7
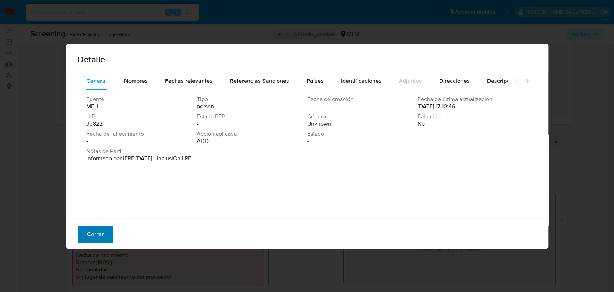
click at [109, 238] on button "Cerrar" at bounding box center [96, 233] width 36 height 17
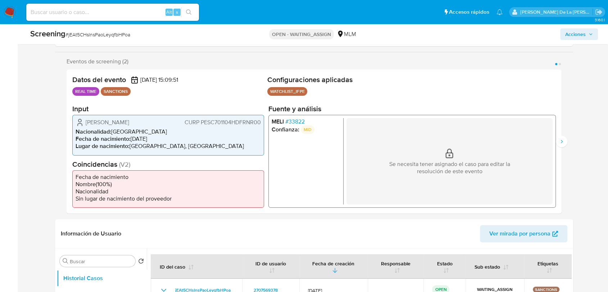
scroll to position [80, 0]
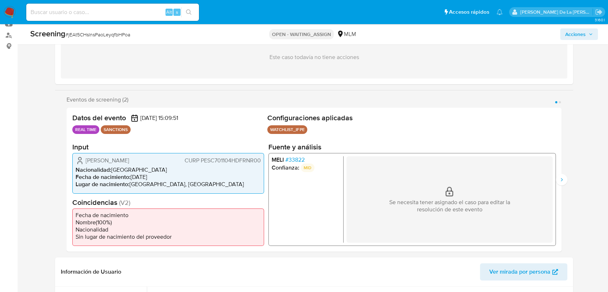
click at [107, 33] on span "# jEAt5CHslnsPaoLeyqfbHPoa" at bounding box center [97, 34] width 65 height 7
click at [108, 33] on span "# jEAt5CHslnsPaoLeyqfbHPoa" at bounding box center [97, 34] width 65 height 7
copy span "jEAt5CHslnsPaoLeyqfbHPoa"
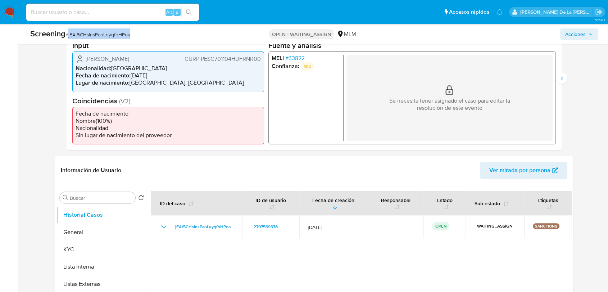
scroll to position [239, 0]
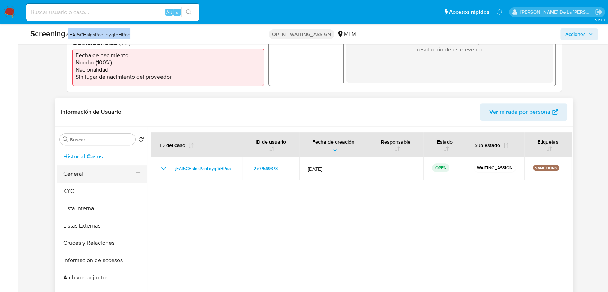
click at [95, 173] on button "General" at bounding box center [99, 173] width 84 height 17
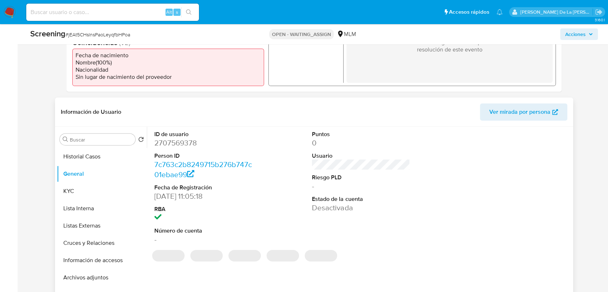
click at [180, 148] on dl "ID de usuario 2707569378 Person ID 7c763c2b8249715b276b747c01ebae99 Fecha de Re…" at bounding box center [203, 187] width 98 height 114
click at [182, 143] on dd "2707569378" at bounding box center [203, 143] width 98 height 10
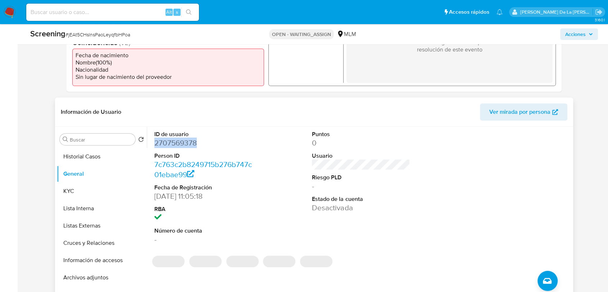
copy dd "2707569378"
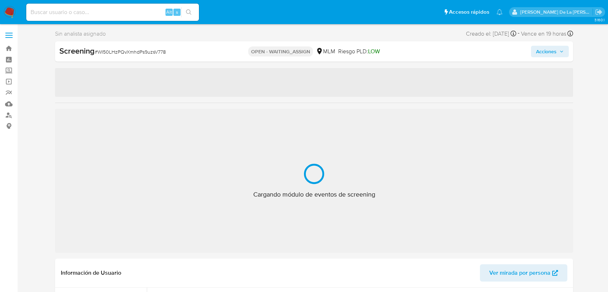
select select "10"
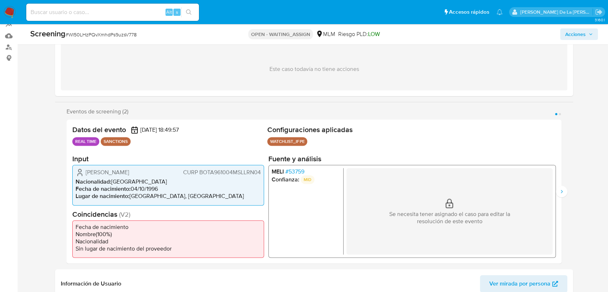
scroll to position [80, 0]
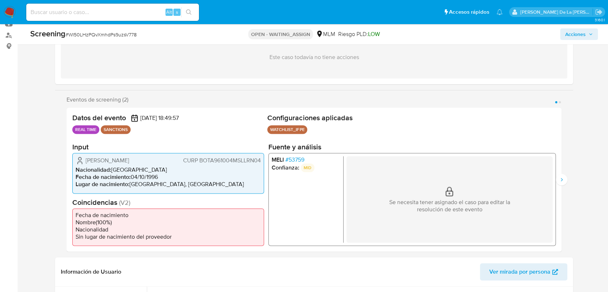
click at [290, 154] on div "[PERSON_NAME] # 53759 Confianza: MID Se necesita tener asignado el caso para ed…" at bounding box center [411, 199] width 287 height 93
click at [293, 160] on span "# 53759" at bounding box center [294, 159] width 19 height 7
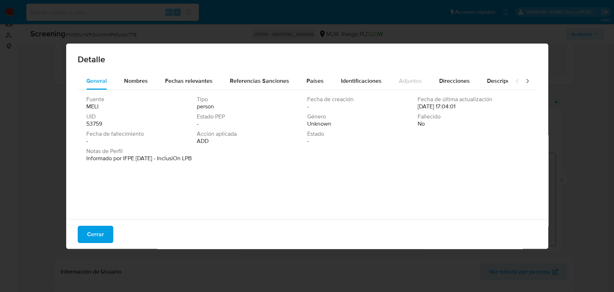
click at [78, 243] on div "Cerrar" at bounding box center [307, 233] width 482 height 29
drag, startPoint x: 104, startPoint y: 226, endPoint x: 96, endPoint y: 229, distance: 8.2
click at [103, 226] on button "Cerrar" at bounding box center [96, 233] width 36 height 17
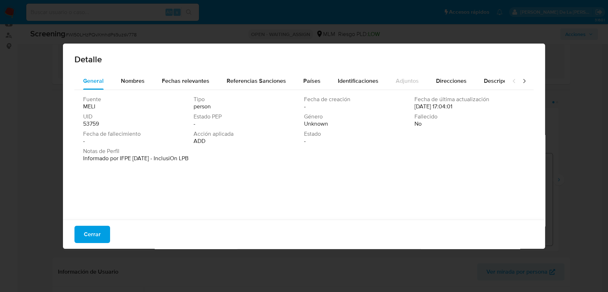
click at [96, 230] on li "Nacionalidad" at bounding box center [165, 228] width 185 height 7
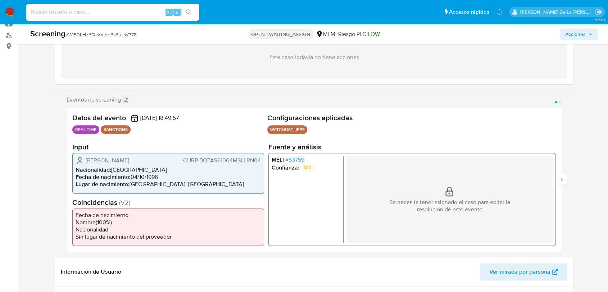
click at [96, 33] on span "# WI50LHzPQvXmhdPs9uzsV778" at bounding box center [100, 34] width 71 height 7
copy span "WI50LHzPQvXmhdPs9uzsV778"
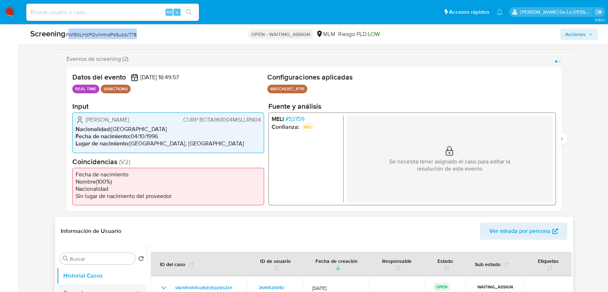
scroll to position [239, 0]
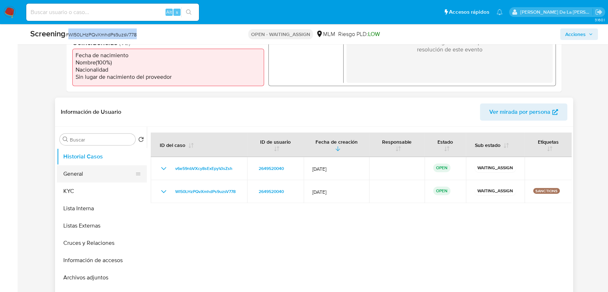
click at [104, 170] on button "General" at bounding box center [99, 173] width 84 height 17
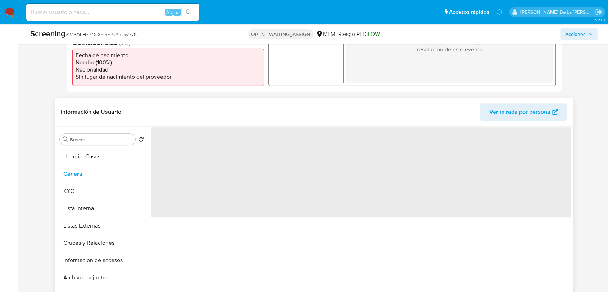
click at [173, 146] on span "‌" at bounding box center [361, 172] width 420 height 90
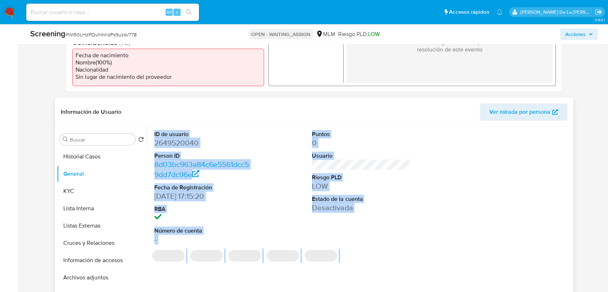
click at [177, 141] on dd "2649520040" at bounding box center [203, 143] width 98 height 10
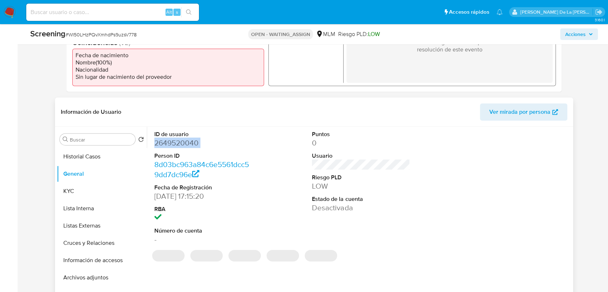
click at [178, 141] on dd "2649520040" at bounding box center [203, 143] width 98 height 10
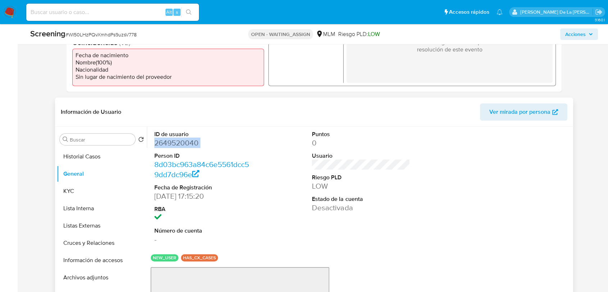
copy dd "2649520040"
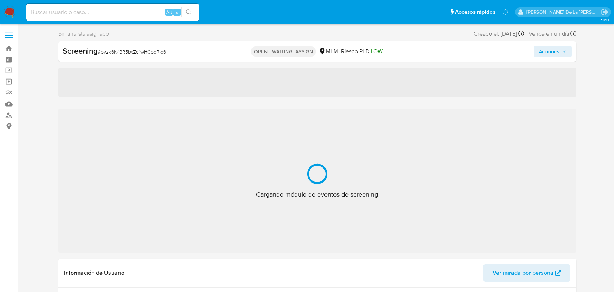
select select "10"
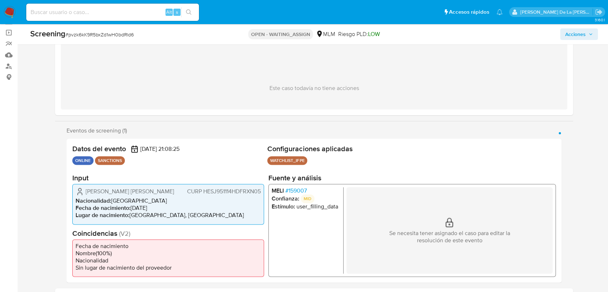
scroll to position [80, 0]
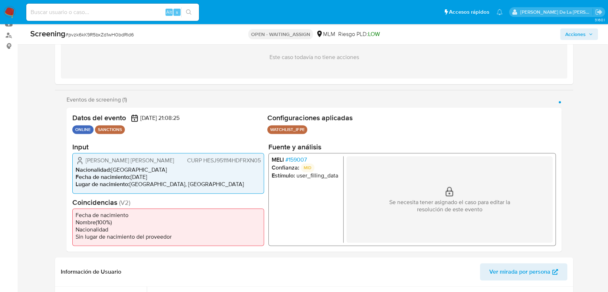
click at [301, 161] on span "# 159007" at bounding box center [296, 159] width 22 height 7
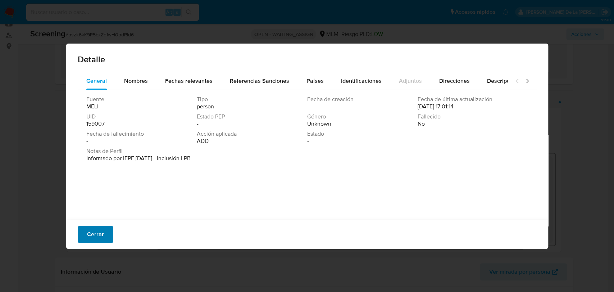
click at [93, 231] on span "Cerrar" at bounding box center [95, 234] width 17 height 16
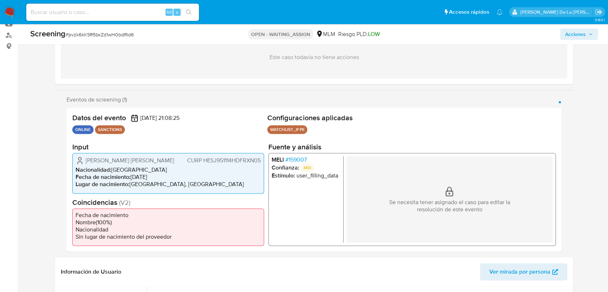
click at [105, 32] on span "# pvzk6kK9R5bxZd1wH0bdRld6" at bounding box center [99, 34] width 68 height 7
copy span "pvzk6kK9R5bxZd1wH0bdRld6"
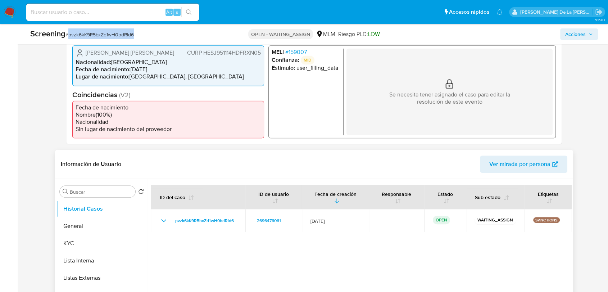
scroll to position [239, 0]
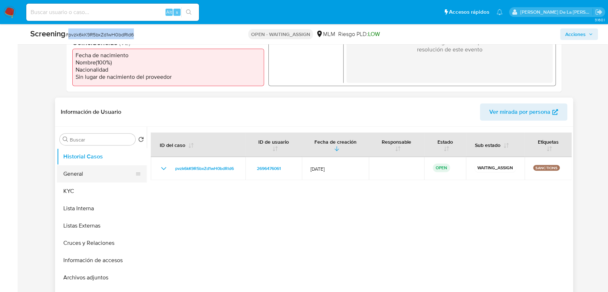
click at [96, 175] on button "General" at bounding box center [99, 173] width 84 height 17
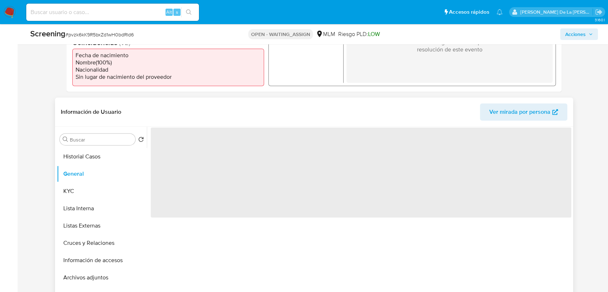
click at [176, 149] on span "‌" at bounding box center [361, 172] width 420 height 90
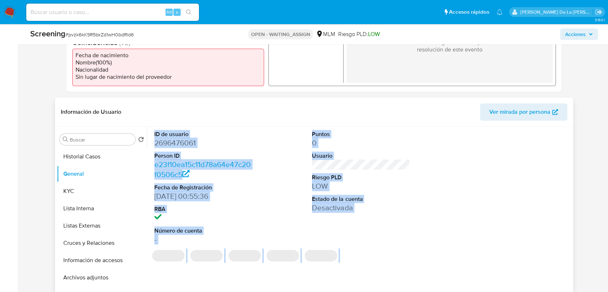
click at [178, 146] on dd "2696476061" at bounding box center [203, 143] width 98 height 10
drag, startPoint x: 195, startPoint y: 143, endPoint x: 189, endPoint y: 145, distance: 6.0
click at [195, 142] on dd "2696476061" at bounding box center [203, 143] width 98 height 10
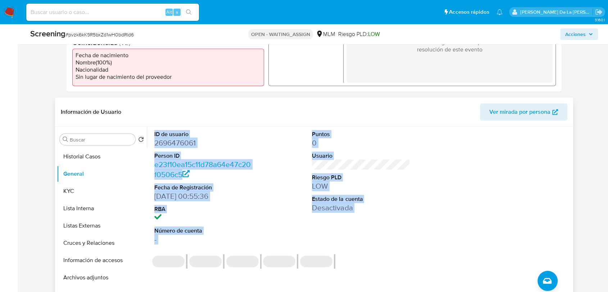
click at [167, 144] on dd "2696476061" at bounding box center [203, 143] width 98 height 10
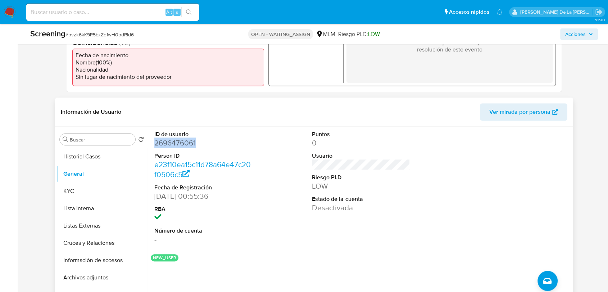
click at [167, 144] on dd "2696476061" at bounding box center [203, 143] width 98 height 10
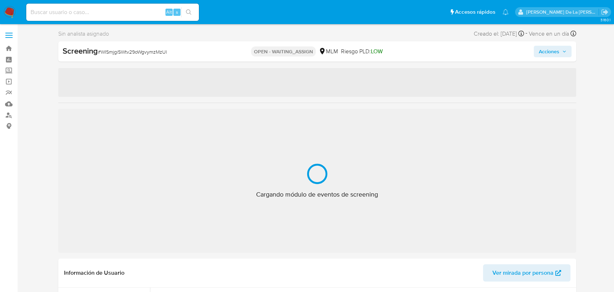
select select "10"
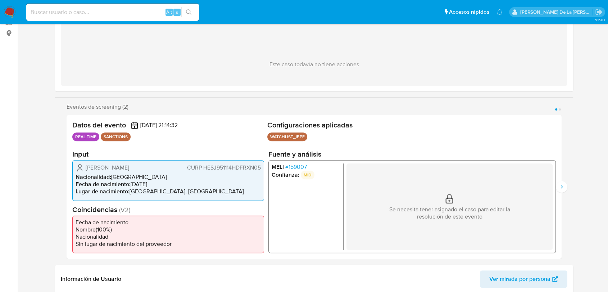
scroll to position [160, 0]
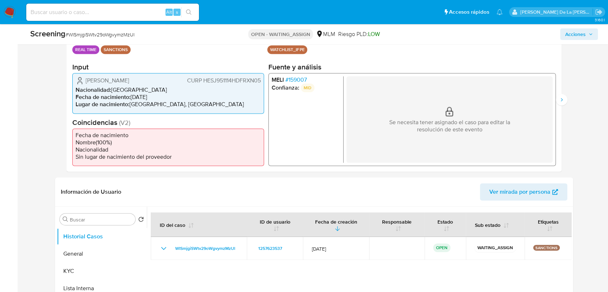
click at [293, 80] on span "# 159007" at bounding box center [296, 79] width 22 height 7
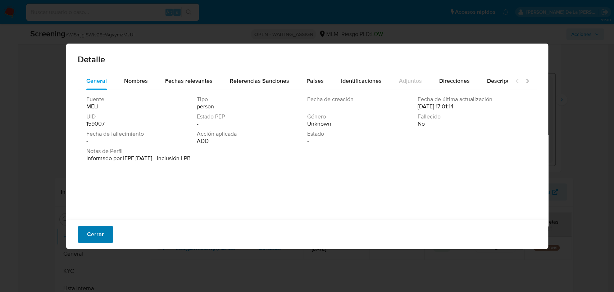
click at [88, 232] on span "Cerrar" at bounding box center [95, 234] width 17 height 16
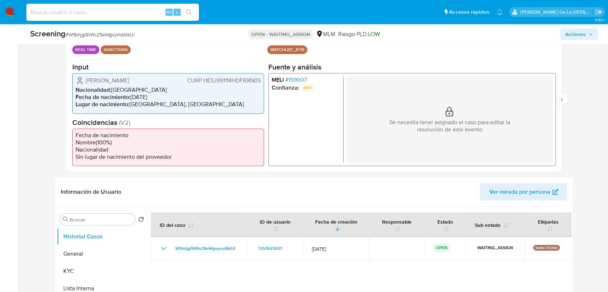
click at [114, 32] on span "# WISmjgiSWtv29oWgvymzMzUl" at bounding box center [99, 34] width 69 height 7
copy span "WISmjgiSWtv29oWgvymzMzUl"
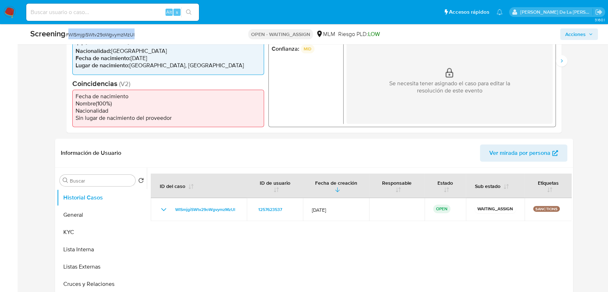
scroll to position [279, 0]
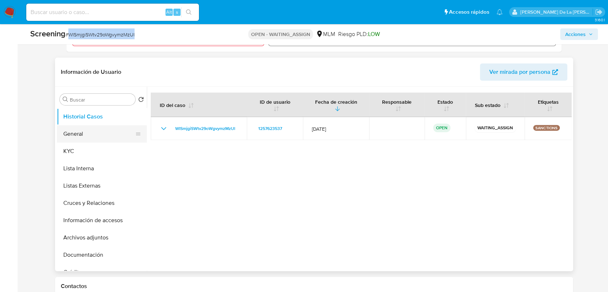
click at [86, 137] on button "General" at bounding box center [99, 133] width 84 height 17
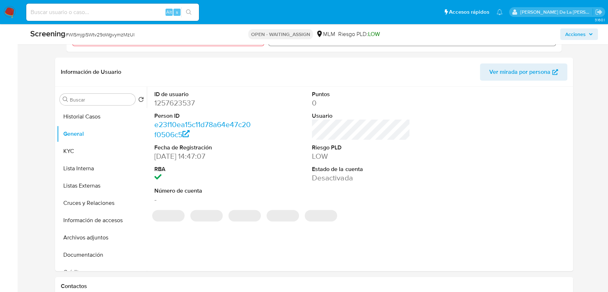
click at [178, 109] on dl "ID de usuario 1257623537 Person ID e23f10ea15c11d78a64e47c20f0506c5 Fecha de Re…" at bounding box center [203, 147] width 98 height 114
click at [178, 107] on dd "1257623537" at bounding box center [203, 103] width 98 height 10
copy dd "1257623537"
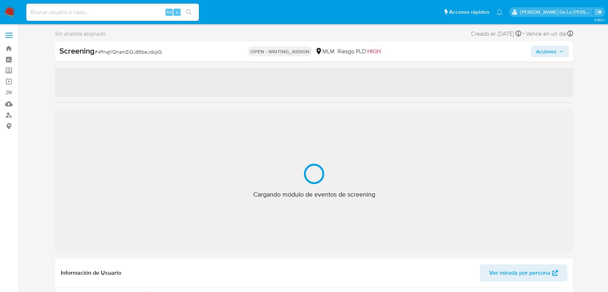
select select "10"
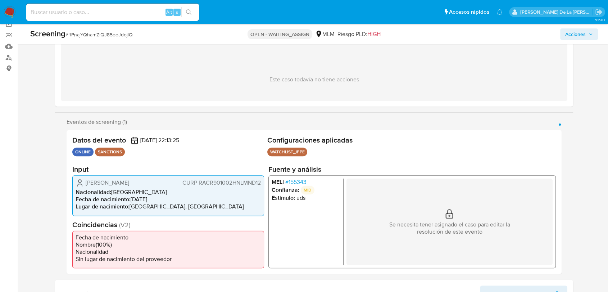
scroll to position [120, 0]
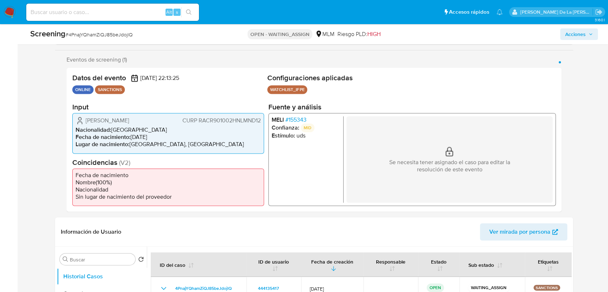
click at [291, 121] on span "# 155343" at bounding box center [295, 119] width 21 height 7
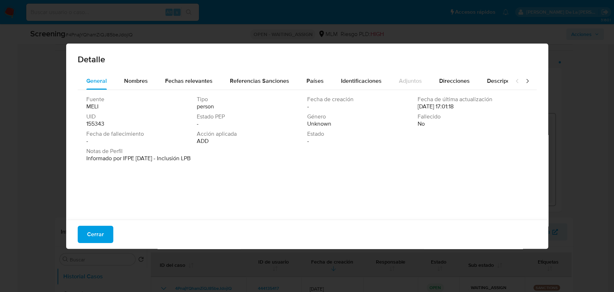
drag, startPoint x: 87, startPoint y: 233, endPoint x: 107, endPoint y: 229, distance: 20.6
click at [88, 234] on span "Cerrar" at bounding box center [95, 234] width 17 height 16
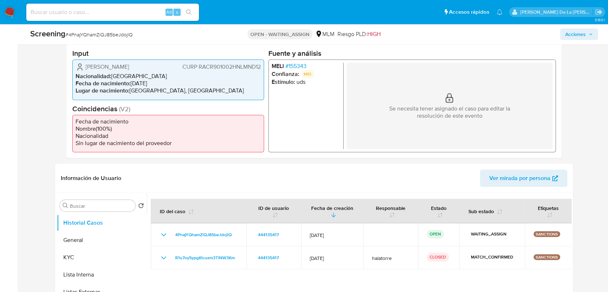
scroll to position [160, 0]
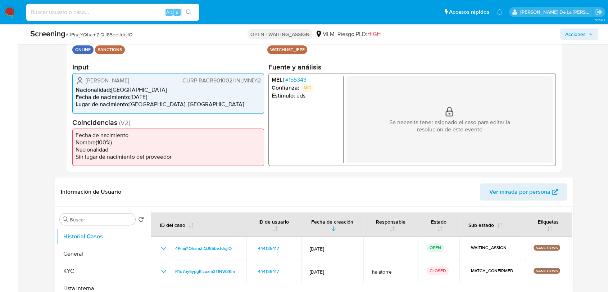
click at [111, 33] on span "# 4PnajYQhamZiQJ85beJdojlQ" at bounding box center [98, 34] width 67 height 7
copy span "4PnajYQhamZiQJ85beJdojlQ"
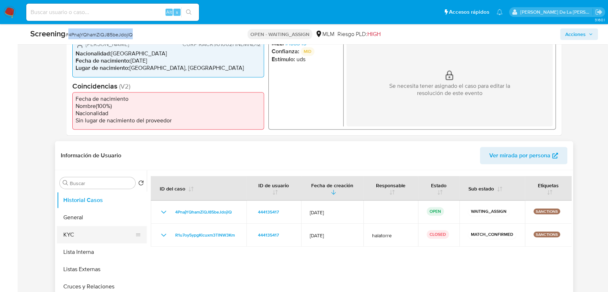
scroll to position [239, 0]
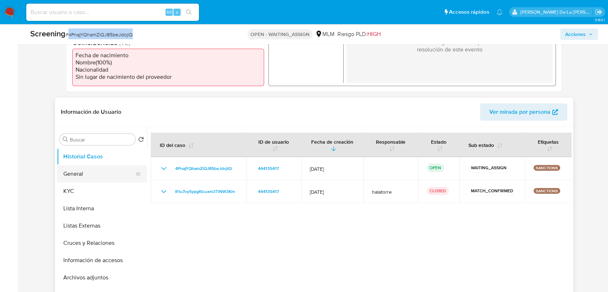
click at [92, 172] on button "General" at bounding box center [99, 173] width 84 height 17
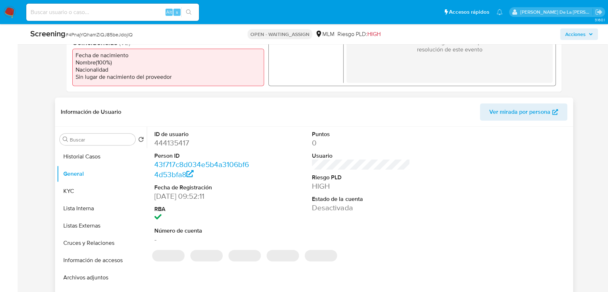
click at [182, 148] on dl "ID de usuario 444135417 Person ID 43f717c8d034e5b4a3106bf64d53bfa8 Fecha de Reg…" at bounding box center [203, 187] width 98 height 114
click at [182, 146] on dd "444135417" at bounding box center [203, 143] width 98 height 10
click at [182, 141] on dd "444135417" at bounding box center [203, 143] width 98 height 10
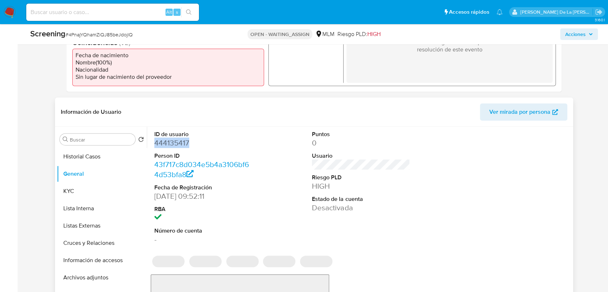
copy dd "444135417"
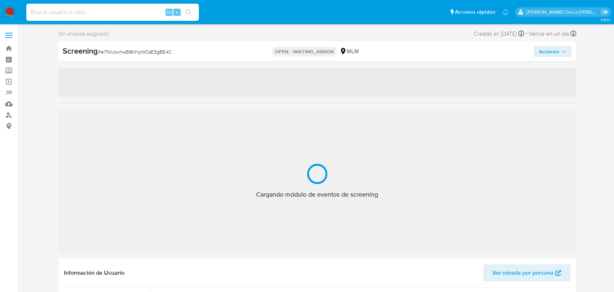
select select "10"
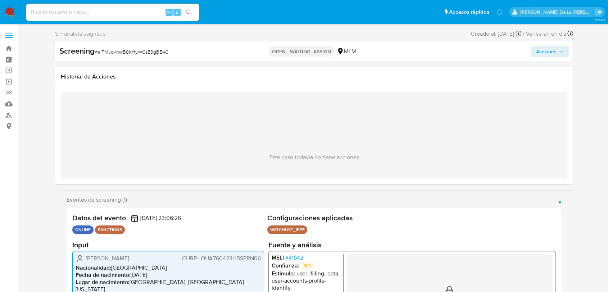
scroll to position [80, 0]
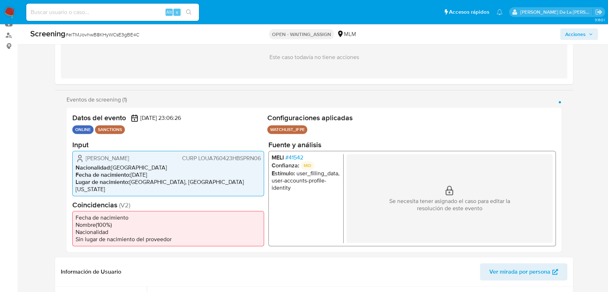
click at [292, 159] on span "# 41542" at bounding box center [294, 157] width 18 height 7
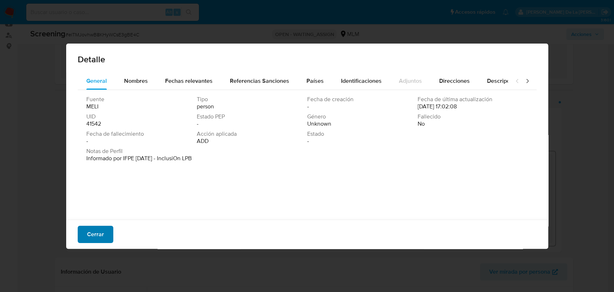
click at [85, 234] on button "Cerrar" at bounding box center [96, 233] width 36 height 17
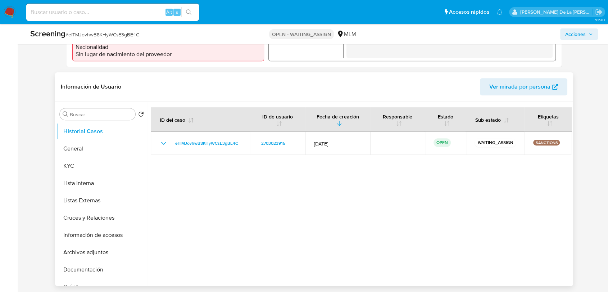
scroll to position [239, 0]
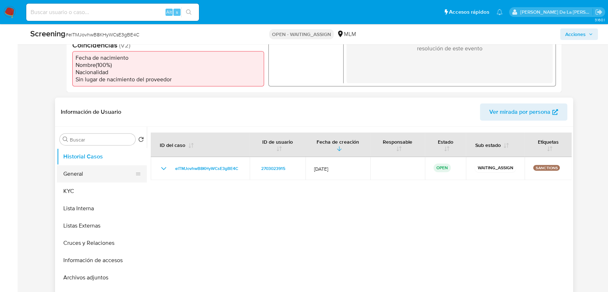
click at [78, 173] on button "General" at bounding box center [99, 173] width 84 height 17
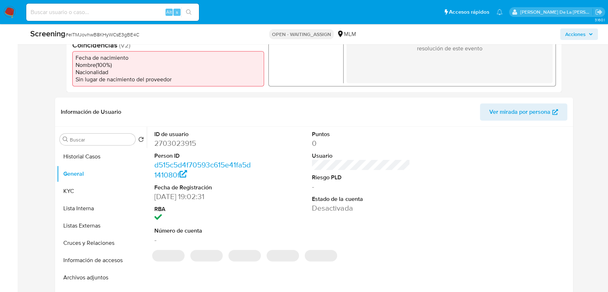
click at [118, 29] on div "Screening # elTMJovhwB8KHyWCsE3gBE4C" at bounding box center [123, 33] width 187 height 11
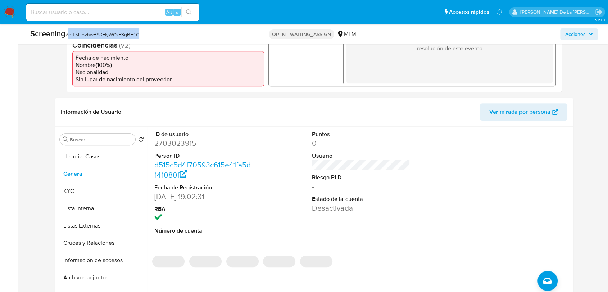
copy span "elTMJovhwB8KHyWCsE3gBE4C"
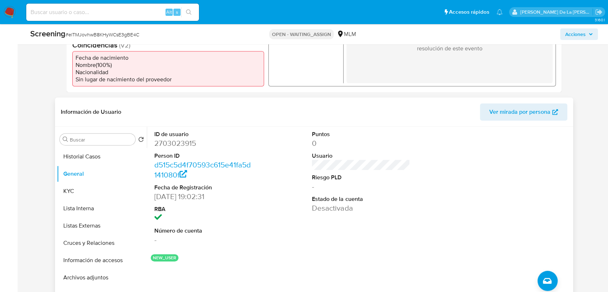
click at [173, 143] on dd "2703023915" at bounding box center [203, 143] width 98 height 10
copy dd "2703023915"
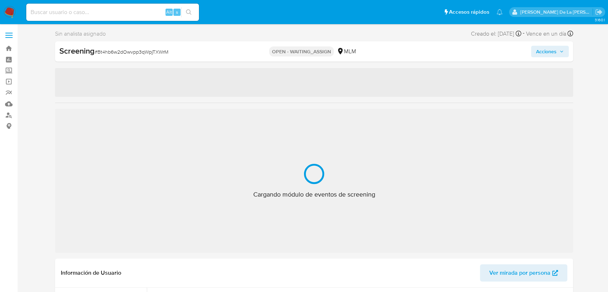
select select "10"
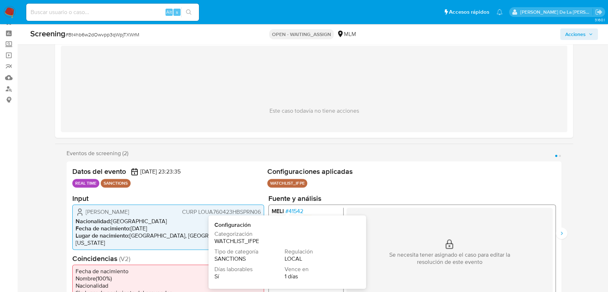
scroll to position [80, 0]
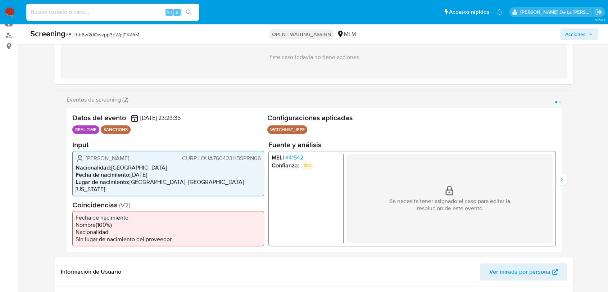
click at [292, 157] on span "# 41542" at bounding box center [294, 157] width 18 height 7
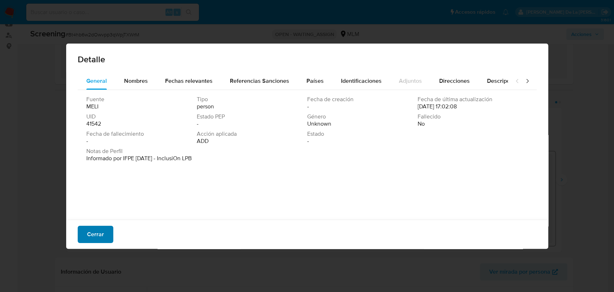
click at [97, 230] on span "Cerrar" at bounding box center [95, 234] width 17 height 16
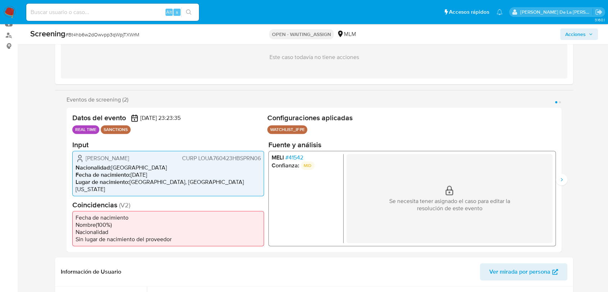
click at [89, 32] on span "# Bt4hb6w2dOwvpp3qWpjTXWrM" at bounding box center [102, 34] width 74 height 7
copy span "Bt4hb6w2dOwvpp3qWpjTXWrM"
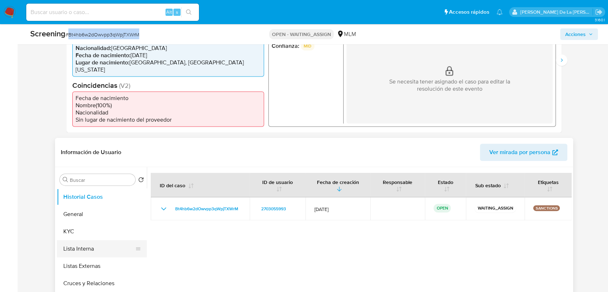
scroll to position [239, 0]
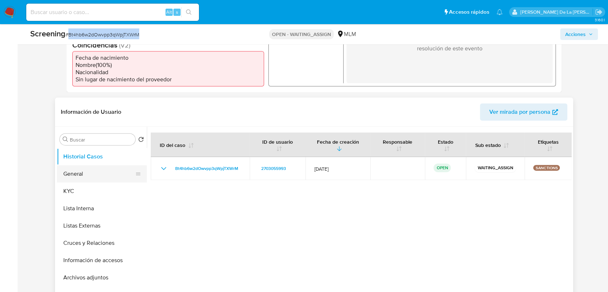
click at [98, 171] on button "General" at bounding box center [99, 173] width 84 height 17
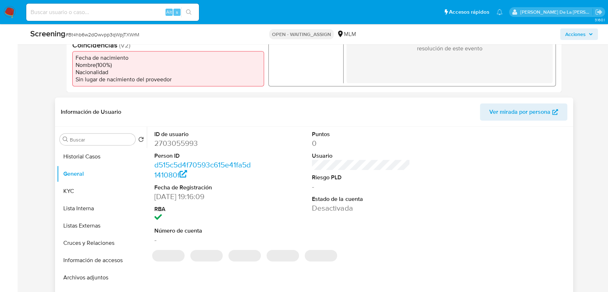
click at [177, 154] on dt "Person ID" at bounding box center [203, 156] width 98 height 8
click at [179, 143] on dd "2703055993" at bounding box center [203, 143] width 98 height 10
copy dd "2703055993"
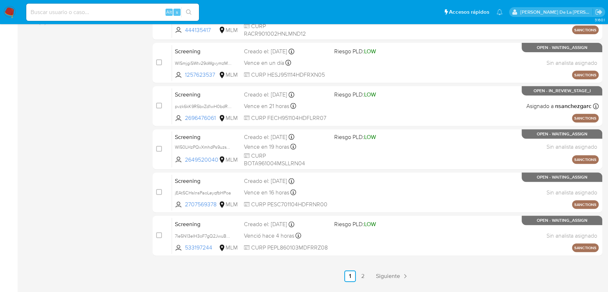
scroll to position [302, 0]
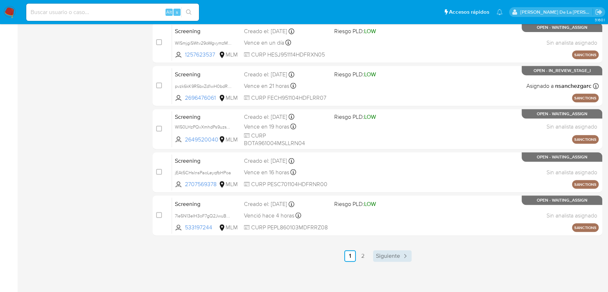
click at [397, 253] on span "Siguiente" at bounding box center [388, 256] width 24 height 6
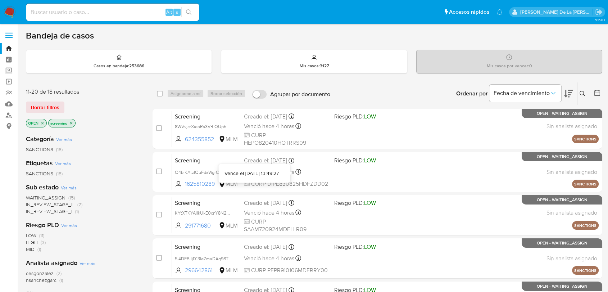
scroll to position [215, 0]
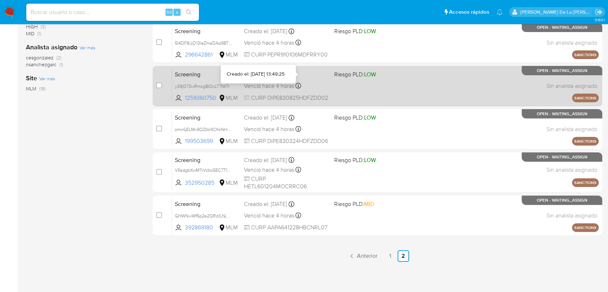
click at [360, 75] on span "Riesgo PLD: LOW" at bounding box center [355, 74] width 42 height 8
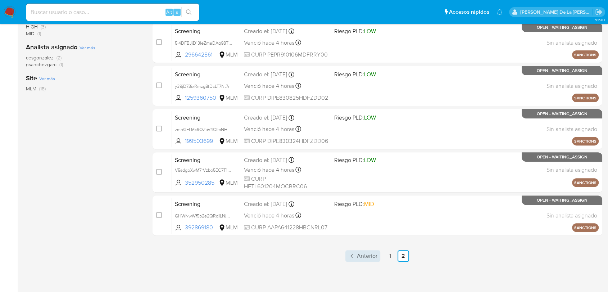
click at [355, 254] on icon "Paginación" at bounding box center [351, 255] width 7 height 7
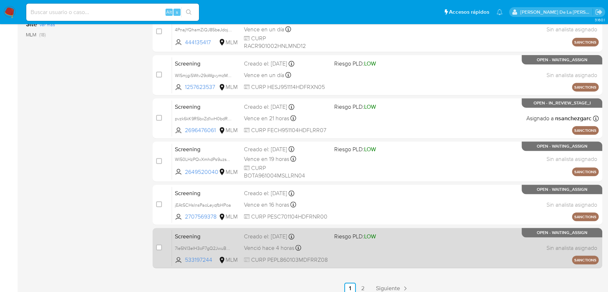
scroll to position [302, 0]
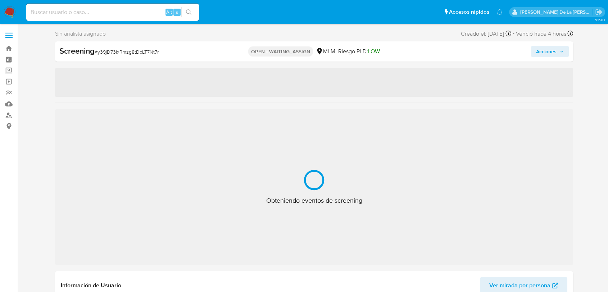
select select "10"
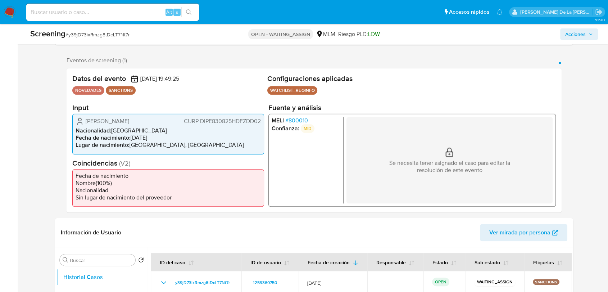
scroll to position [120, 0]
click at [293, 119] on span "# 800010" at bounding box center [296, 119] width 23 height 7
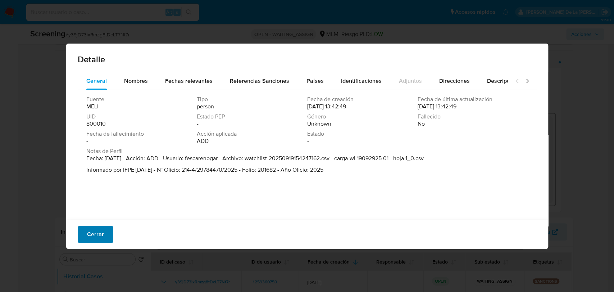
click at [103, 234] on span "Cerrar" at bounding box center [95, 234] width 17 height 16
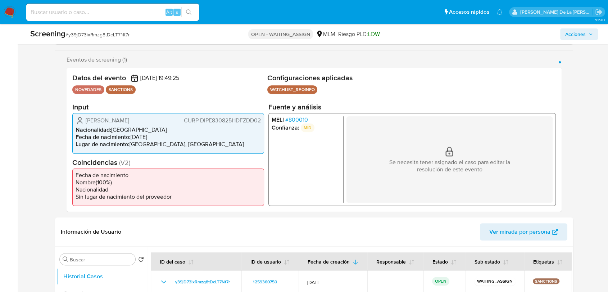
scroll to position [0, 0]
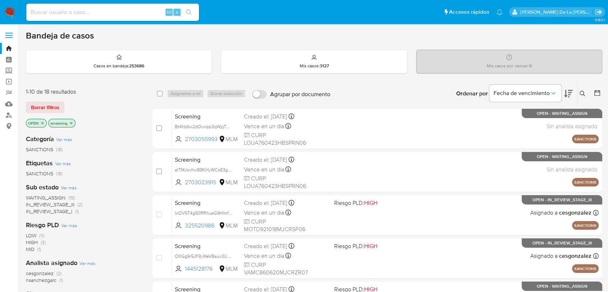
click at [8, 11] on img at bounding box center [10, 12] width 12 height 12
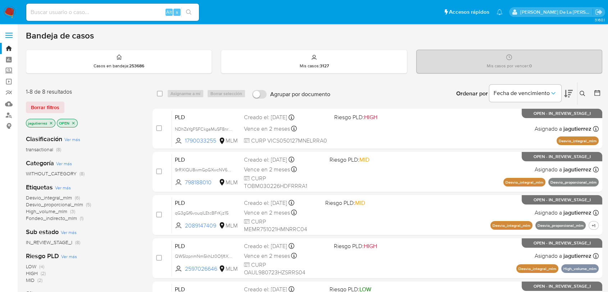
click at [581, 92] on icon at bounding box center [582, 94] width 6 height 6
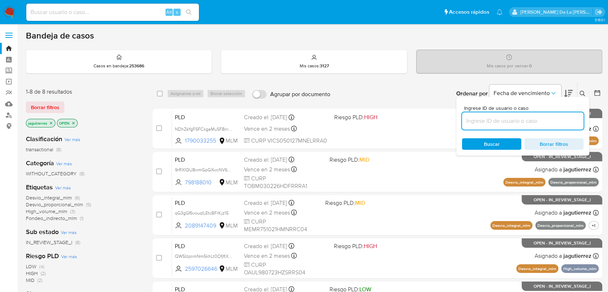
click at [466, 119] on input at bounding box center [523, 120] width 122 height 9
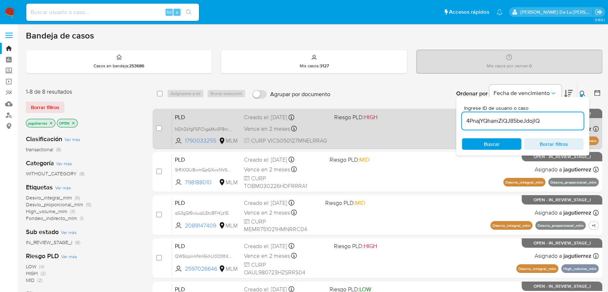
type input "4PnajYQhamZiQJ85beJdojlQ"
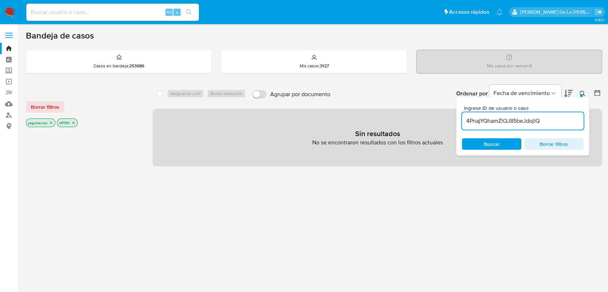
click at [49, 122] on icon "close-filter" at bounding box center [51, 122] width 4 height 4
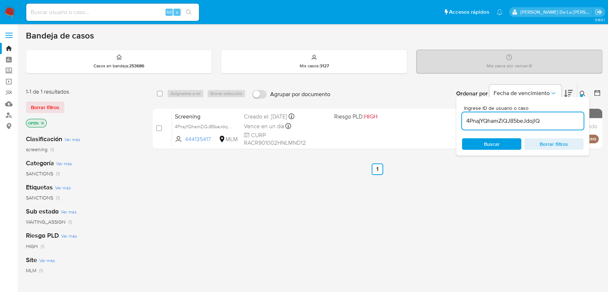
click at [351, 228] on div "select-all-cases-checkbox Asignarme a mí Borrar selección Agrupar por documento…" at bounding box center [376, 245] width 449 height 326
drag, startPoint x: 506, startPoint y: 142, endPoint x: 502, endPoint y: 143, distance: 3.9
click at [505, 142] on span "Buscar" at bounding box center [491, 144] width 49 height 10
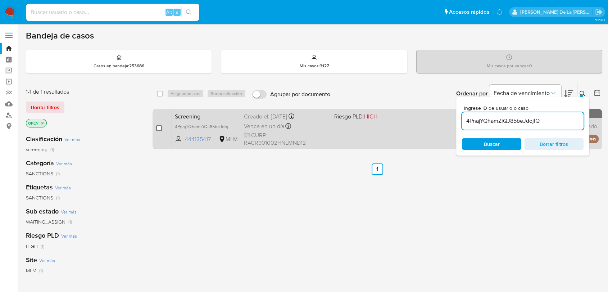
click at [156, 129] on input "checkbox" at bounding box center [159, 128] width 6 height 6
checkbox input "true"
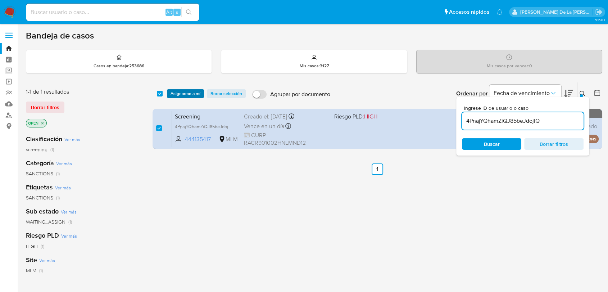
click at [175, 94] on span "Asignarme a mí" at bounding box center [185, 93] width 30 height 7
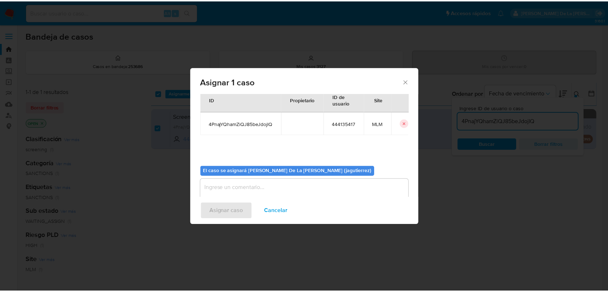
scroll to position [37, 0]
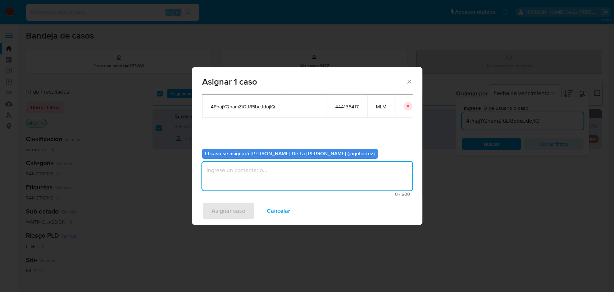
click at [259, 168] on textarea "assign-modal" at bounding box center [307, 175] width 210 height 29
type textarea "jg"
click at [233, 211] on span "Asignar caso" at bounding box center [228, 211] width 34 height 16
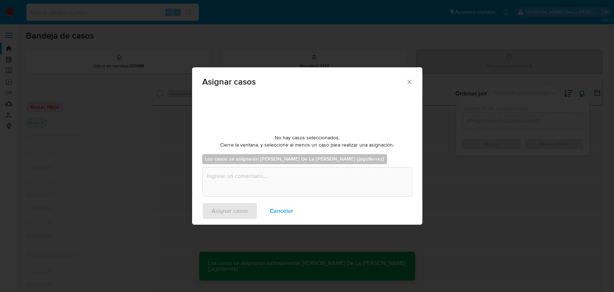
checkbox input "false"
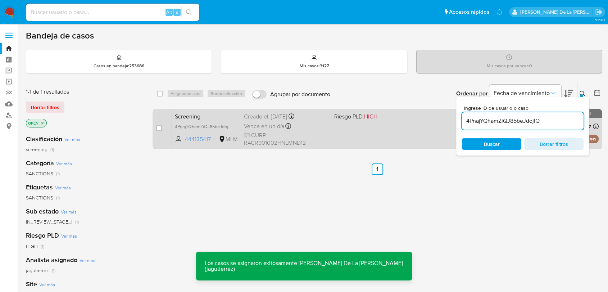
click at [374, 131] on div "Screening 4PnajYQhamZiQJ85beJdojlQ 444135417 MLM Riesgo PLD: HIGH Creado el: 22…" at bounding box center [385, 128] width 426 height 36
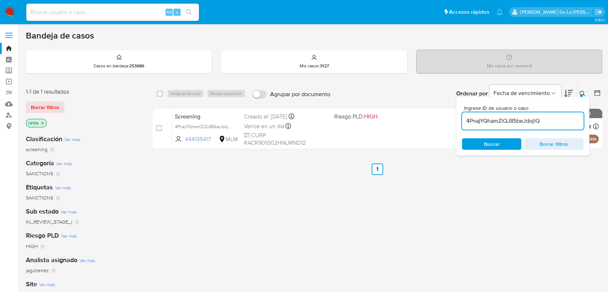
click at [9, 12] on img at bounding box center [10, 12] width 12 height 12
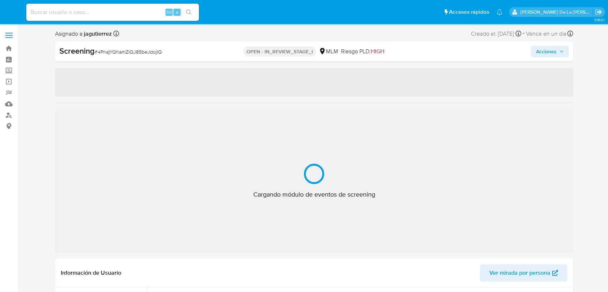
select select "10"
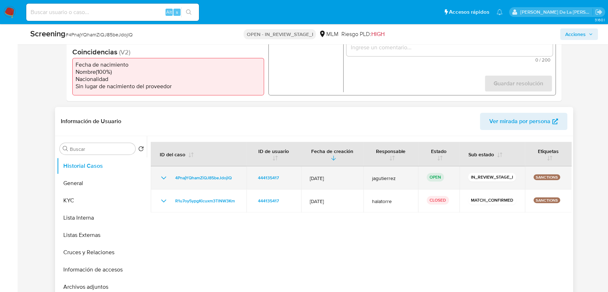
scroll to position [239, 0]
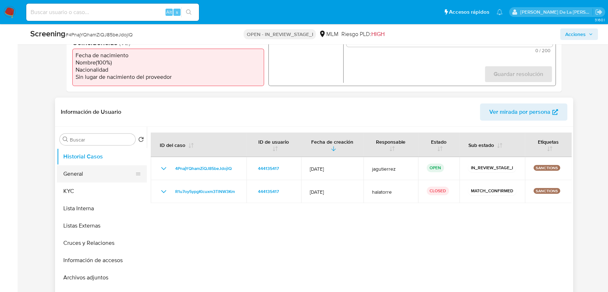
click at [113, 176] on button "General" at bounding box center [99, 173] width 84 height 17
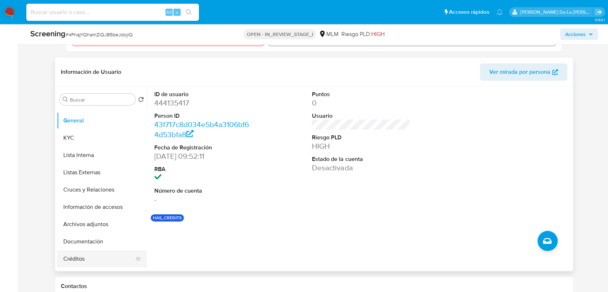
scroll to position [0, 0]
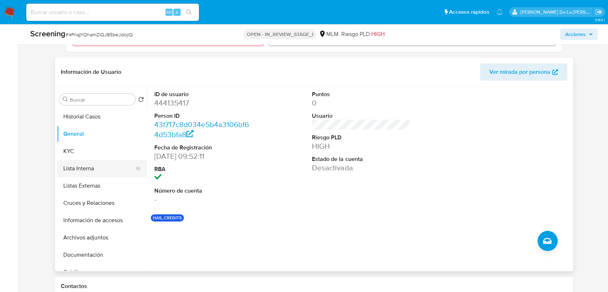
click at [95, 163] on button "Lista Interna" at bounding box center [99, 168] width 84 height 17
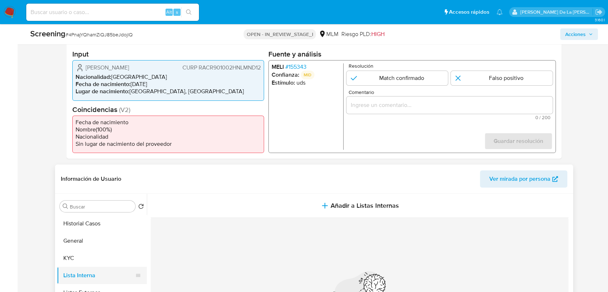
scroll to position [239, 0]
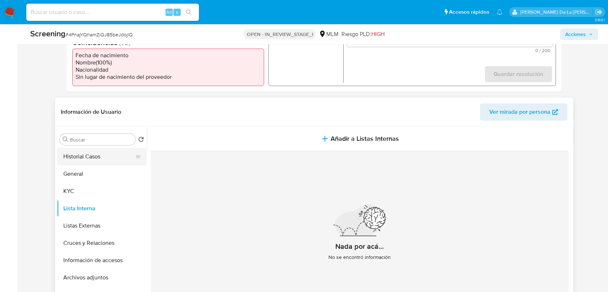
click at [79, 155] on button "Historial Casos" at bounding box center [99, 156] width 84 height 17
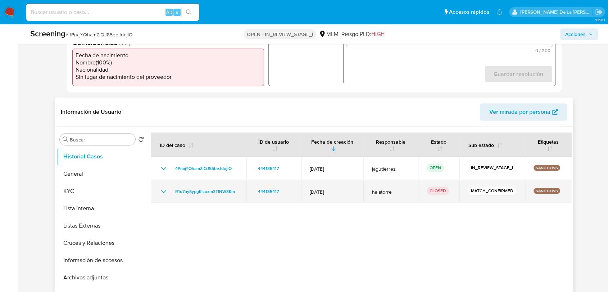
click at [170, 187] on div "R1u7oy5ypgKlcuxm3TlNW3Km" at bounding box center [198, 191] width 78 height 9
click at [166, 191] on icon "Mostrar/Ocultar" at bounding box center [163, 191] width 9 height 9
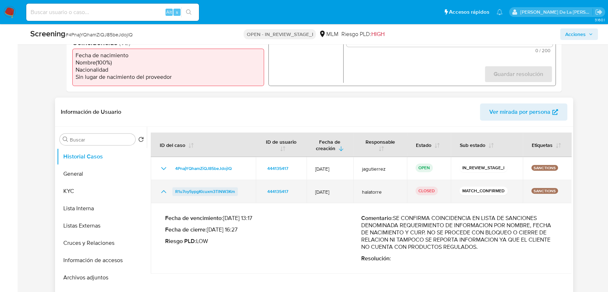
click at [208, 193] on span "R1u7oy5ypgKlcuxm3TlNW3Km" at bounding box center [205, 191] width 60 height 9
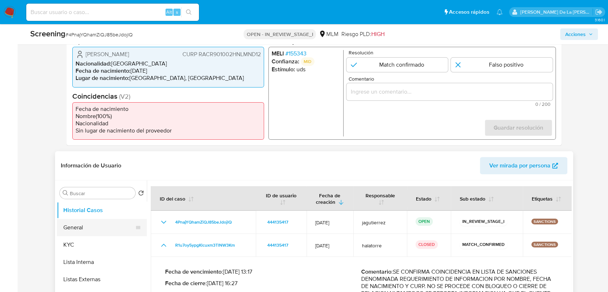
scroll to position [200, 0]
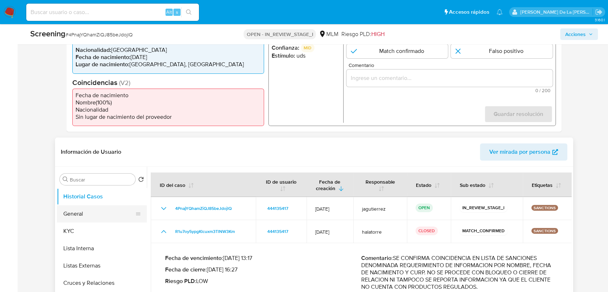
click at [94, 214] on button "General" at bounding box center [99, 213] width 84 height 17
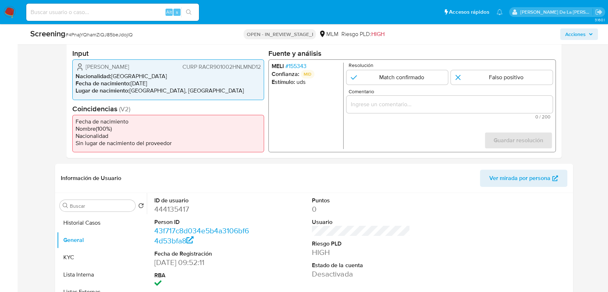
scroll to position [160, 0]
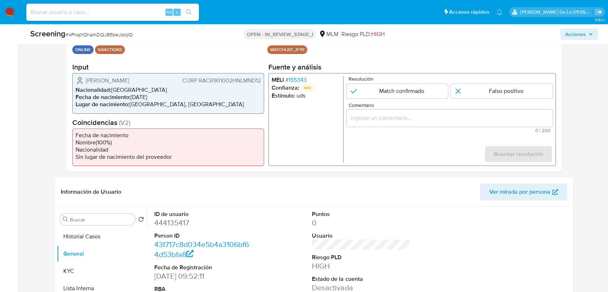
click at [297, 77] on span "# 155343" at bounding box center [295, 79] width 21 height 7
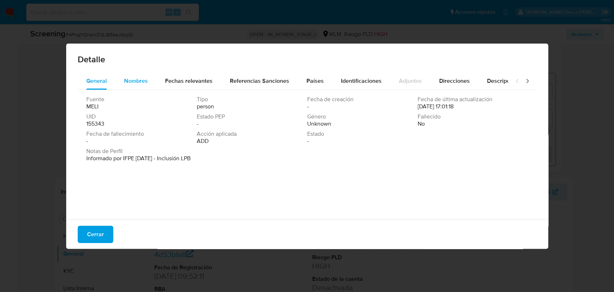
click at [135, 80] on span "Nombres" at bounding box center [136, 81] width 24 height 8
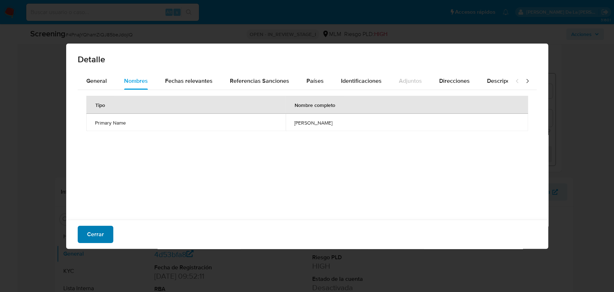
click at [112, 220] on div "Cerrar" at bounding box center [307, 233] width 482 height 29
click at [106, 229] on button "Cerrar" at bounding box center [96, 233] width 36 height 17
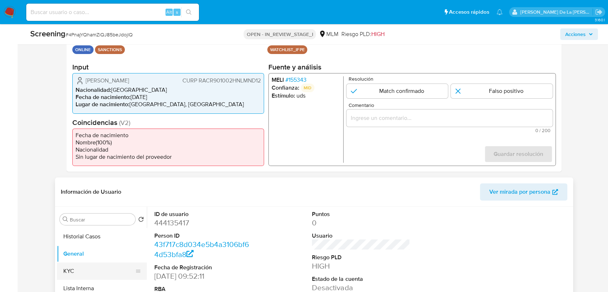
click at [99, 262] on button "KYC" at bounding box center [99, 270] width 84 height 17
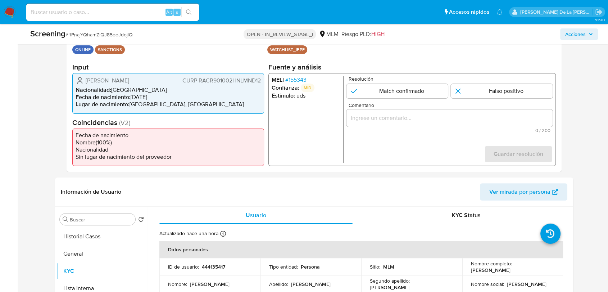
click at [295, 77] on span "# 155343" at bounding box center [295, 79] width 21 height 7
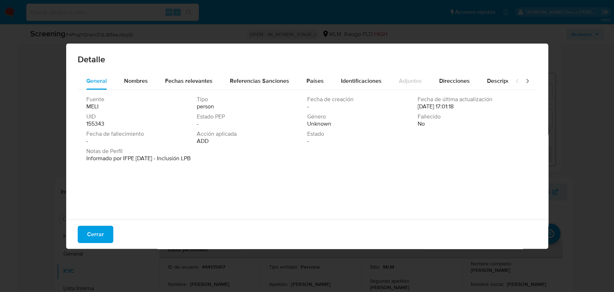
click at [139, 91] on div "Fuente [PERSON_NAME] Tipo person Fecha de creación - Fecha de última actualizac…" at bounding box center [307, 153] width 459 height 126
click at [137, 84] on span "Nombres" at bounding box center [136, 81] width 24 height 8
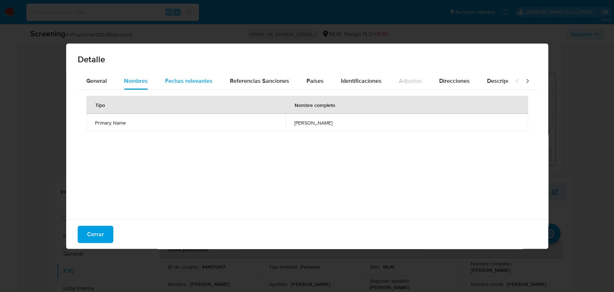
click at [179, 82] on span "Fechas relevantes" at bounding box center [188, 81] width 47 height 8
click at [253, 83] on span "Referencias Sanciones" at bounding box center [259, 81] width 59 height 8
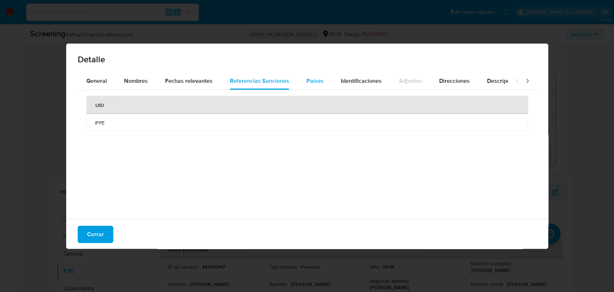
click at [307, 82] on span "Países" at bounding box center [314, 81] width 17 height 8
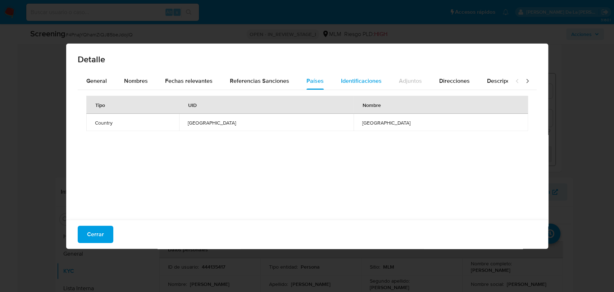
click at [350, 79] on span "Identificaciones" at bounding box center [361, 81] width 41 height 8
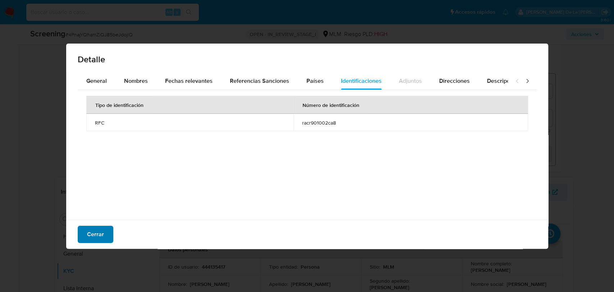
click at [110, 232] on button "Cerrar" at bounding box center [96, 233] width 36 height 17
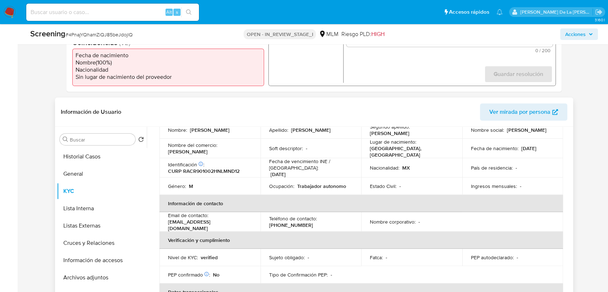
scroll to position [0, 0]
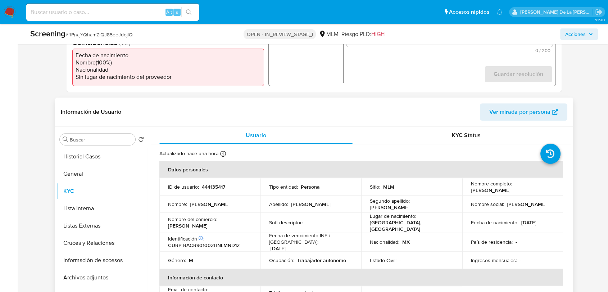
drag, startPoint x: 526, startPoint y: 188, endPoint x: 468, endPoint y: 191, distance: 57.9
click at [471, 191] on div "Nombre completo : [PERSON_NAME]" at bounding box center [513, 186] width 84 height 13
copy p "[PERSON_NAME]"
click at [110, 172] on button "General" at bounding box center [99, 173] width 84 height 17
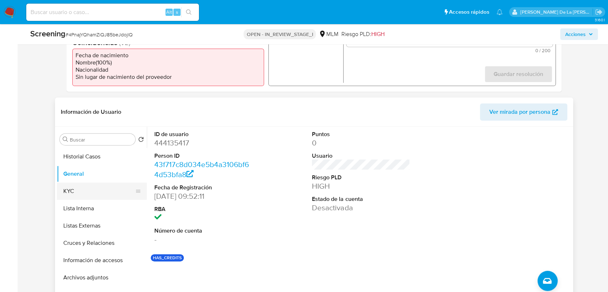
click at [101, 183] on button "KYC" at bounding box center [99, 190] width 84 height 17
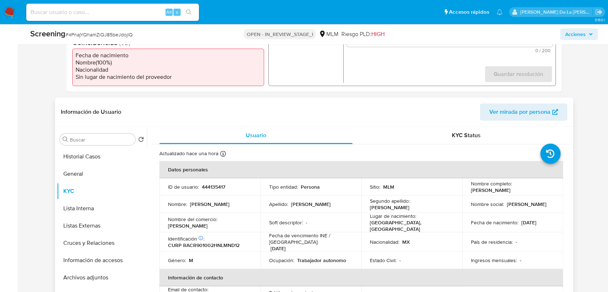
click at [210, 245] on p "CURP RACR901002HNLMND12" at bounding box center [204, 245] width 72 height 6
click at [211, 245] on p "CURP RACR901002HNLMND12" at bounding box center [204, 245] width 72 height 6
copy p "RACR901002HNLMND12"
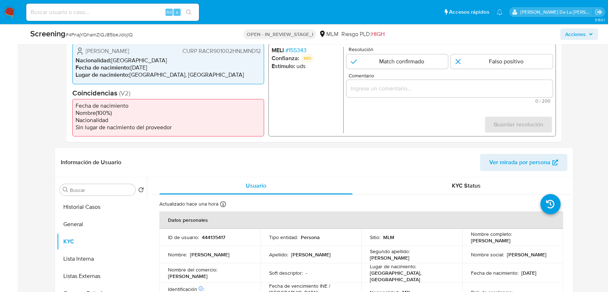
scroll to position [120, 0]
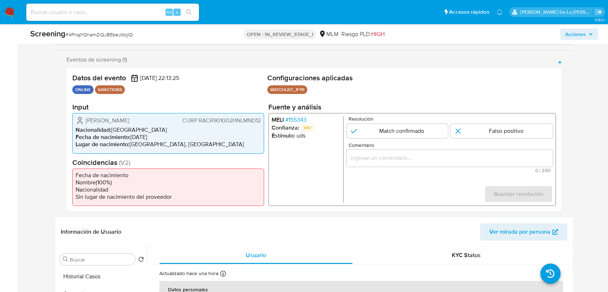
click at [290, 118] on span "# 155343" at bounding box center [295, 119] width 21 height 7
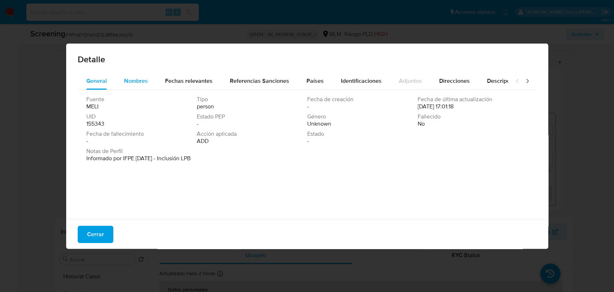
click at [131, 78] on span "Nombres" at bounding box center [136, 81] width 24 height 8
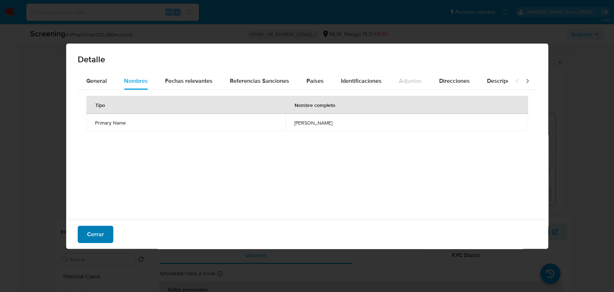
click at [102, 232] on span "Cerrar" at bounding box center [95, 234] width 17 height 16
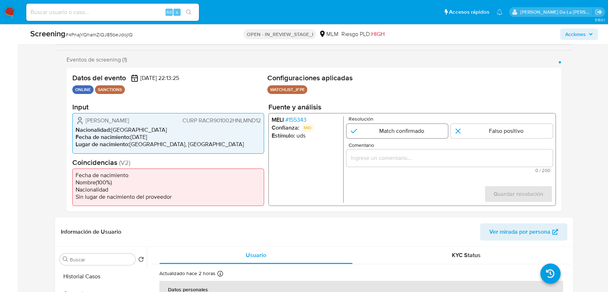
click at [382, 129] on input "1 de 1" at bounding box center [397, 131] width 102 height 14
radio input "true"
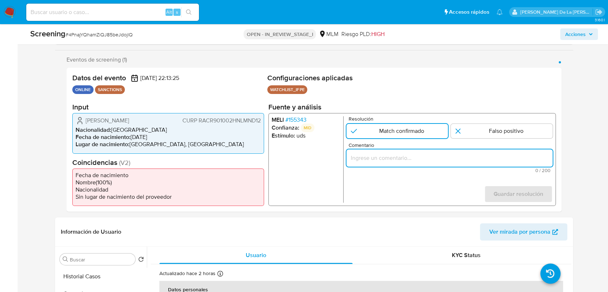
click at [385, 160] on input "Comentario" at bounding box center [449, 157] width 206 height 9
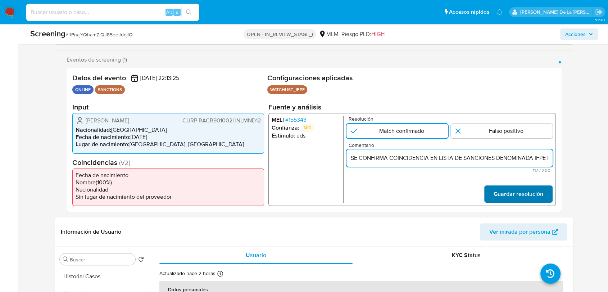
scroll to position [0, 173]
type input "SE CONFIRMA COINCIDENCIA EN LISTA DE SANCIONES DENOMINADA IFPE POR NOMBRE COMPL…"
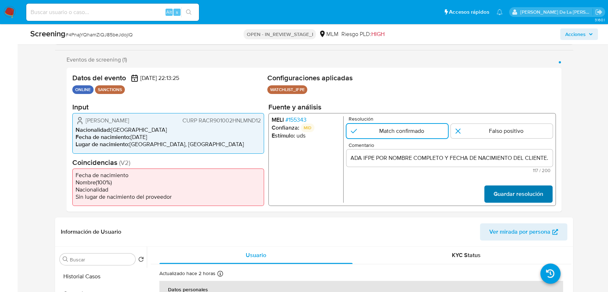
scroll to position [0, 0]
click at [525, 192] on span "Guardar resolución" at bounding box center [518, 194] width 50 height 16
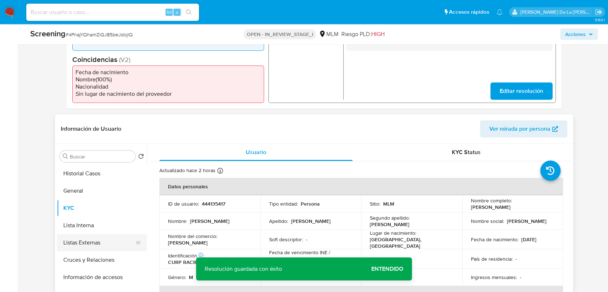
scroll to position [239, 0]
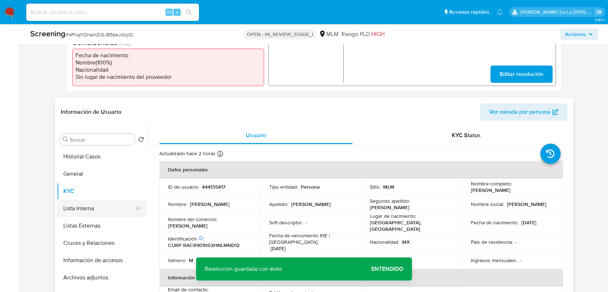
click at [99, 210] on button "Lista Interna" at bounding box center [99, 208] width 84 height 17
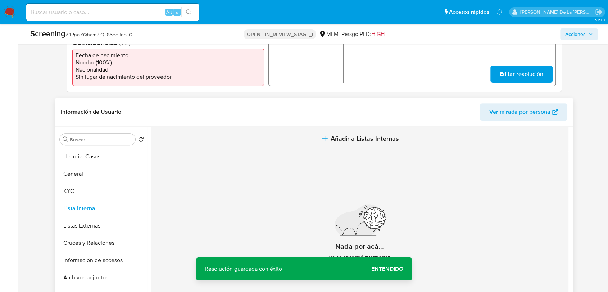
click at [344, 138] on span "Añadir a Listas Internas" at bounding box center [364, 138] width 68 height 8
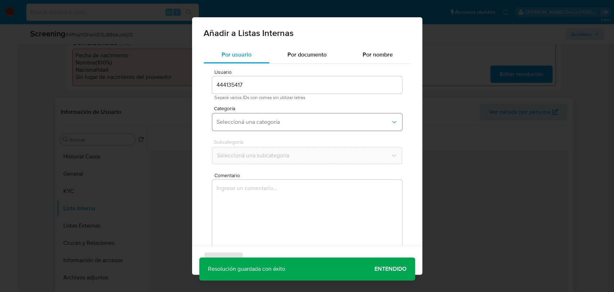
click at [264, 117] on button "Seleccioná una categoría" at bounding box center [307, 121] width 190 height 17
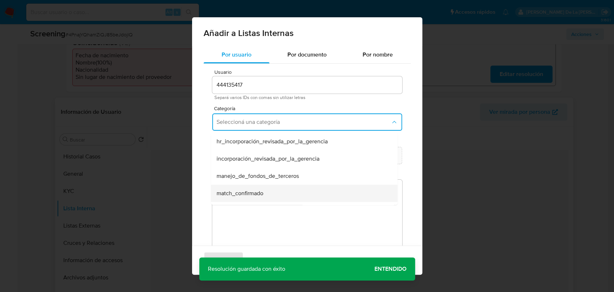
click at [253, 189] on span "match_confirmado" at bounding box center [239, 192] width 47 height 7
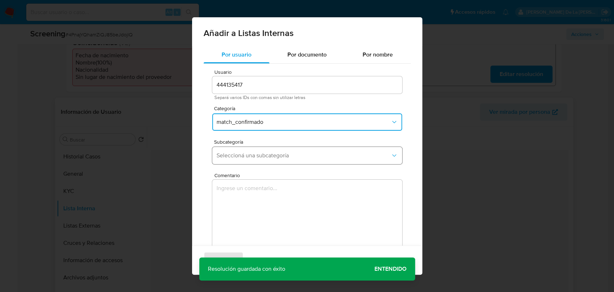
click at [260, 156] on span "Seleccioná una subcategoría" at bounding box center [303, 155] width 174 height 7
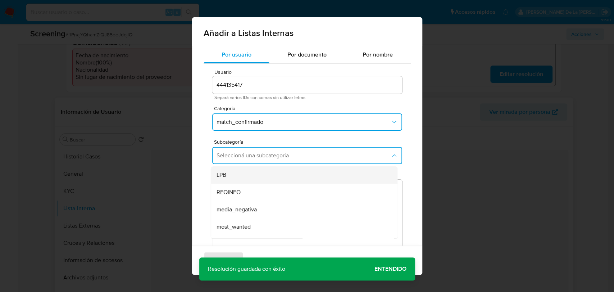
click at [255, 180] on div "LPB" at bounding box center [301, 174] width 171 height 17
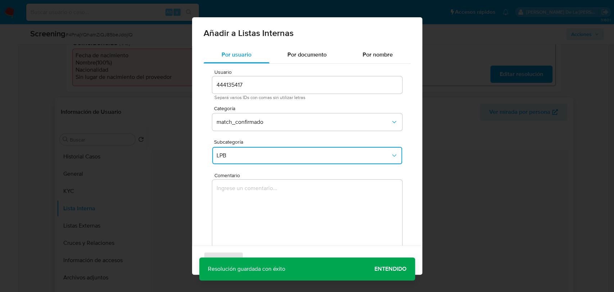
click at [246, 199] on textarea "Comentario" at bounding box center [307, 213] width 190 height 69
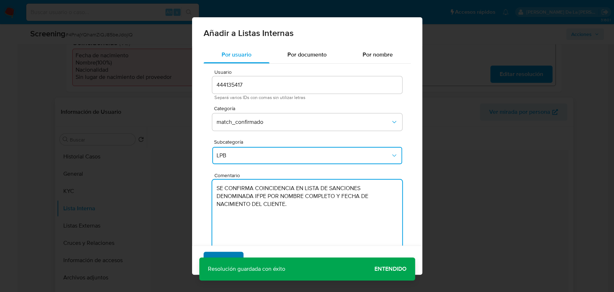
type textarea "SE CONFIRMA COINCIDENCIA EN LISTA DE SANCIONES DENOMINADA IFPE POR NOMBRE COMPL…"
click at [220, 256] on span "Agregar" at bounding box center [223, 260] width 21 height 16
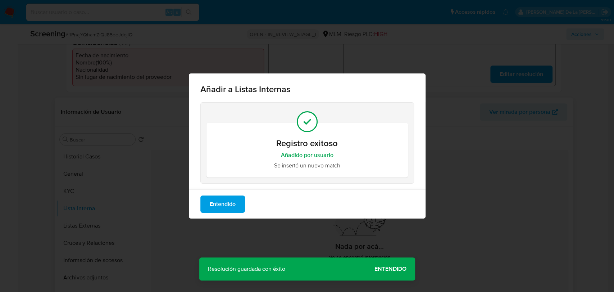
click at [210, 204] on span "Entendido" at bounding box center [223, 204] width 26 height 16
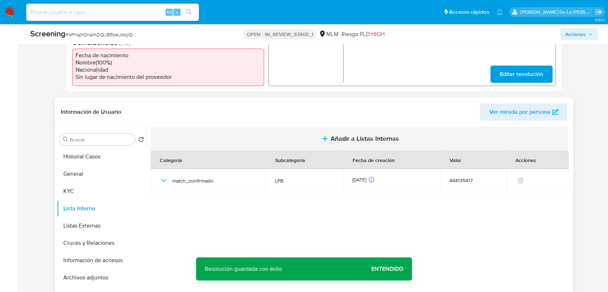
click at [351, 138] on span "Añadir a Listas Internas" at bounding box center [364, 138] width 68 height 8
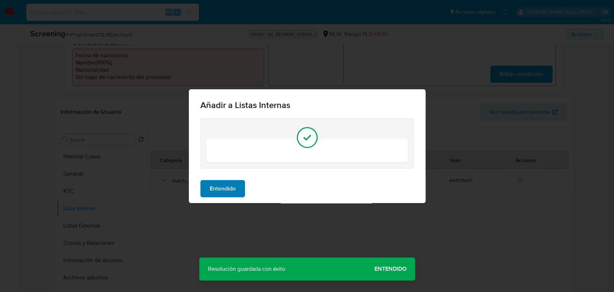
click at [239, 185] on button "Entendido" at bounding box center [222, 188] width 45 height 17
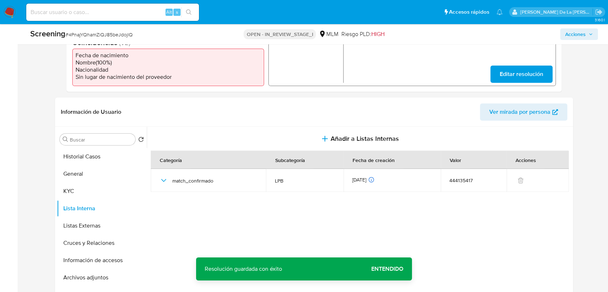
click at [389, 269] on span "Entendido" at bounding box center [387, 269] width 32 height 0
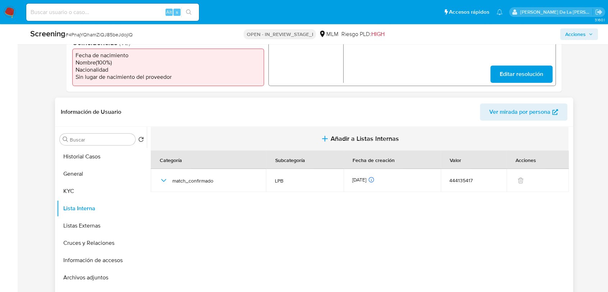
click at [333, 136] on span "Añadir a Listas Internas" at bounding box center [364, 138] width 68 height 8
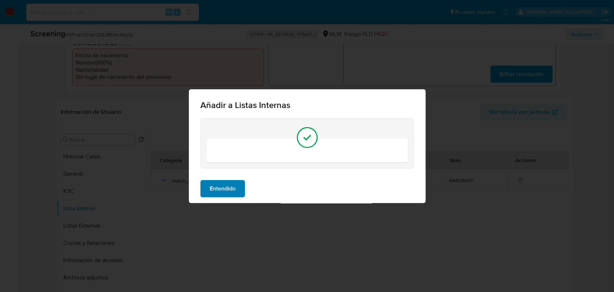
click at [215, 190] on span "Entendido" at bounding box center [223, 188] width 26 height 16
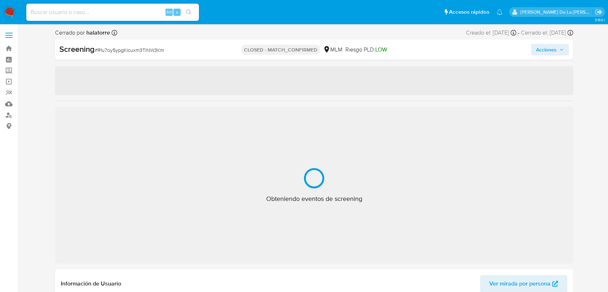
select select "10"
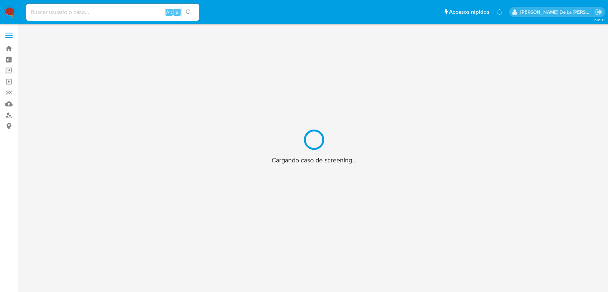
scroll to position [26, 0]
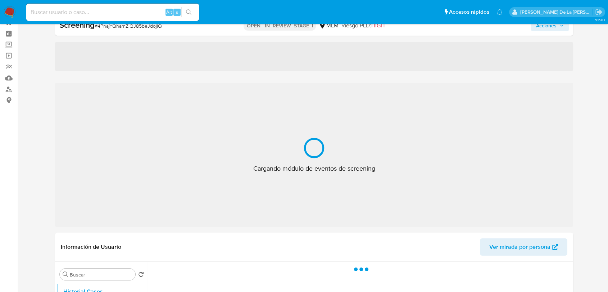
select select "10"
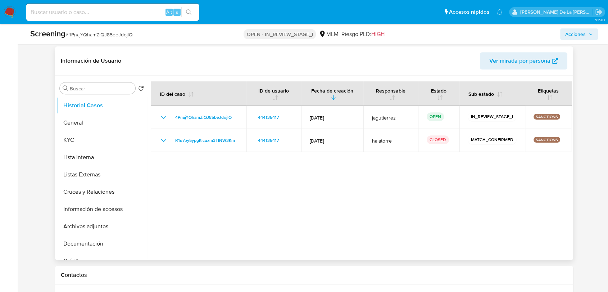
scroll to position [305, 0]
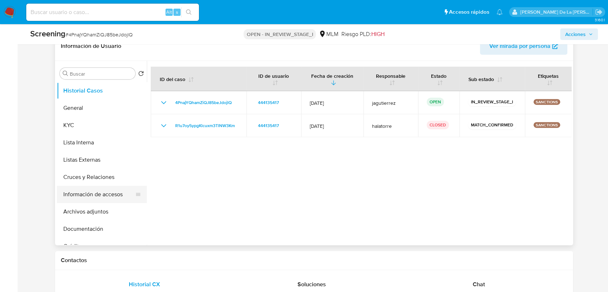
click at [102, 191] on button "Información de accesos" at bounding box center [99, 194] width 84 height 17
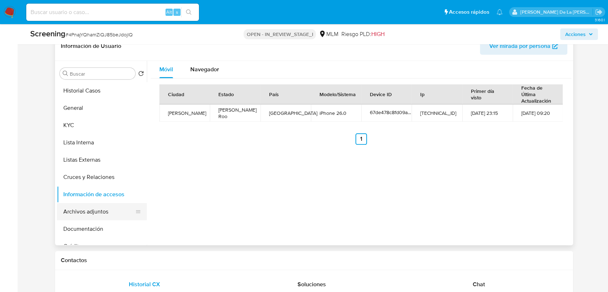
click at [105, 208] on button "Archivos adjuntos" at bounding box center [99, 211] width 84 height 17
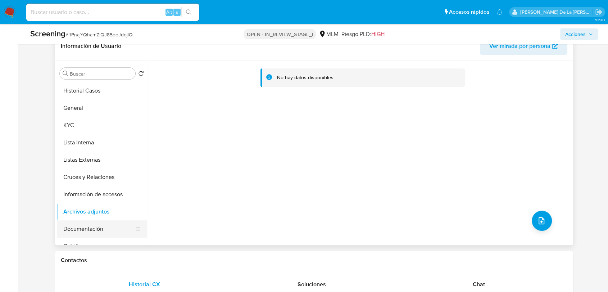
click at [86, 223] on button "Documentación" at bounding box center [99, 228] width 84 height 17
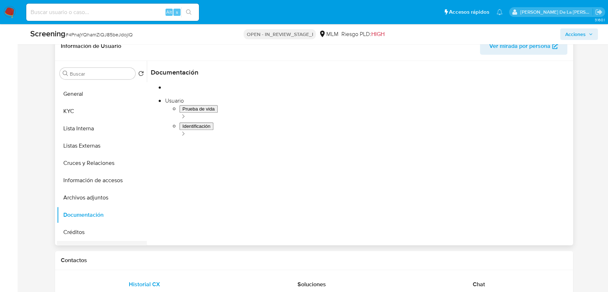
scroll to position [0, 0]
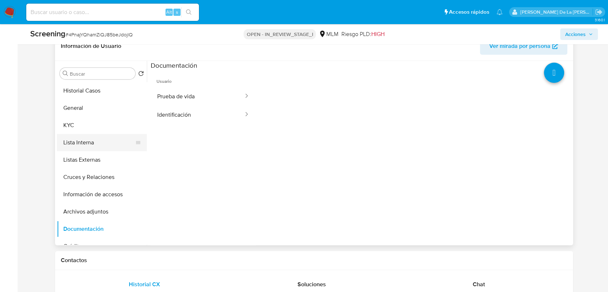
click at [88, 138] on button "Lista Interna" at bounding box center [99, 142] width 84 height 17
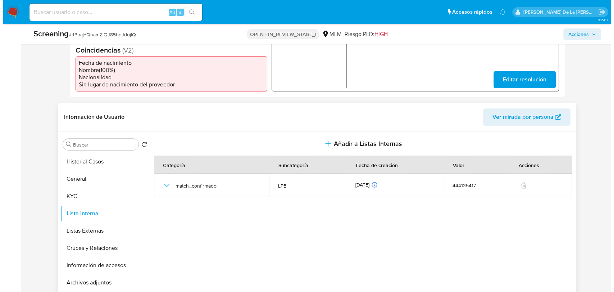
scroll to position [225, 0]
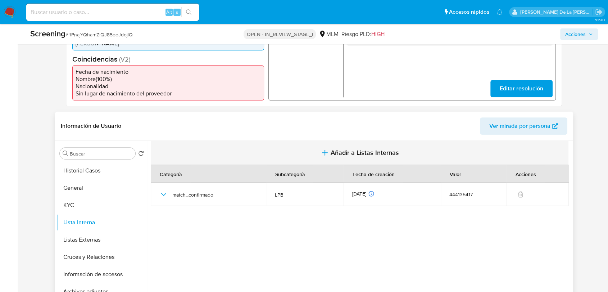
click at [330, 147] on button "Añadir a Listas Internas" at bounding box center [359, 153] width 417 height 24
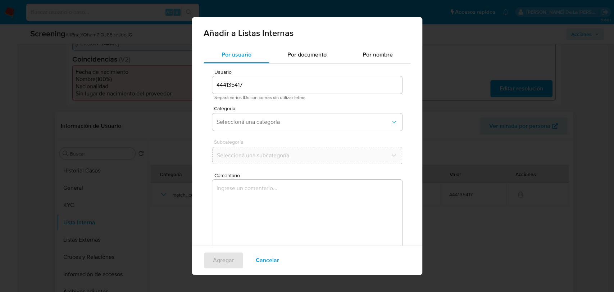
click at [271, 111] on div "Categoría Seleccioná una categoría" at bounding box center [307, 120] width 190 height 28
click at [270, 114] on button "Seleccioná una categoría" at bounding box center [307, 121] width 190 height 17
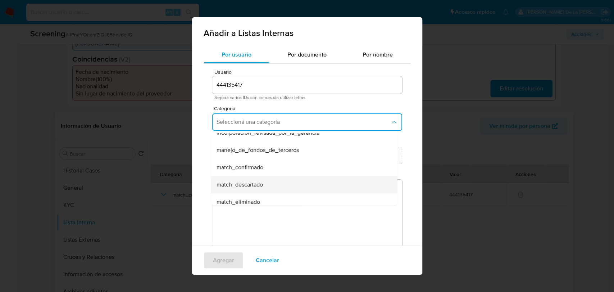
scroll to position [40, 0]
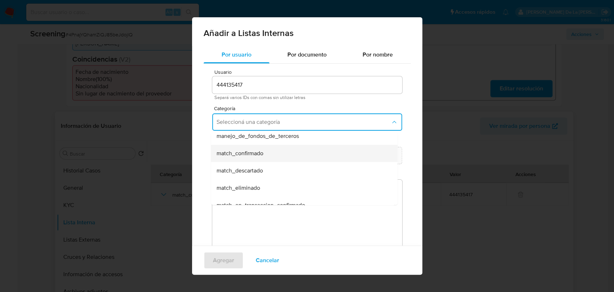
click at [260, 150] on span "match_confirmado" at bounding box center [239, 153] width 47 height 7
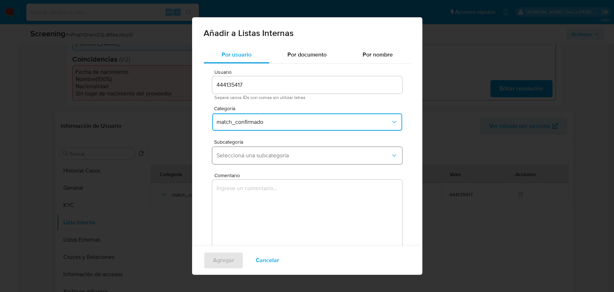
click at [260, 150] on button "Seleccioná una subcategoría" at bounding box center [307, 155] width 190 height 17
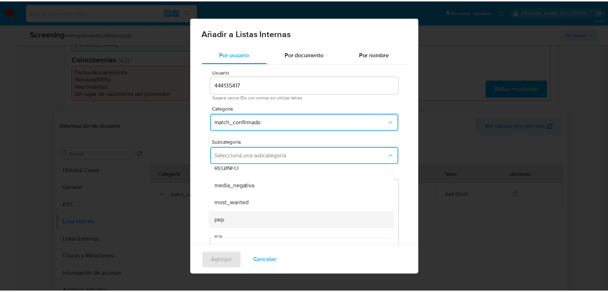
scroll to position [49, 0]
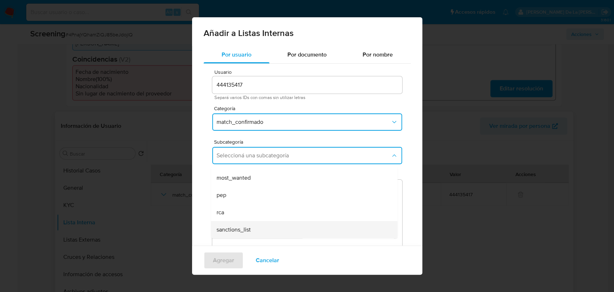
click at [240, 230] on span "sanctions_list" at bounding box center [233, 229] width 34 height 7
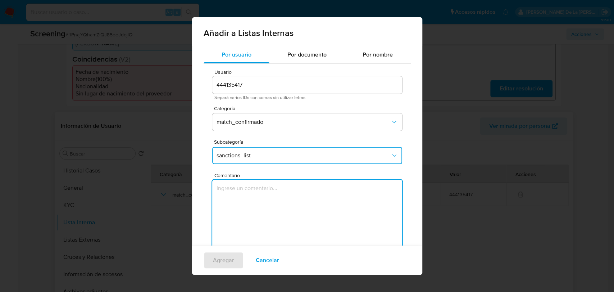
click at [247, 210] on textarea "Comentario" at bounding box center [307, 213] width 190 height 69
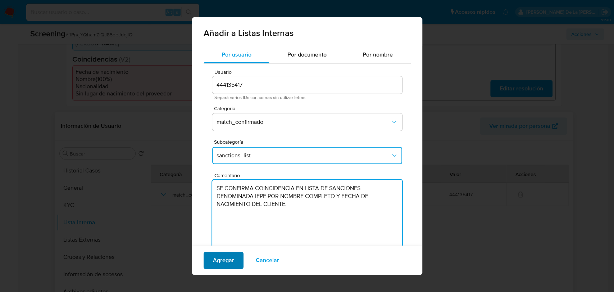
type textarea "SE CONFIRMA COINCIDENCIA EN LISTA DE SANCIONES DENOMINADA IFPE POR NOMBRE COMPL…"
click at [232, 259] on span "Agregar" at bounding box center [223, 260] width 21 height 16
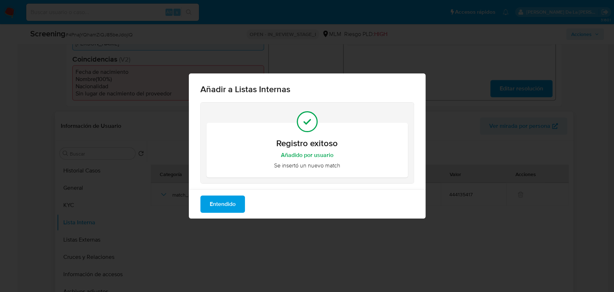
click at [220, 204] on span "Entendido" at bounding box center [223, 204] width 26 height 16
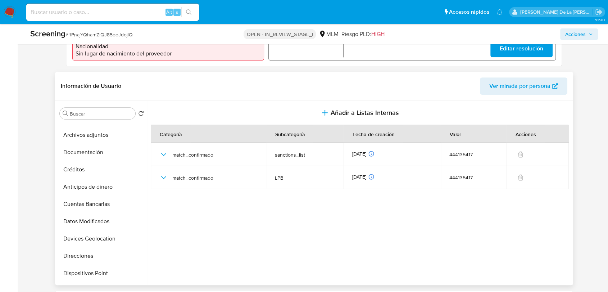
scroll to position [279, 0]
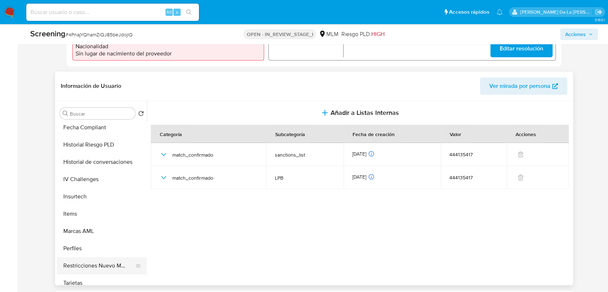
click at [92, 259] on button "Restricciones Nuevo Mundo" at bounding box center [99, 265] width 84 height 17
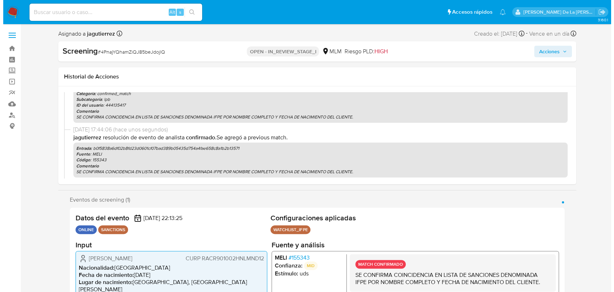
scroll to position [0, 0]
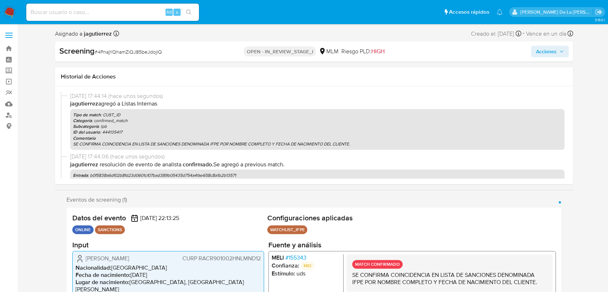
click at [560, 48] on span "Acciones" at bounding box center [550, 51] width 28 height 10
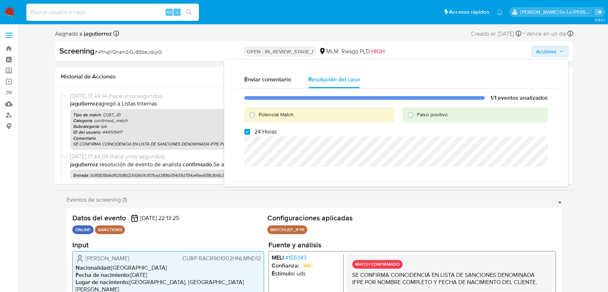
click at [272, 114] on span "Potencial Match" at bounding box center [275, 114] width 35 height 7
click at [258, 114] on input "Potencial Match" at bounding box center [252, 115] width 12 height 12
radio input "true"
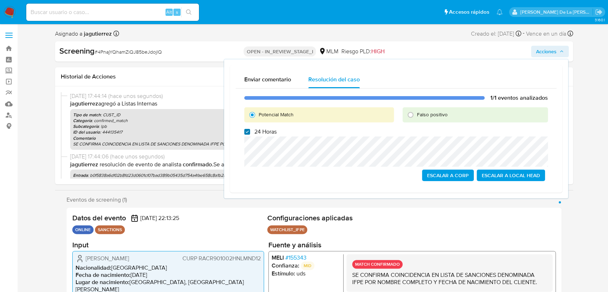
click at [246, 133] on input "24 Horas" at bounding box center [247, 132] width 6 height 6
checkbox input "false"
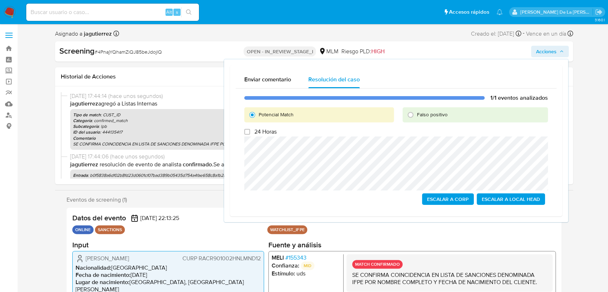
click at [505, 199] on span "Escalar a Local Head" at bounding box center [510, 199] width 58 height 10
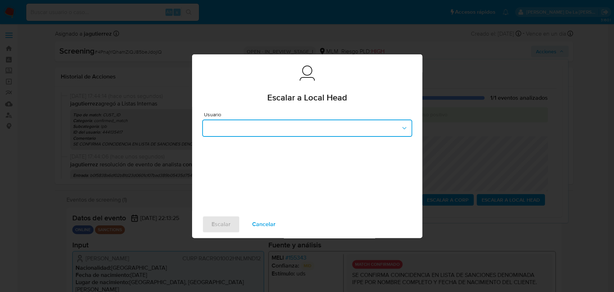
click at [321, 125] on button "button" at bounding box center [307, 127] width 210 height 17
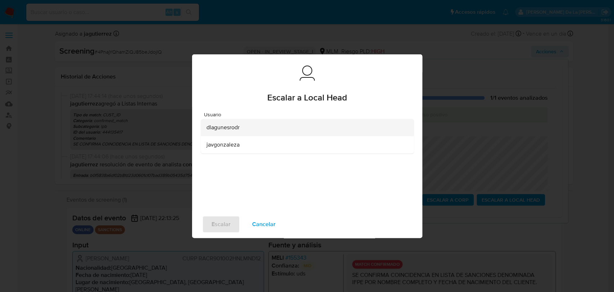
click at [243, 124] on div "dlagunesrodr" at bounding box center [304, 127] width 197 height 17
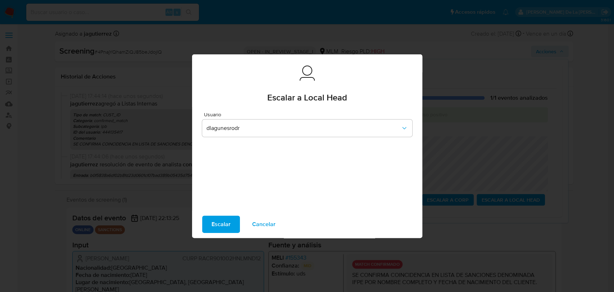
click at [215, 222] on span "Escalar" at bounding box center [220, 224] width 19 height 16
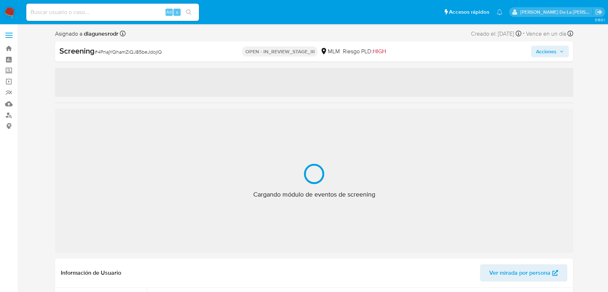
select select "10"
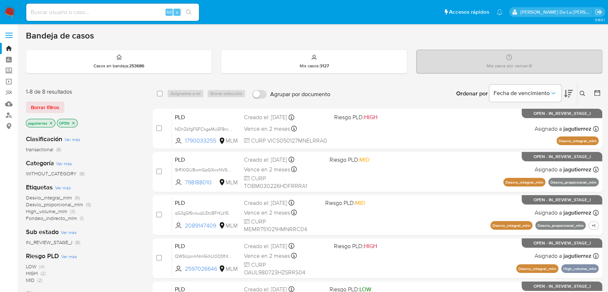
click at [51, 122] on icon "close-filter" at bounding box center [51, 123] width 4 height 4
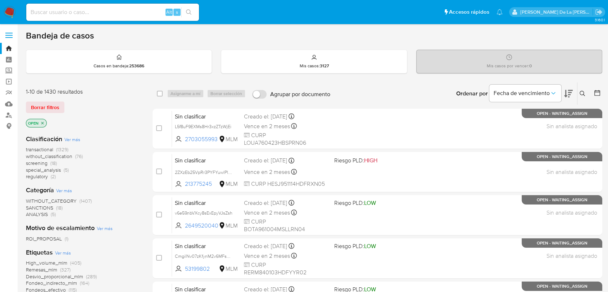
click at [43, 166] on span "special_analysis" at bounding box center [43, 169] width 35 height 7
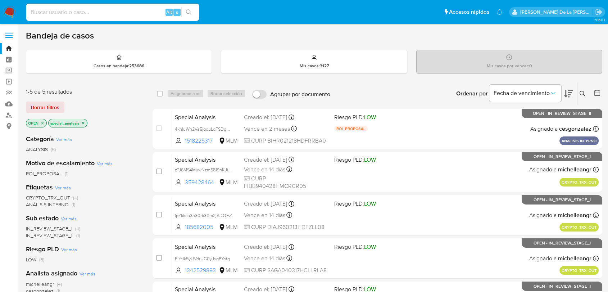
click at [81, 123] on icon "close-filter" at bounding box center [83, 123] width 4 height 4
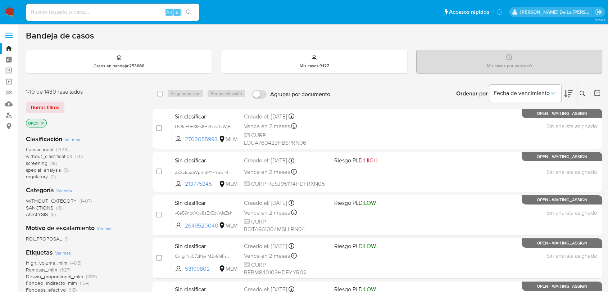
click at [35, 162] on span "screening" at bounding box center [37, 162] width 22 height 7
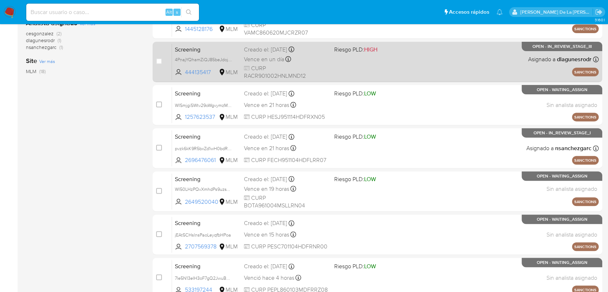
scroll to position [302, 0]
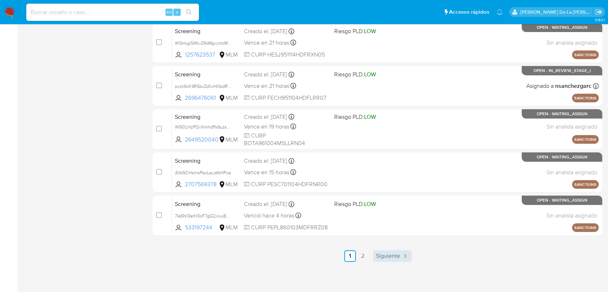
click at [390, 255] on span "Siguiente" at bounding box center [388, 256] width 24 height 6
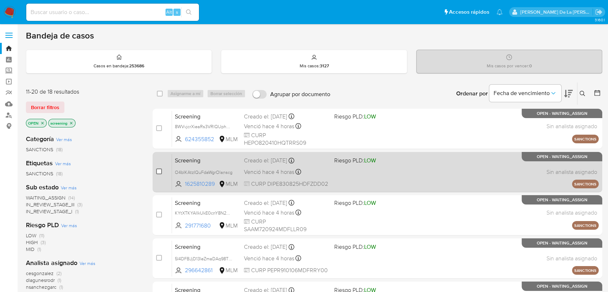
click at [158, 172] on input "checkbox" at bounding box center [159, 171] width 6 height 6
checkbox input "true"
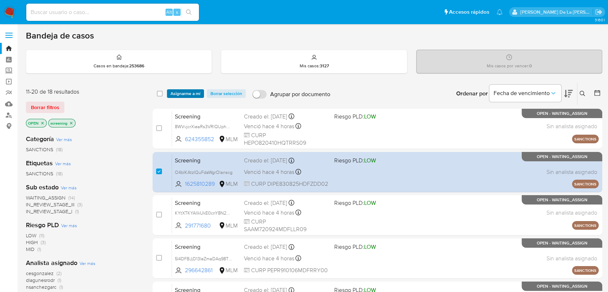
click at [178, 94] on span "Asignarme a mí" at bounding box center [185, 93] width 30 height 7
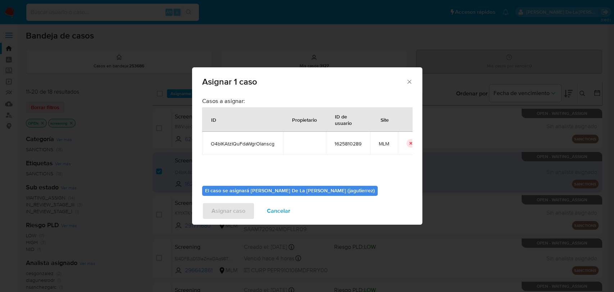
drag, startPoint x: 274, startPoint y: 209, endPoint x: 274, endPoint y: 198, distance: 10.8
click at [274, 209] on span "Cancelar" at bounding box center [278, 211] width 23 height 16
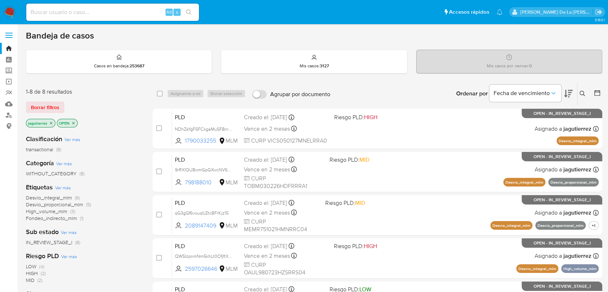
click at [50, 122] on icon "close-filter" at bounding box center [51, 123] width 3 height 3
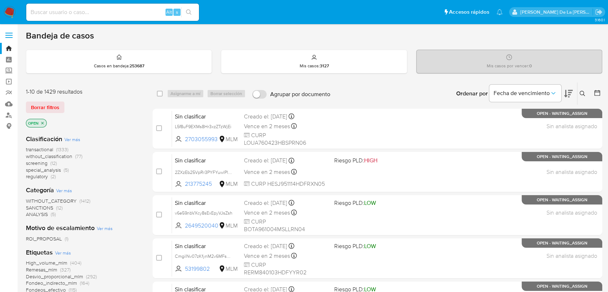
click at [42, 162] on span "screening" at bounding box center [37, 162] width 22 height 7
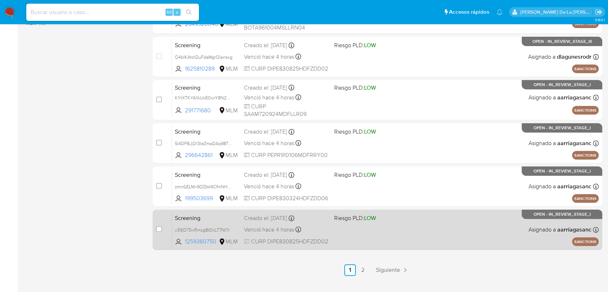
scroll to position [302, 0]
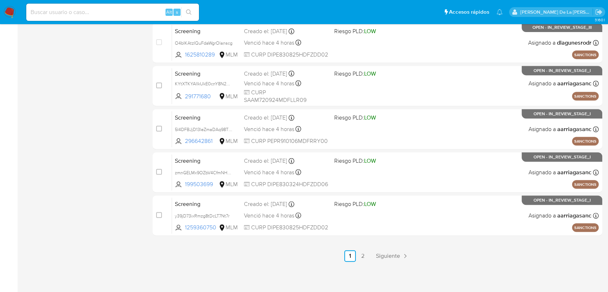
click at [377, 262] on div "3.160.1" at bounding box center [314, 7] width 576 height 560
click at [387, 253] on span "Siguiente" at bounding box center [388, 256] width 24 height 6
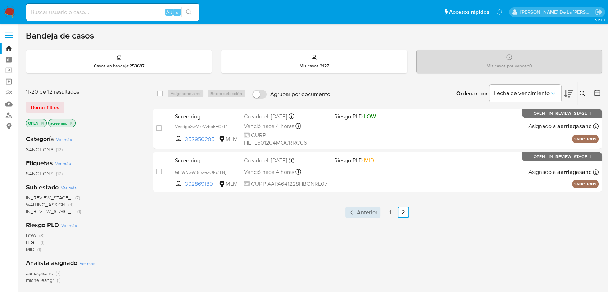
click at [374, 212] on span "Anterior" at bounding box center [367, 212] width 20 height 6
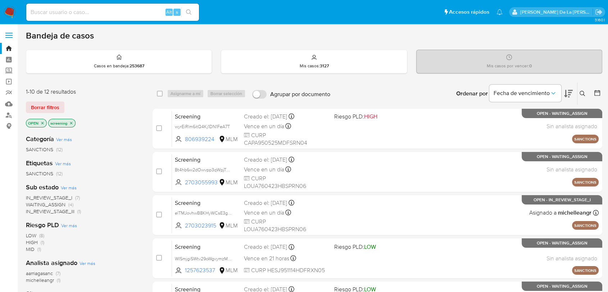
click at [74, 10] on input at bounding box center [112, 12] width 173 height 9
paste input "Qpy1FVlsnxzrLiDBlAR2TOmG"
type input "Qpy1FVlsnxzrLiDBlAR2TOmG"
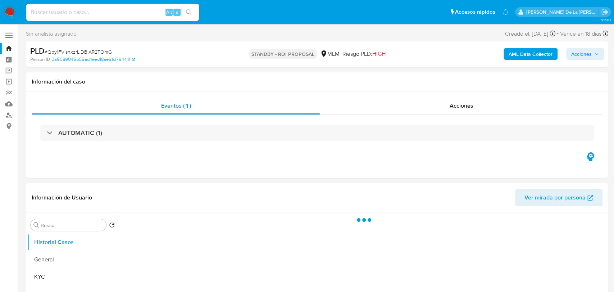
select select "10"
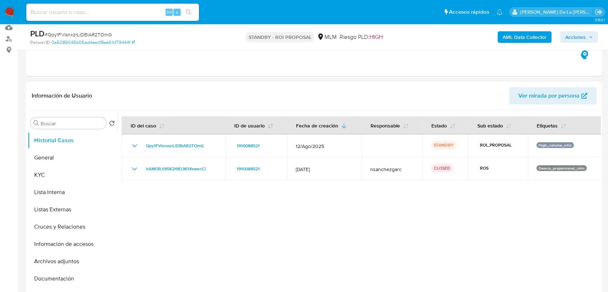
scroll to position [80, 0]
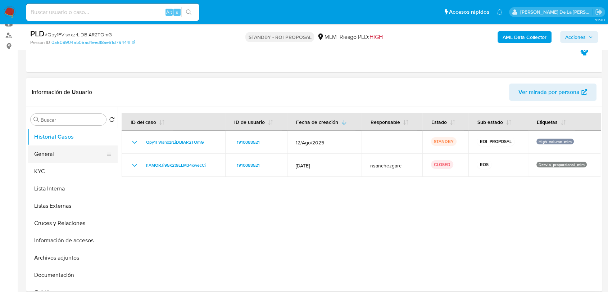
click at [62, 152] on button "General" at bounding box center [70, 153] width 84 height 17
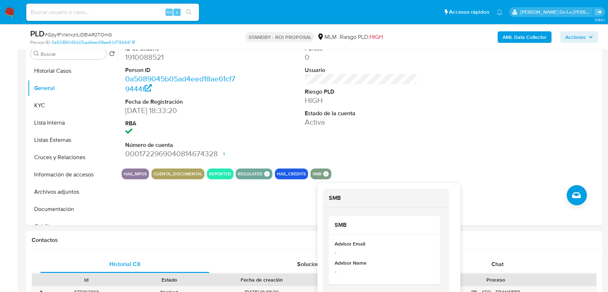
scroll to position [160, 0]
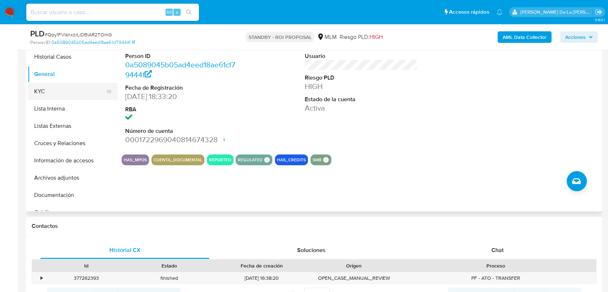
click at [57, 99] on button "KYC" at bounding box center [70, 91] width 84 height 17
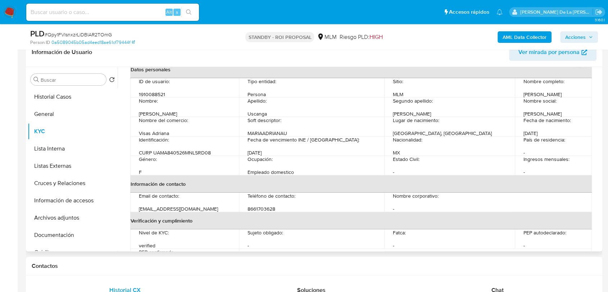
scroll to position [40, 0]
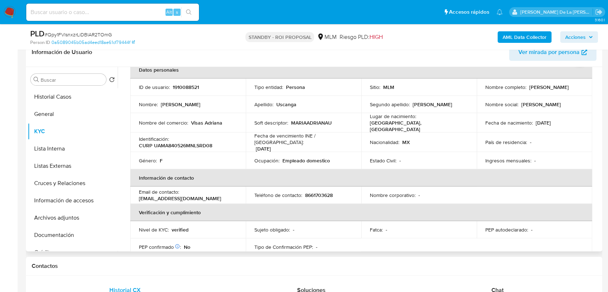
drag, startPoint x: 478, startPoint y: 90, endPoint x: 541, endPoint y: 90, distance: 62.6
click at [577, 92] on td "Nombre completo : [PERSON_NAME]" at bounding box center [533, 86] width 115 height 17
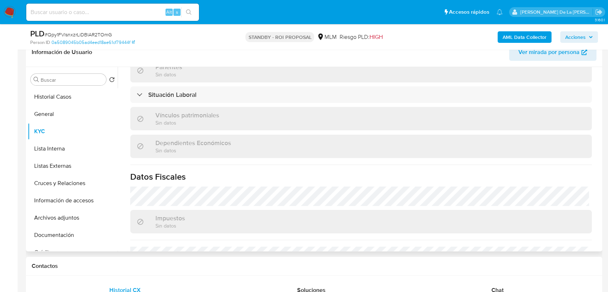
scroll to position [279, 0]
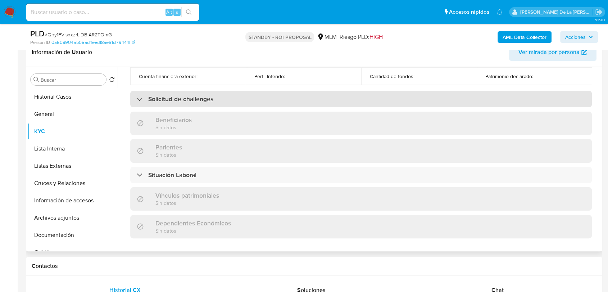
click at [145, 99] on div "Solicitud de challenges" at bounding box center [360, 99] width 461 height 17
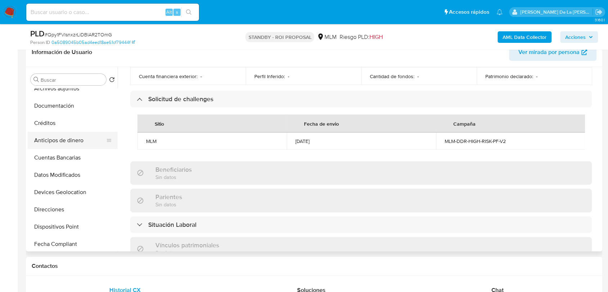
scroll to position [200, 0]
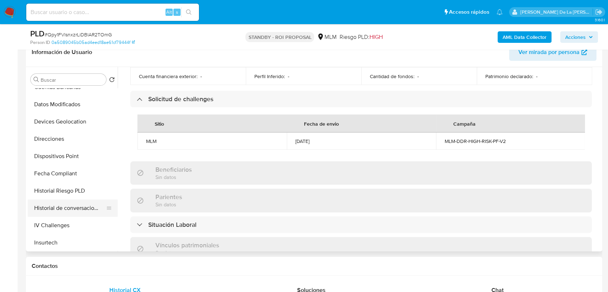
click at [81, 202] on button "Historial de conversaciones" at bounding box center [70, 207] width 84 height 17
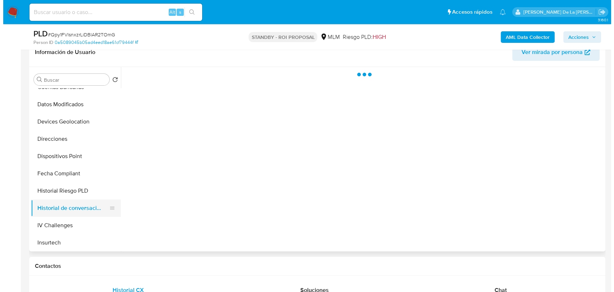
scroll to position [0, 0]
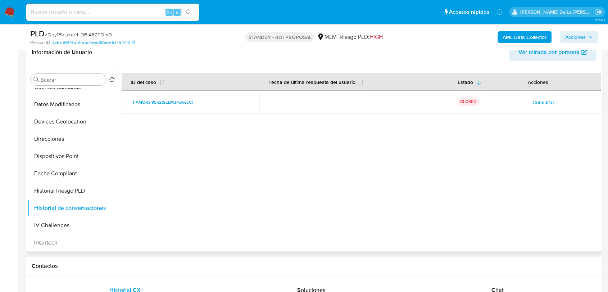
click at [549, 101] on span "Consultar" at bounding box center [543, 102] width 22 height 10
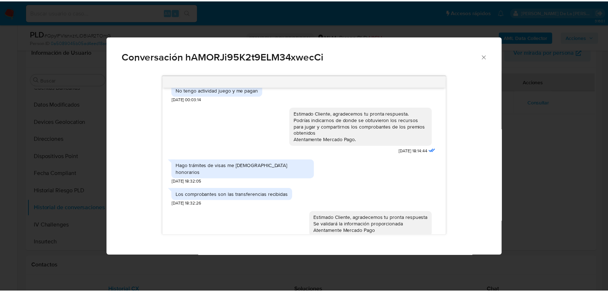
scroll to position [147, 0]
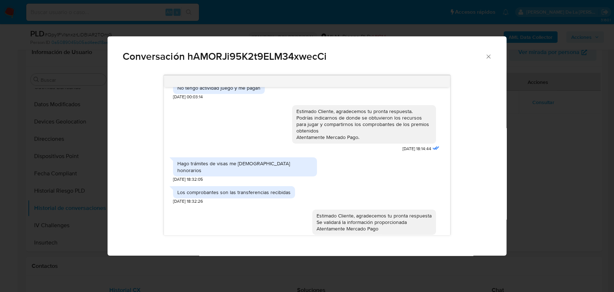
click at [594, 152] on div "Conversación hAMORJi95K2t9ELM34xwecCi Estimado cliente se ha identificado un ca…" at bounding box center [307, 146] width 614 height 292
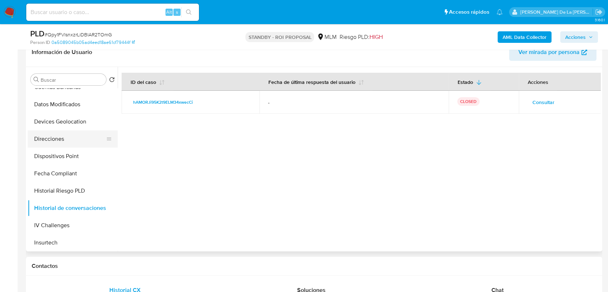
scroll to position [0, 0]
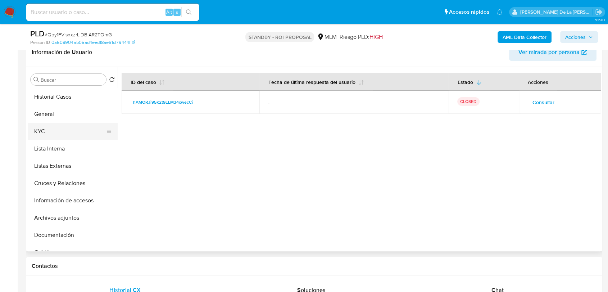
click at [63, 137] on button "KYC" at bounding box center [70, 131] width 84 height 17
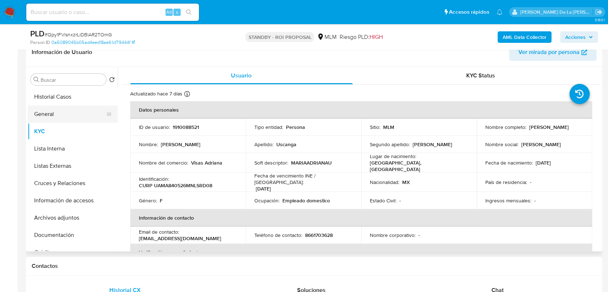
click at [75, 118] on button "General" at bounding box center [70, 113] width 84 height 17
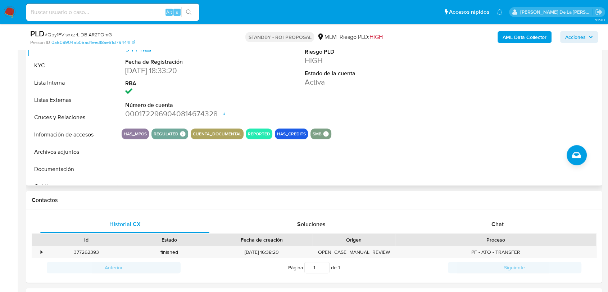
scroll to position [200, 0]
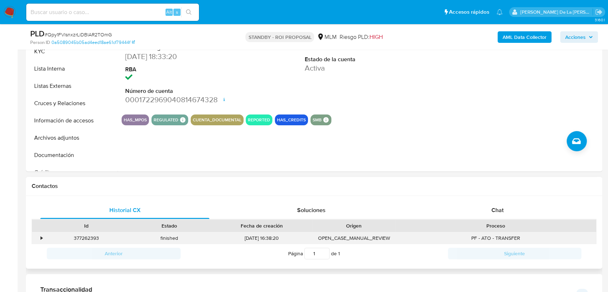
click at [43, 237] on div "•" at bounding box center [38, 238] width 13 height 12
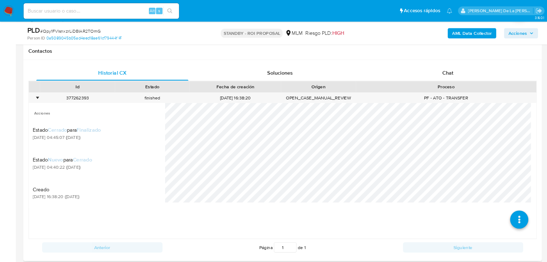
scroll to position [360, 0]
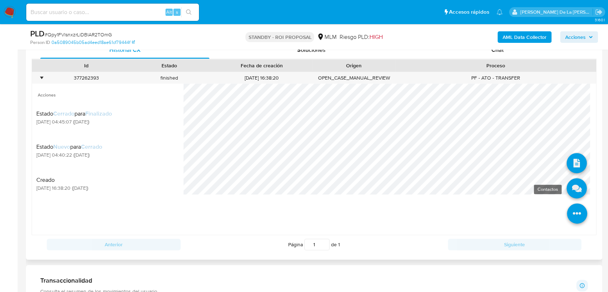
click at [571, 191] on icon at bounding box center [576, 188] width 20 height 20
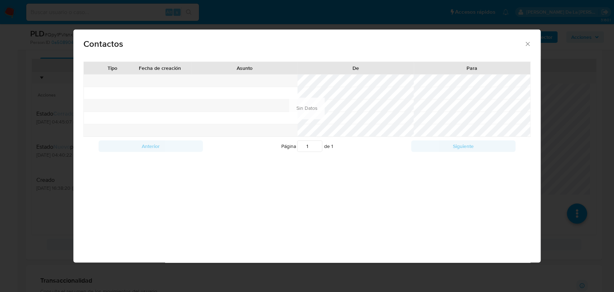
click at [525, 41] on icon "close" at bounding box center [527, 43] width 7 height 7
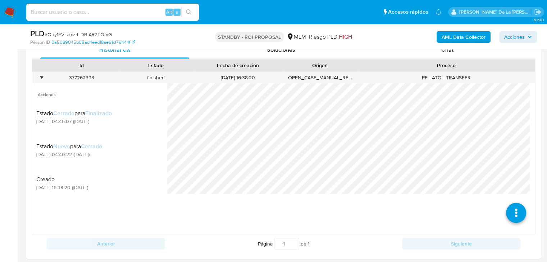
click at [12, 12] on img at bounding box center [10, 12] width 12 height 12
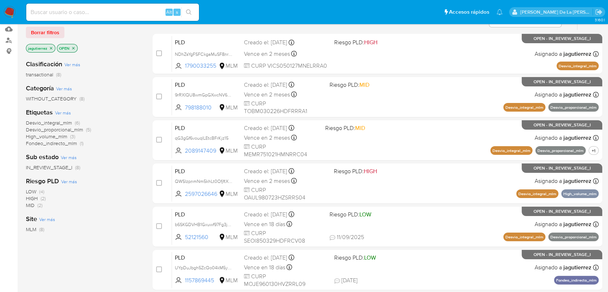
scroll to position [15, 0]
